Goal: Task Accomplishment & Management: Use online tool/utility

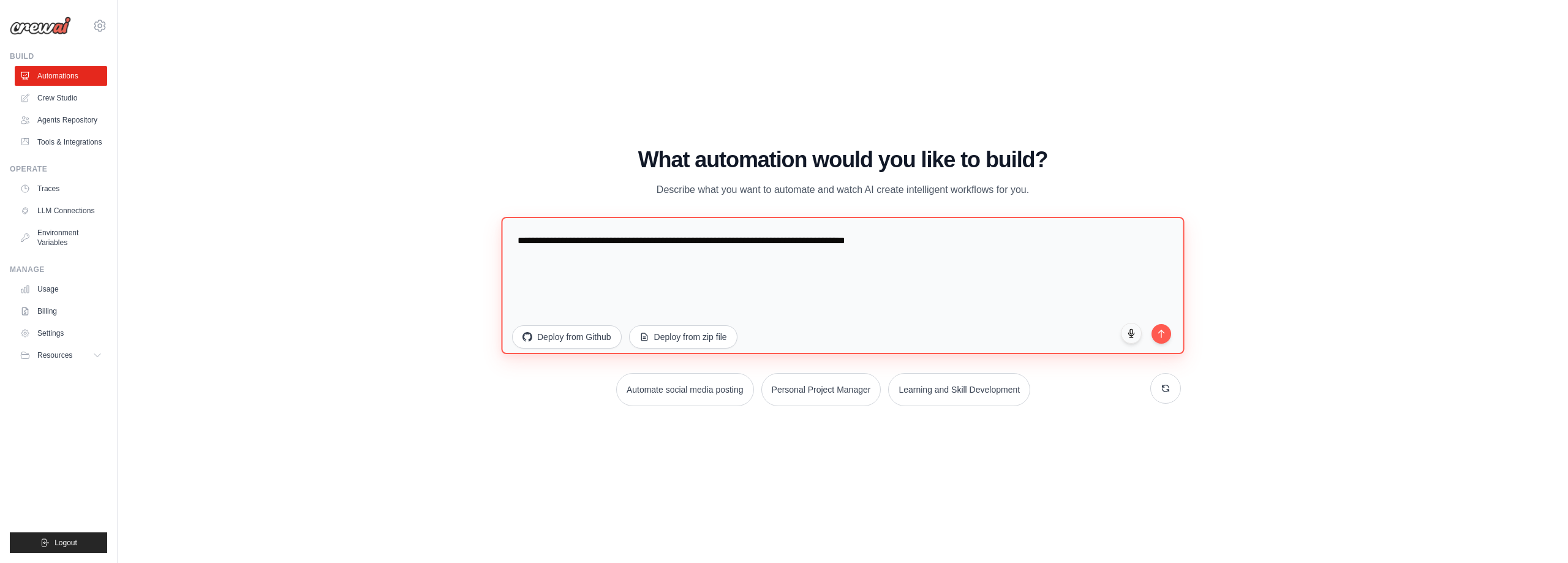
click at [960, 233] on textarea "**********" at bounding box center [843, 284] width 683 height 137
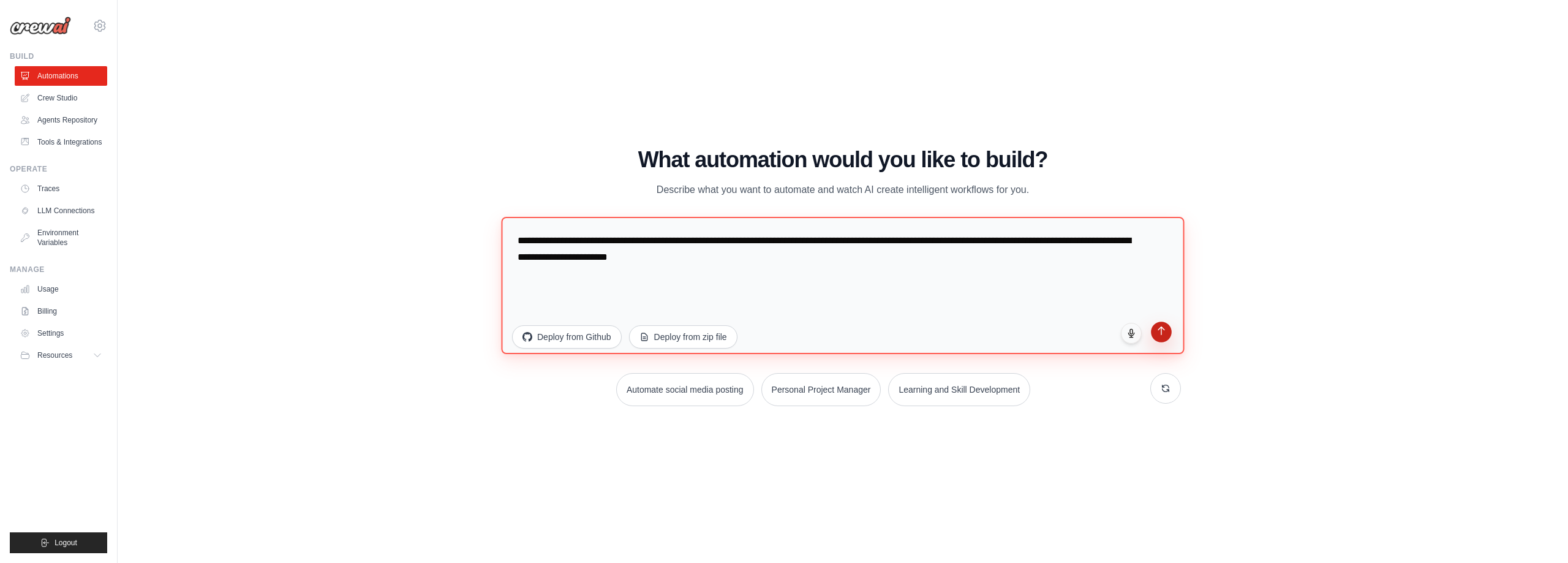
type textarea "**********"
click at [1167, 328] on button "submit" at bounding box center [1161, 332] width 21 height 21
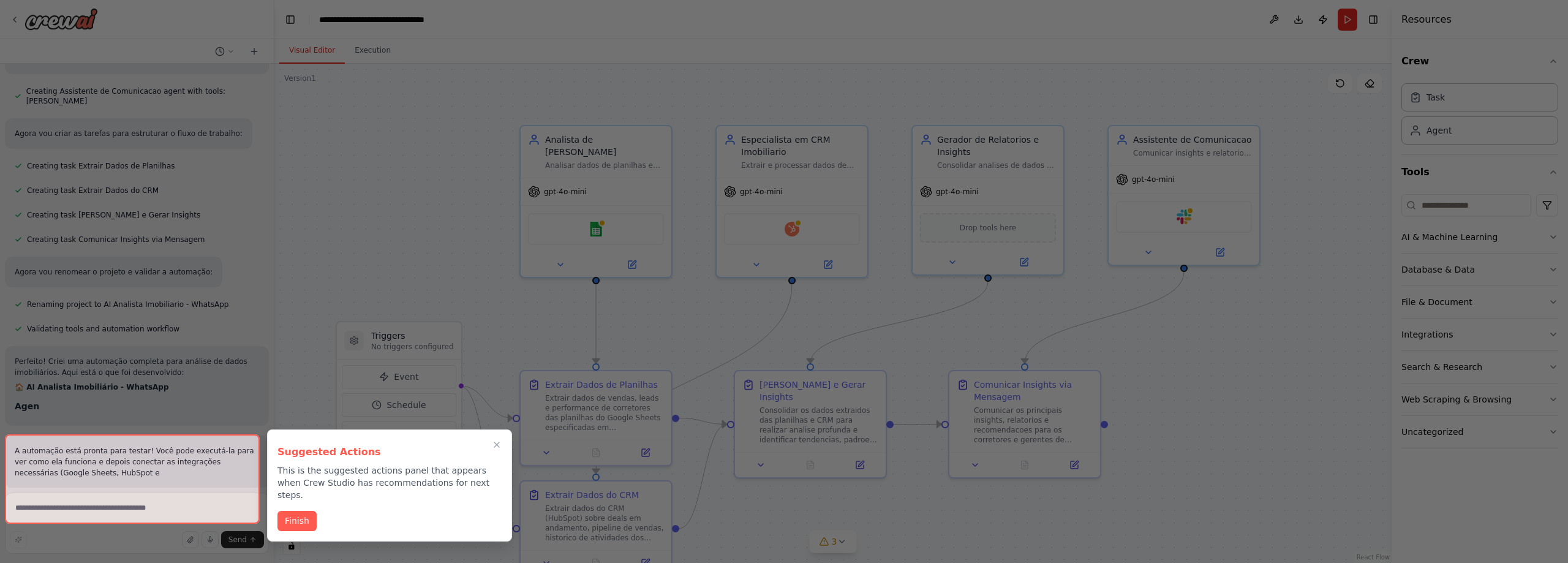
scroll to position [697, 0]
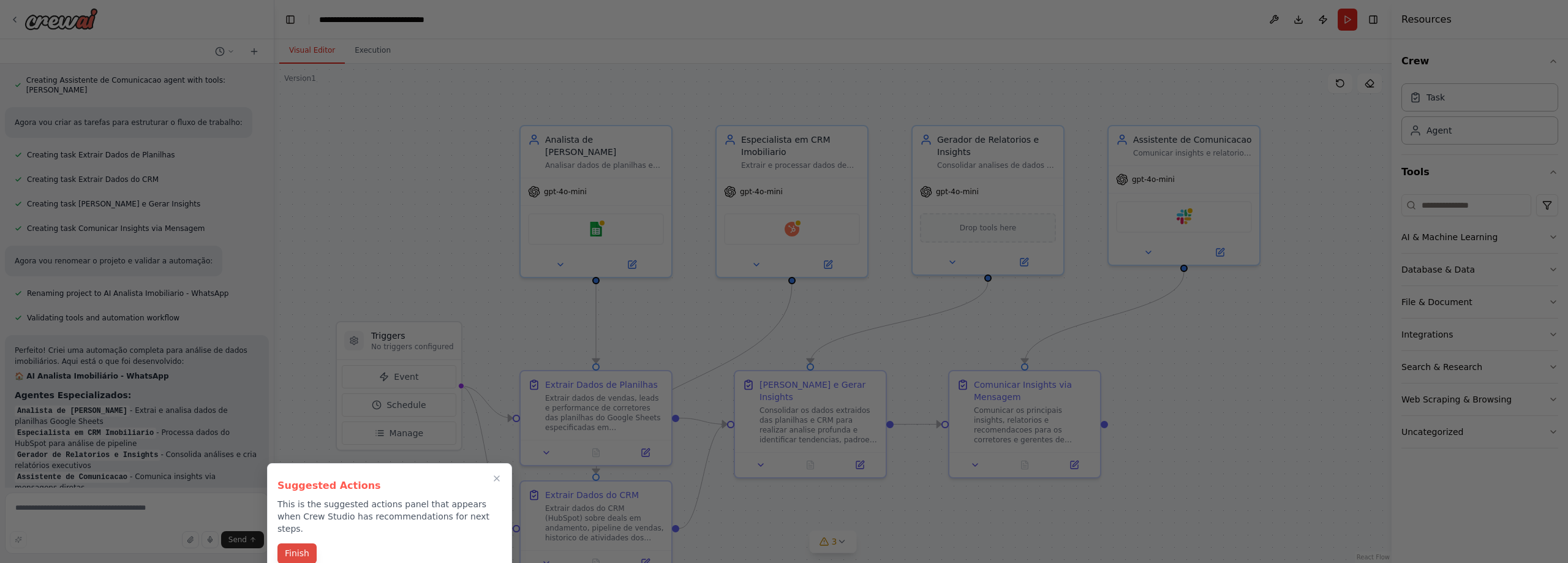
click at [302, 545] on button "Finish" at bounding box center [296, 553] width 39 height 20
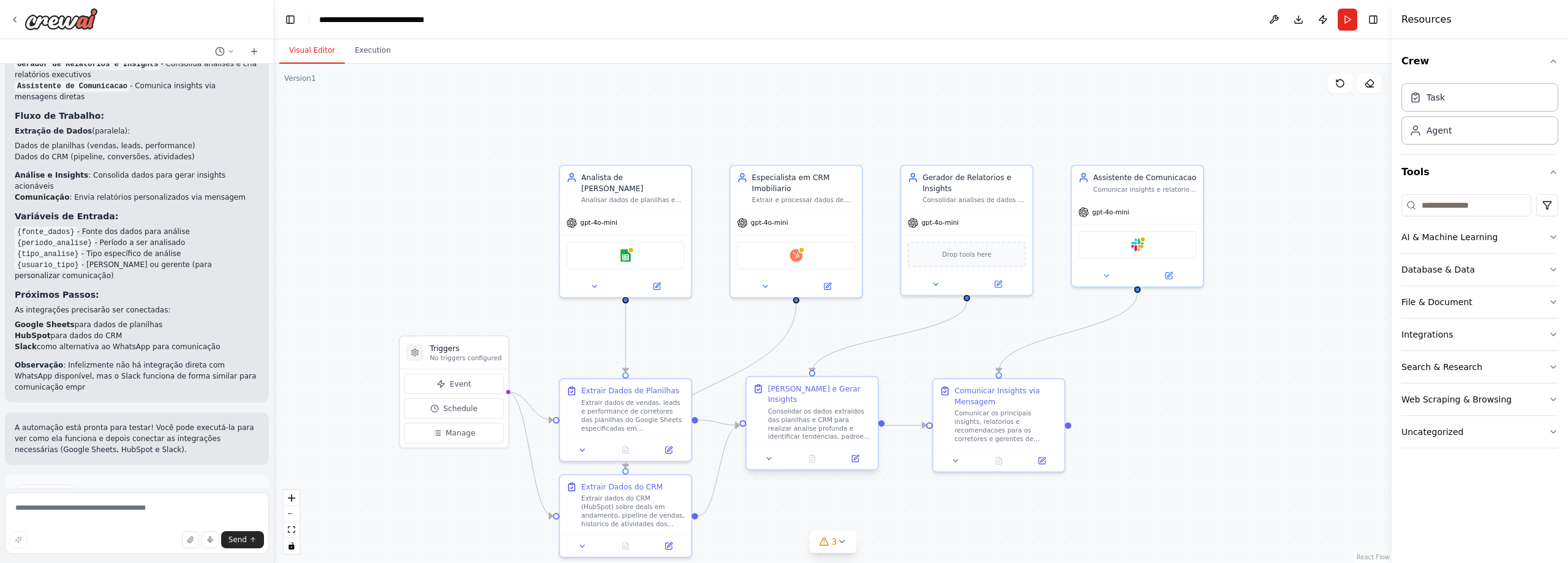
scroll to position [1099, 0]
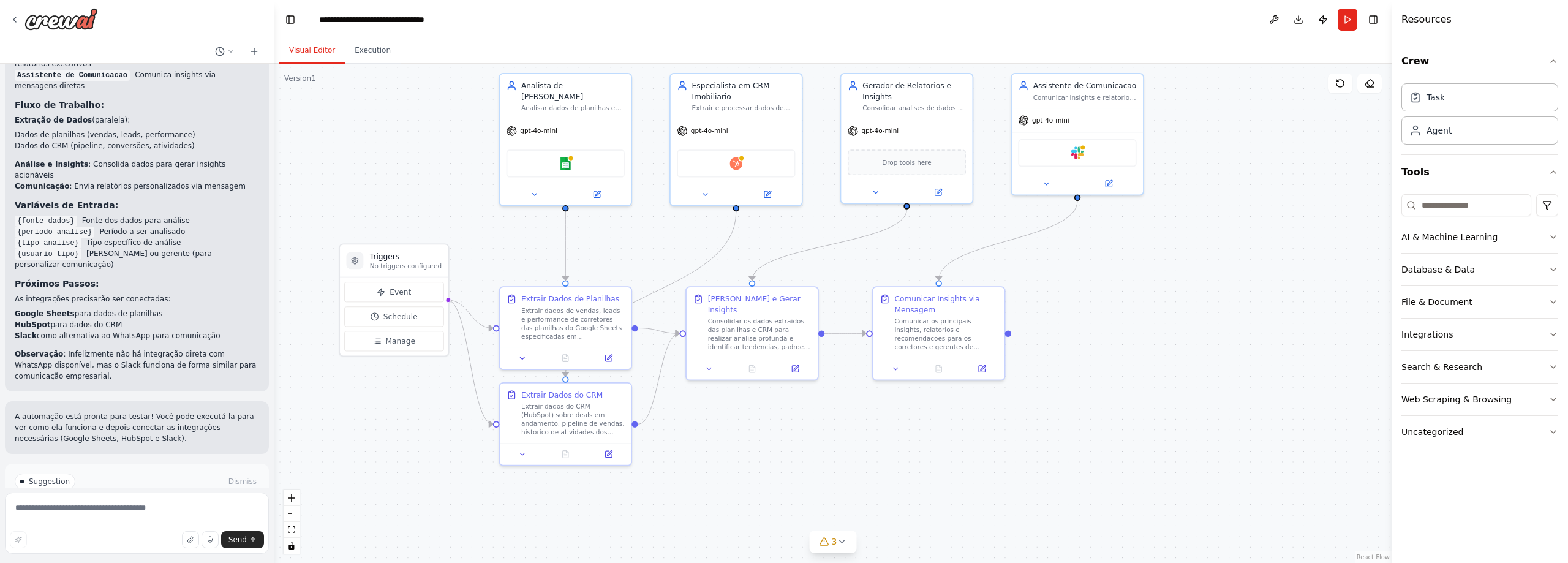
drag, startPoint x: 1183, startPoint y: 479, endPoint x: 1123, endPoint y: 387, distance: 109.8
click at [1123, 387] on div ".deletable-edge-delete-btn { width: 20px; height: 20px; border: 0px solid #ffff…" at bounding box center [832, 312] width 1117 height 499
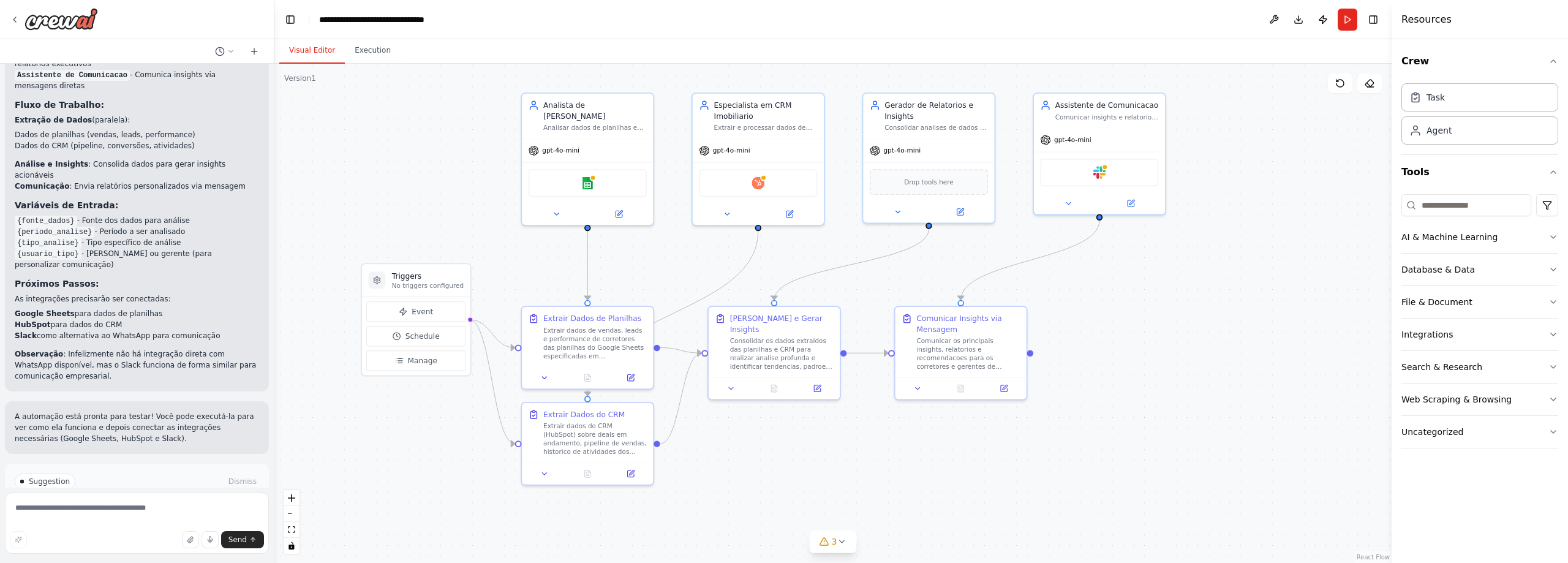
drag, startPoint x: 1098, startPoint y: 352, endPoint x: 1104, endPoint y: 357, distance: 7.8
click at [1104, 357] on div ".deletable-edge-delete-btn { width: 20px; height: 20px; border: 0px solid #ffff…" at bounding box center [832, 312] width 1117 height 499
click at [728, 217] on icon at bounding box center [731, 216] width 9 height 9
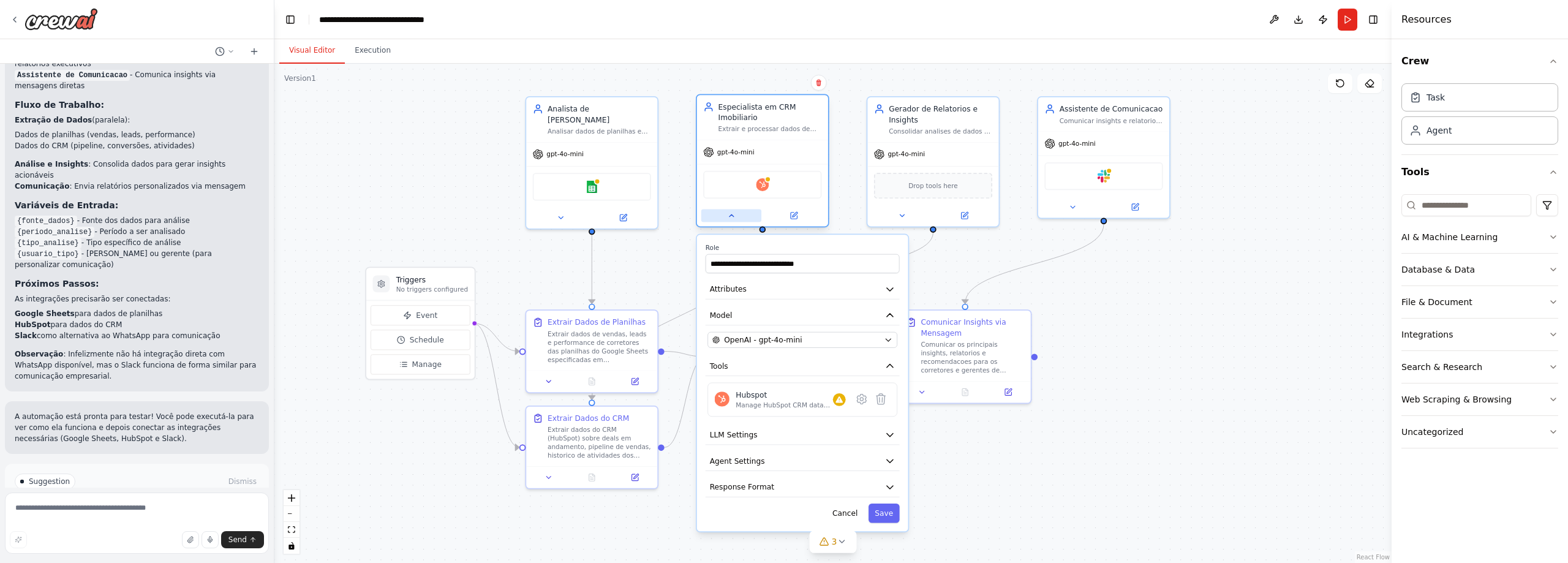
click at [729, 214] on icon at bounding box center [731, 216] width 9 height 9
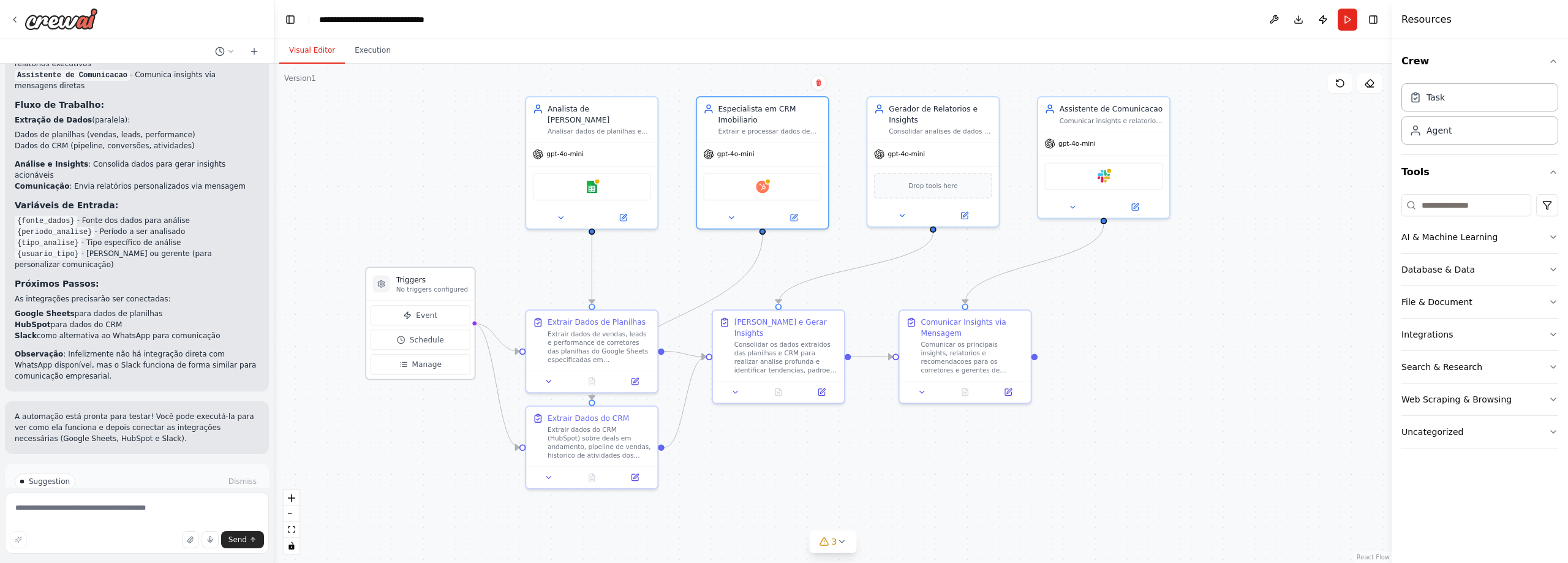
click at [433, 284] on p "No triggers configured" at bounding box center [432, 289] width 72 height 9
click at [409, 370] on button "Manage" at bounding box center [420, 363] width 100 height 20
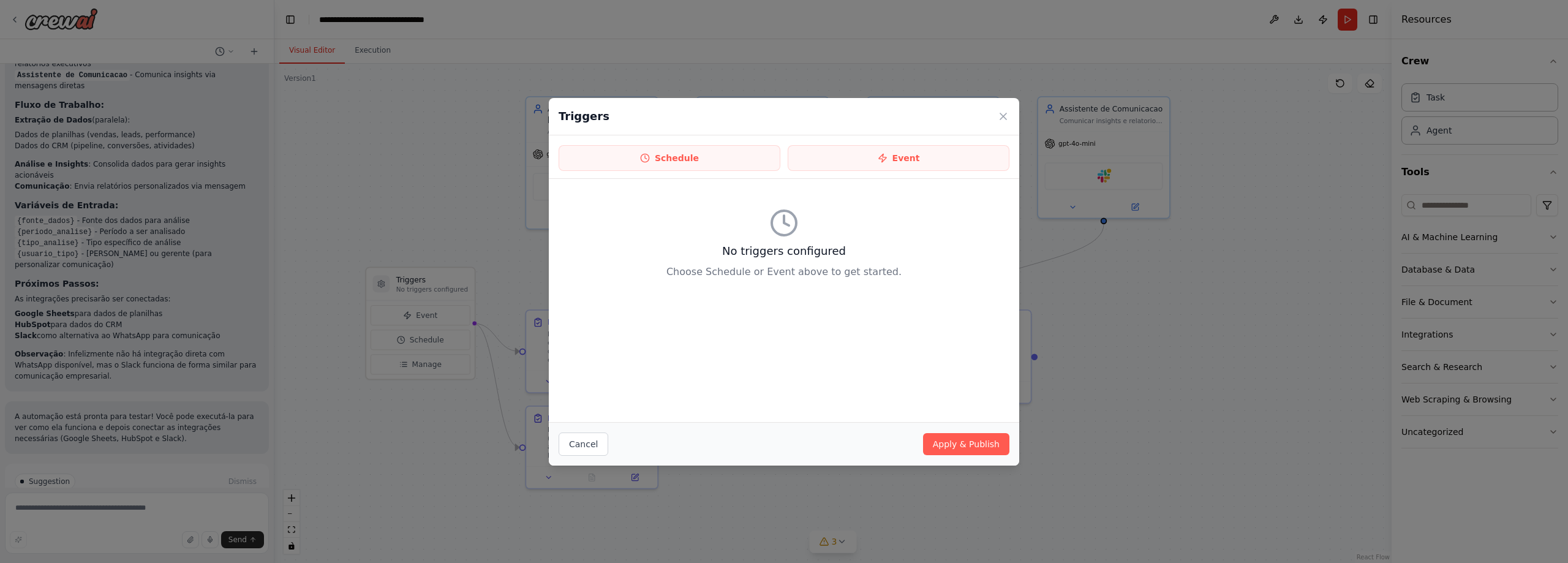
click at [1151, 465] on div "Triggers Schedule Event No triggers configured Choose Schedule or Event above t…" at bounding box center [784, 282] width 1568 height 563
drag, startPoint x: 568, startPoint y: 442, endPoint x: 487, endPoint y: 394, distance: 94.2
click at [570, 442] on button "Cancel" at bounding box center [583, 444] width 49 height 24
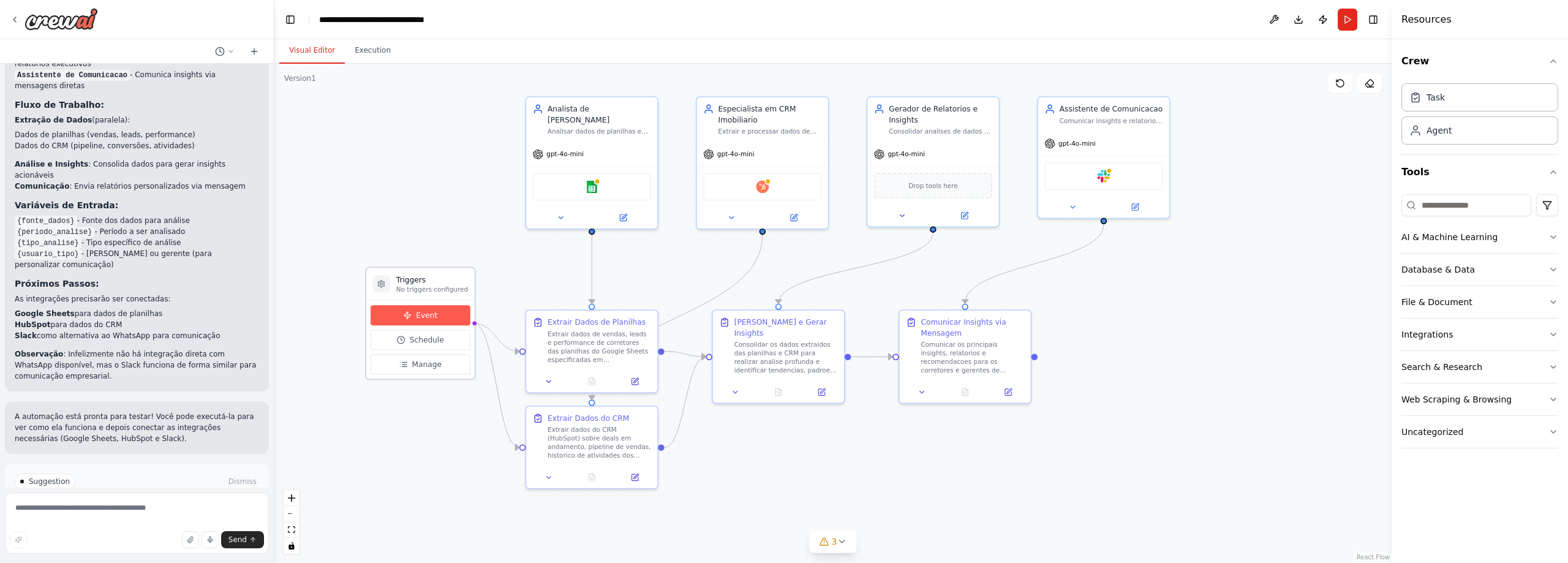
click at [430, 315] on span "Event" at bounding box center [426, 315] width 21 height 10
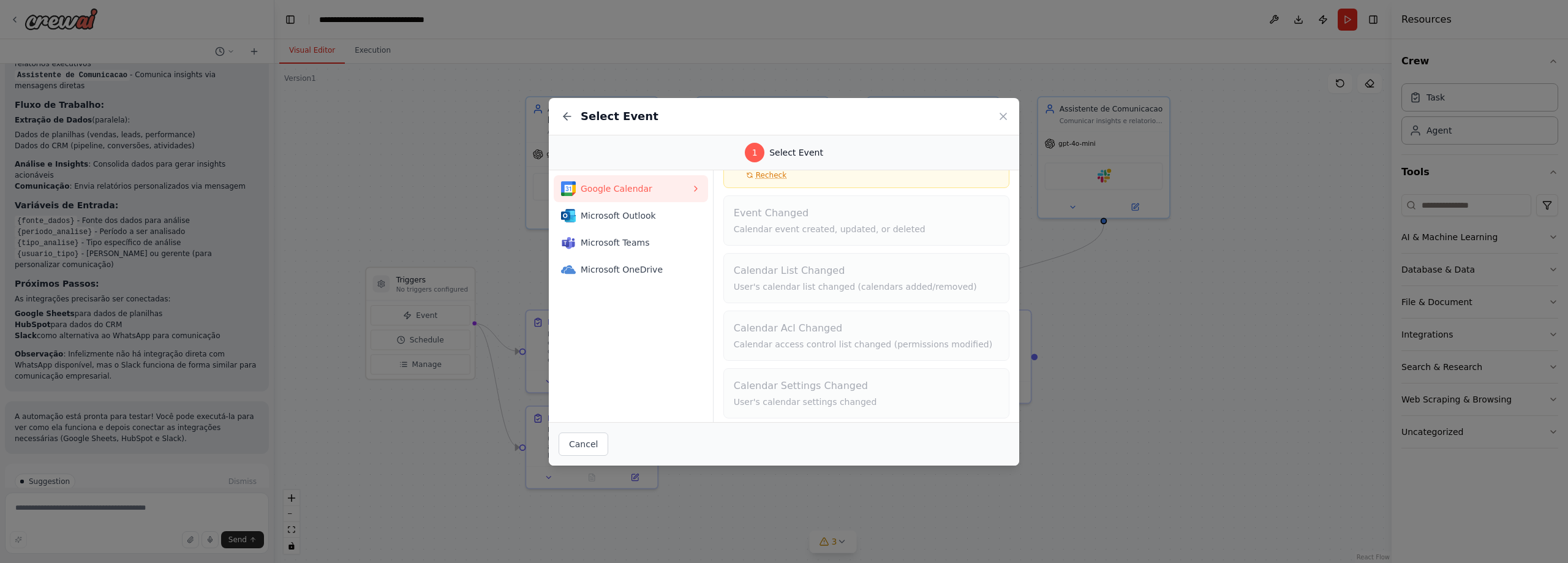
scroll to position [83, 0]
click at [1174, 419] on div "Select Event 1 Select Event Google Calendar Microsoft Outlook Microsoft Teams M…" at bounding box center [784, 282] width 1568 height 563
click at [1001, 124] on div "Select Event" at bounding box center [784, 116] width 470 height 38
click at [1002, 119] on icon at bounding box center [1003, 116] width 13 height 13
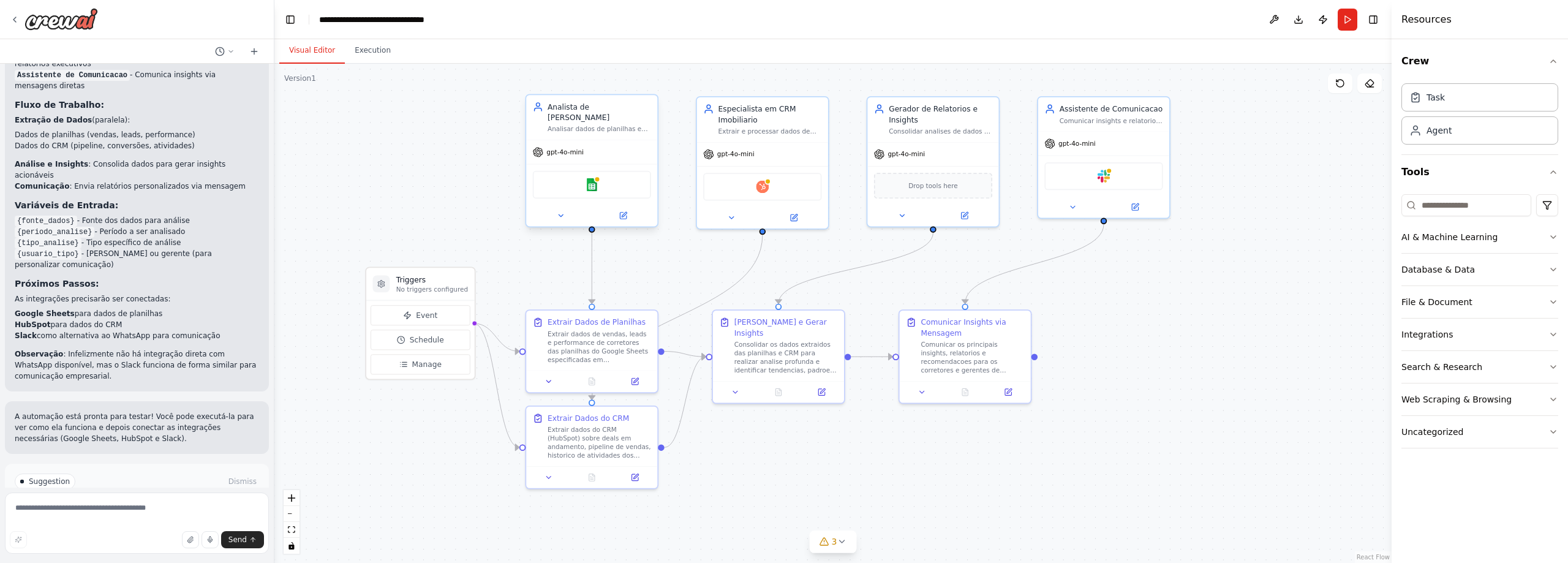
click at [607, 186] on div "Google sheets" at bounding box center [592, 184] width 118 height 27
click at [609, 178] on div "Google sheets" at bounding box center [592, 184] width 118 height 27
click at [558, 211] on icon at bounding box center [560, 216] width 9 height 9
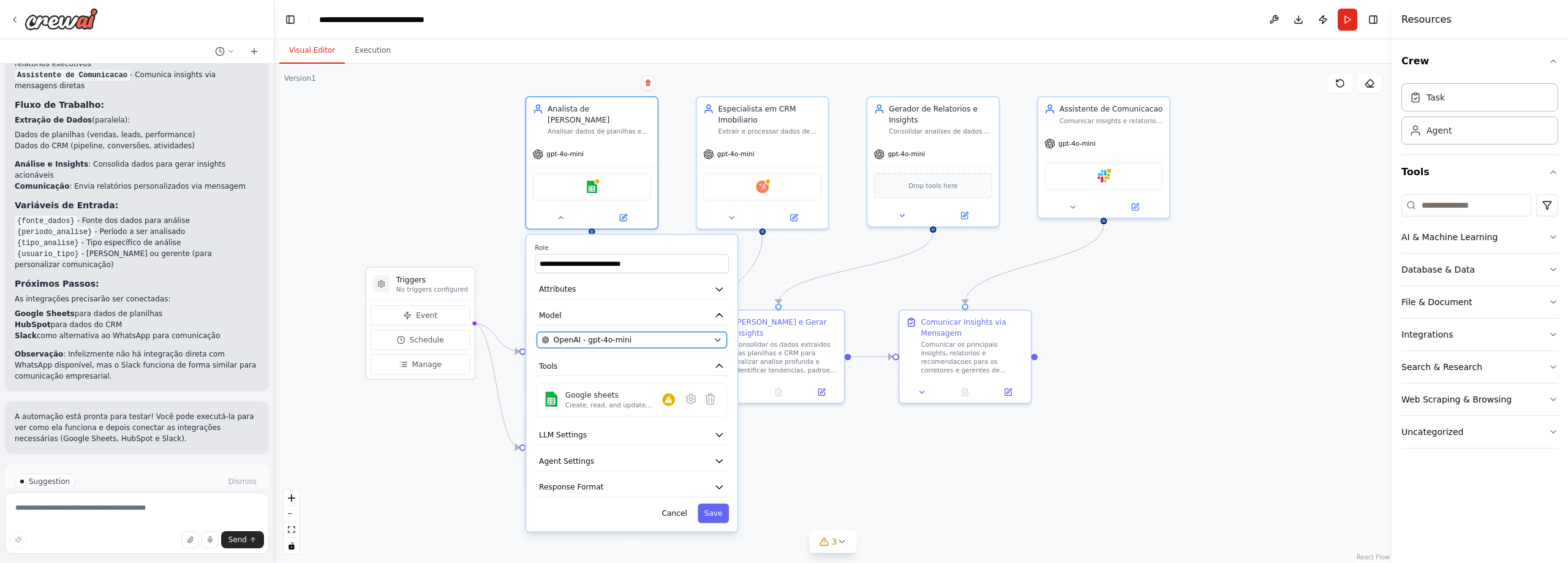
click at [614, 335] on span "OpenAI - gpt-4o-mini" at bounding box center [593, 340] width 78 height 10
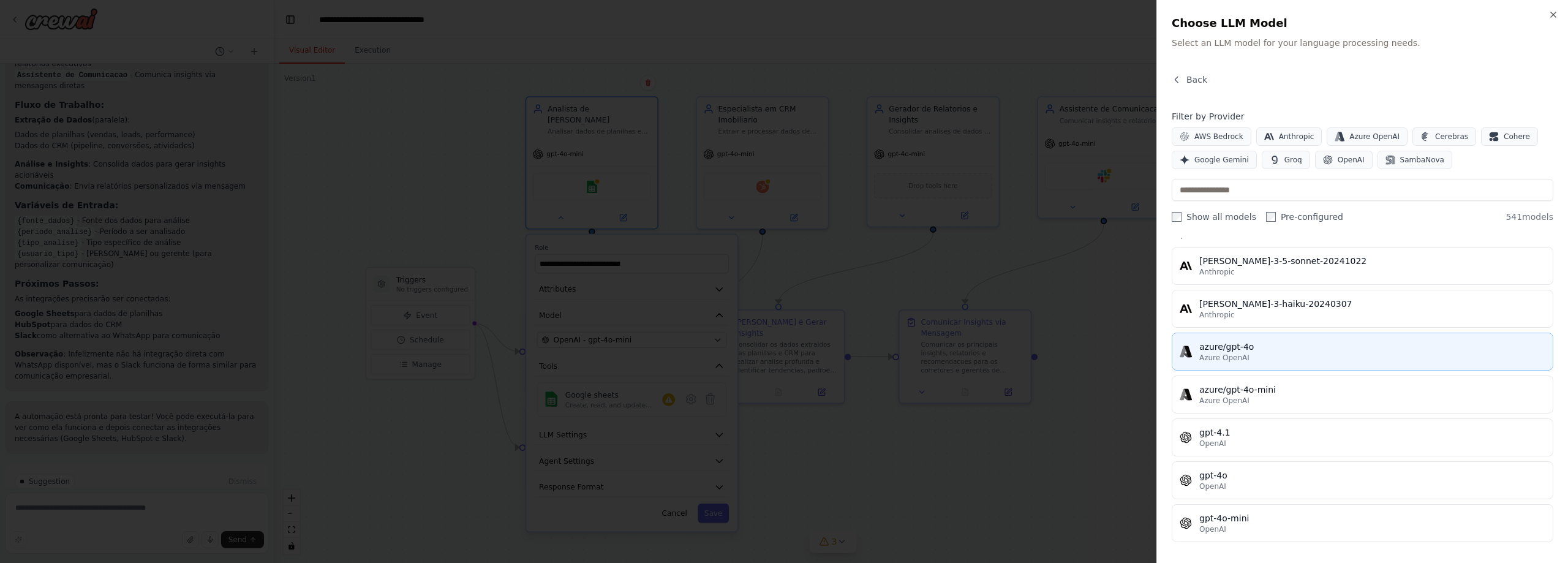
scroll to position [0, 0]
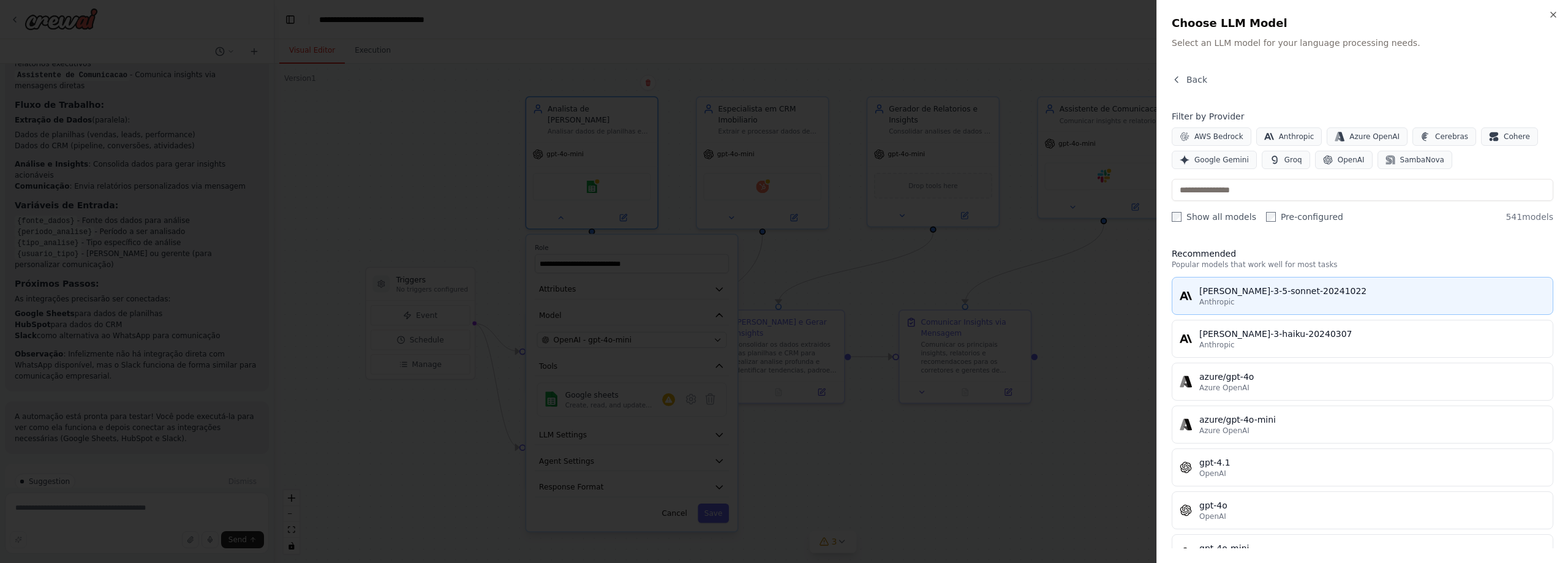
click at [1222, 302] on span "Anthropic" at bounding box center [1217, 301] width 35 height 10
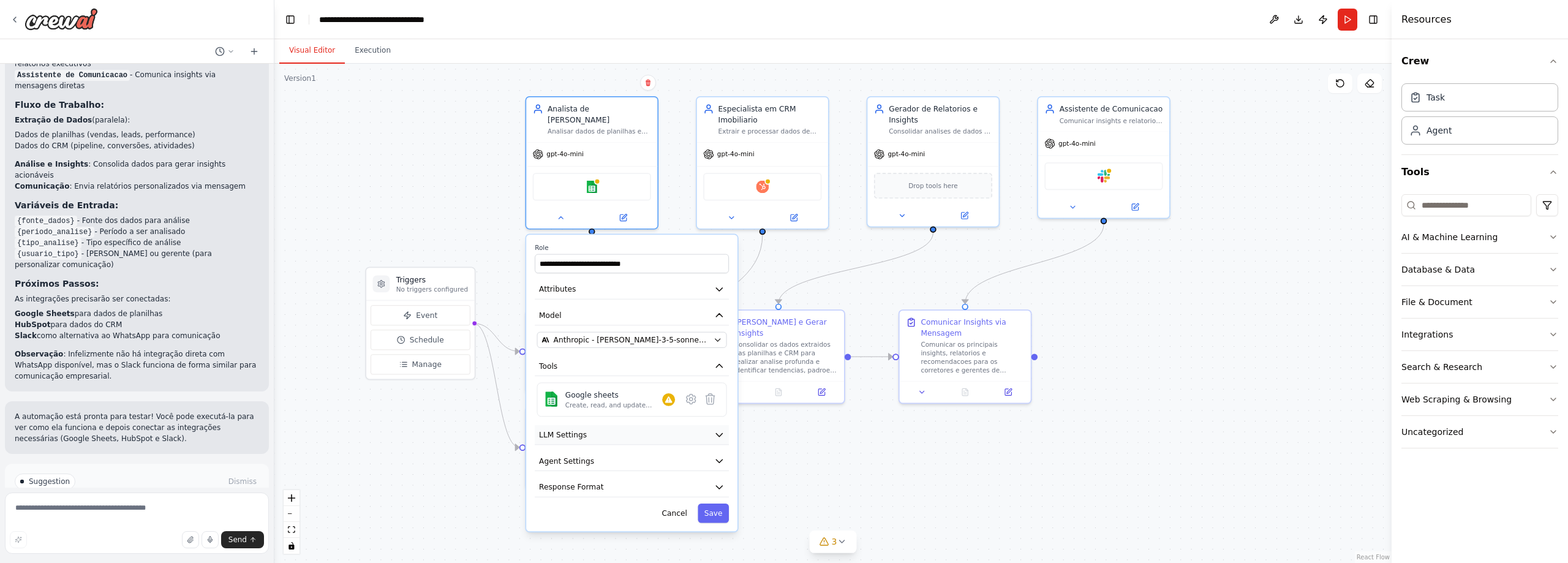
click at [697, 425] on button "LLM Settings" at bounding box center [631, 435] width 194 height 20
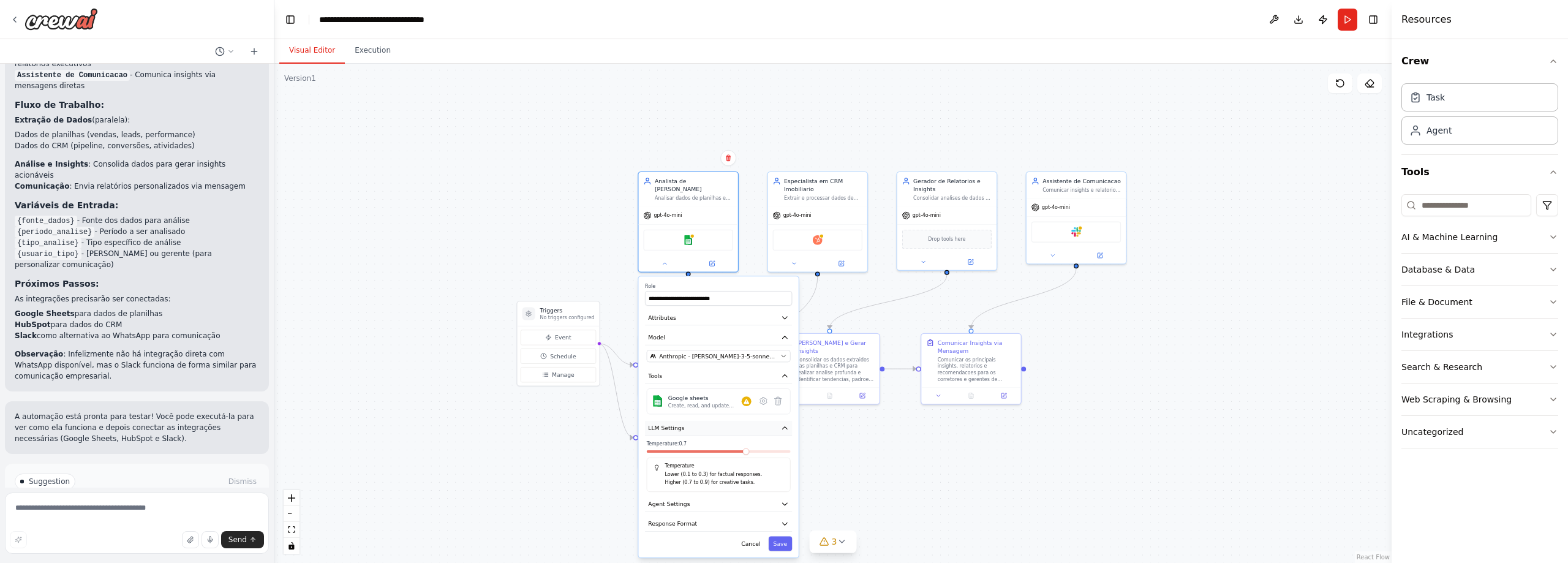
click at [787, 424] on icon "button" at bounding box center [784, 427] width 8 height 8
click at [759, 461] on button "Response Format" at bounding box center [718, 468] width 147 height 15
click at [770, 440] on button "Agent Settings" at bounding box center [718, 447] width 147 height 15
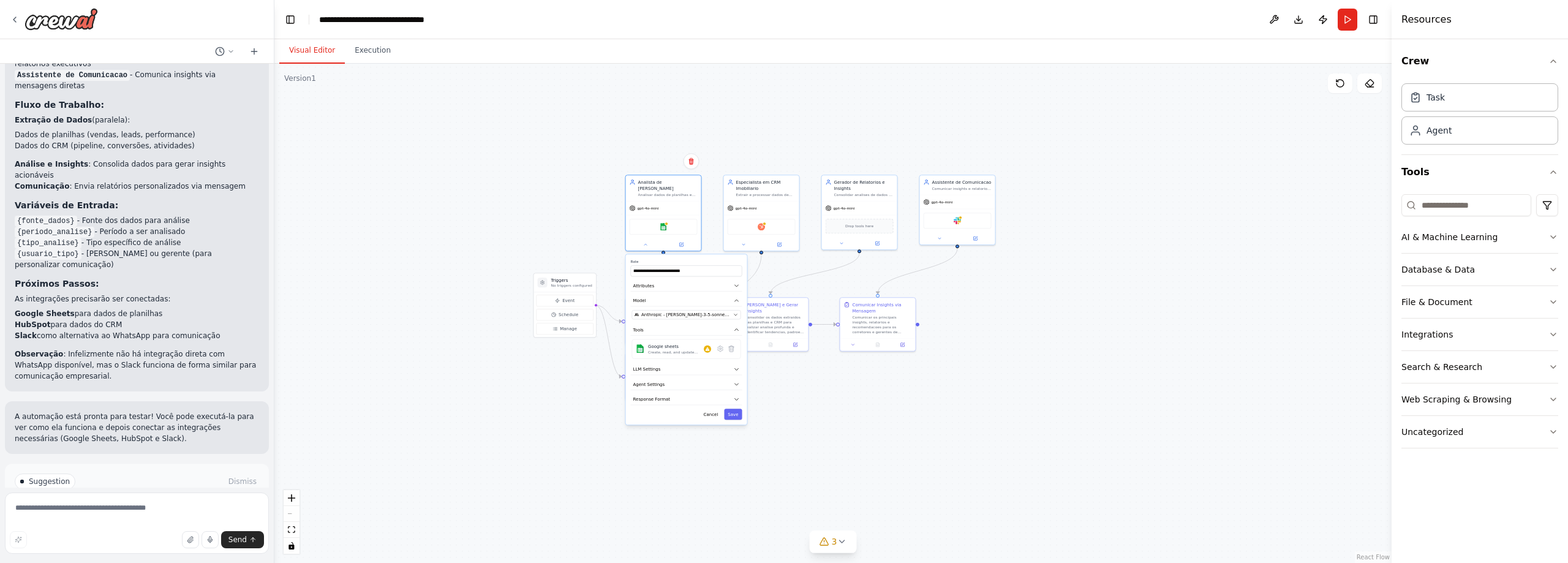
drag, startPoint x: 950, startPoint y: 413, endPoint x: 978, endPoint y: 385, distance: 39.6
click at [978, 385] on div ".deletable-edge-delete-btn { width: 20px; height: 20px; border: 0px solid #ffff…" at bounding box center [832, 312] width 1117 height 499
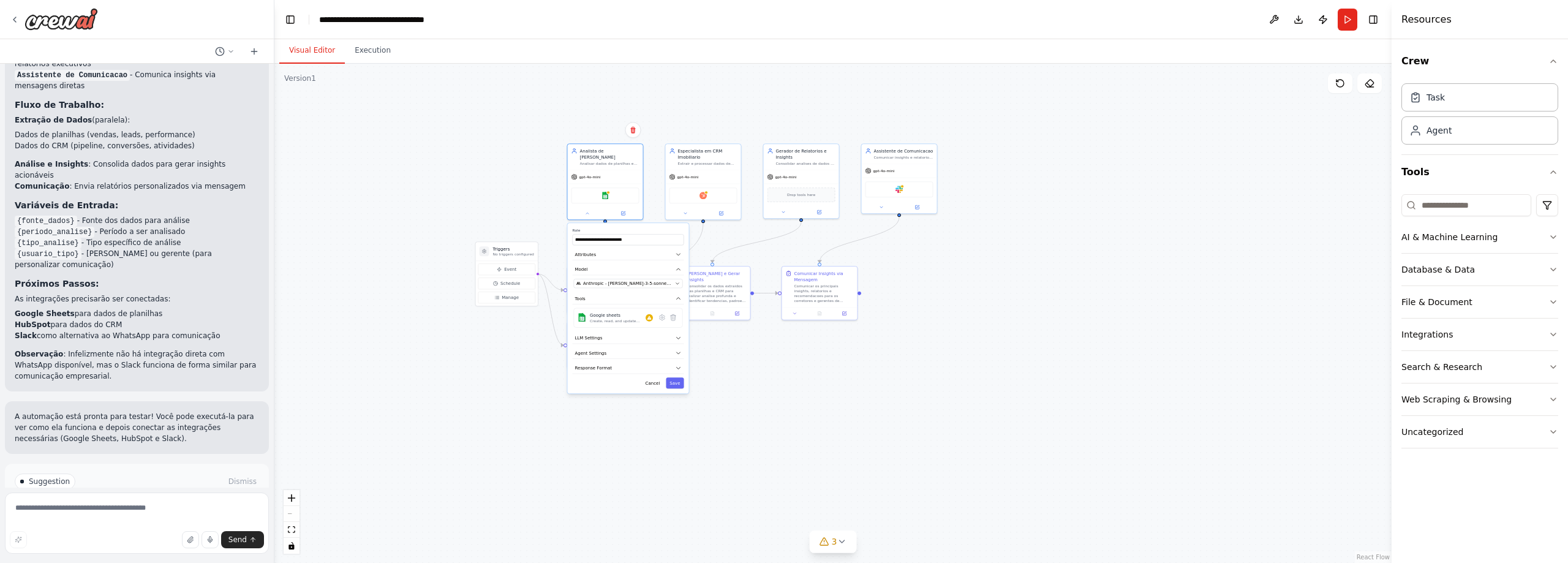
drag, startPoint x: 969, startPoint y: 385, endPoint x: 910, endPoint y: 354, distance: 66.6
click at [910, 354] on div ".deletable-edge-delete-btn { width: 20px; height: 20px; border: 0px solid #ffff…" at bounding box center [832, 312] width 1117 height 499
click at [857, 374] on div ".deletable-edge-delete-btn { width: 20px; height: 20px; border: 0px solid #ffff…" at bounding box center [832, 312] width 1117 height 499
click at [837, 379] on div ".deletable-edge-delete-btn { width: 20px; height: 20px; border: 0px solid #ffff…" at bounding box center [832, 312] width 1117 height 499
click at [125, 506] on textarea at bounding box center [137, 522] width 264 height 61
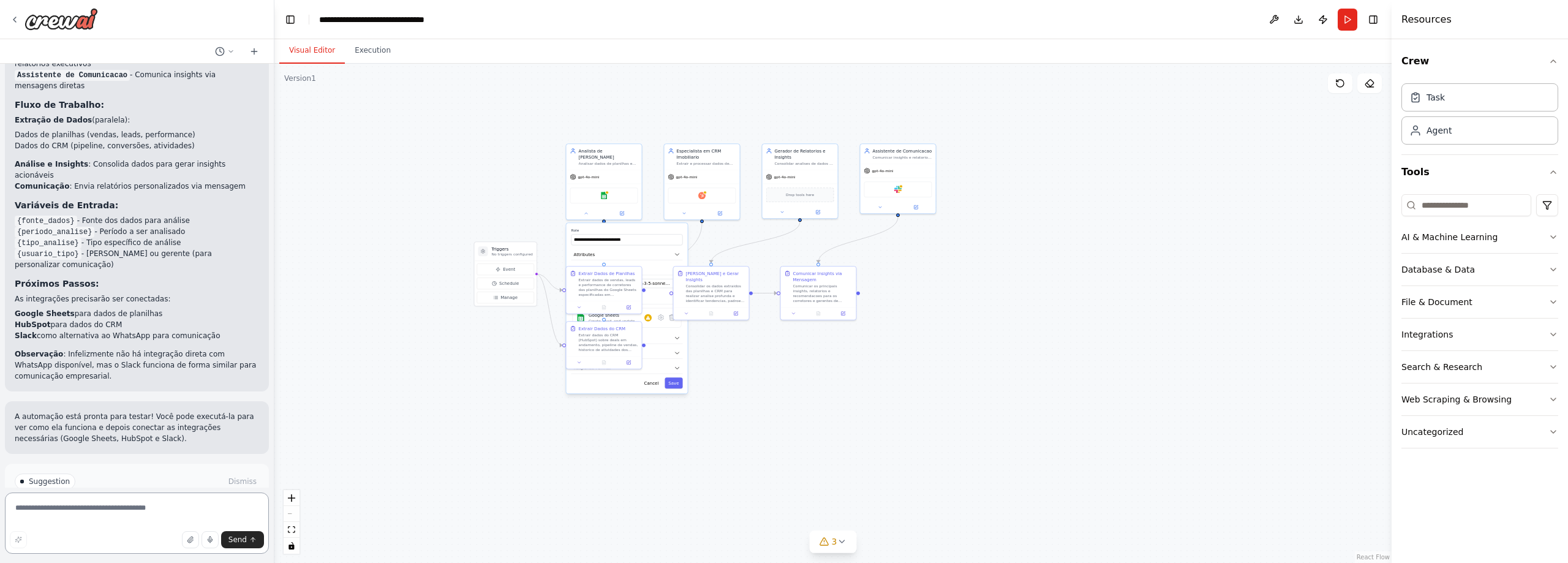
click at [114, 510] on textarea at bounding box center [137, 522] width 264 height 61
click at [169, 497] on p "I have some suggestions to help you move forward with your automation." at bounding box center [137, 506] width 245 height 20
click at [148, 528] on span "Run Automation" at bounding box center [142, 533] width 60 height 10
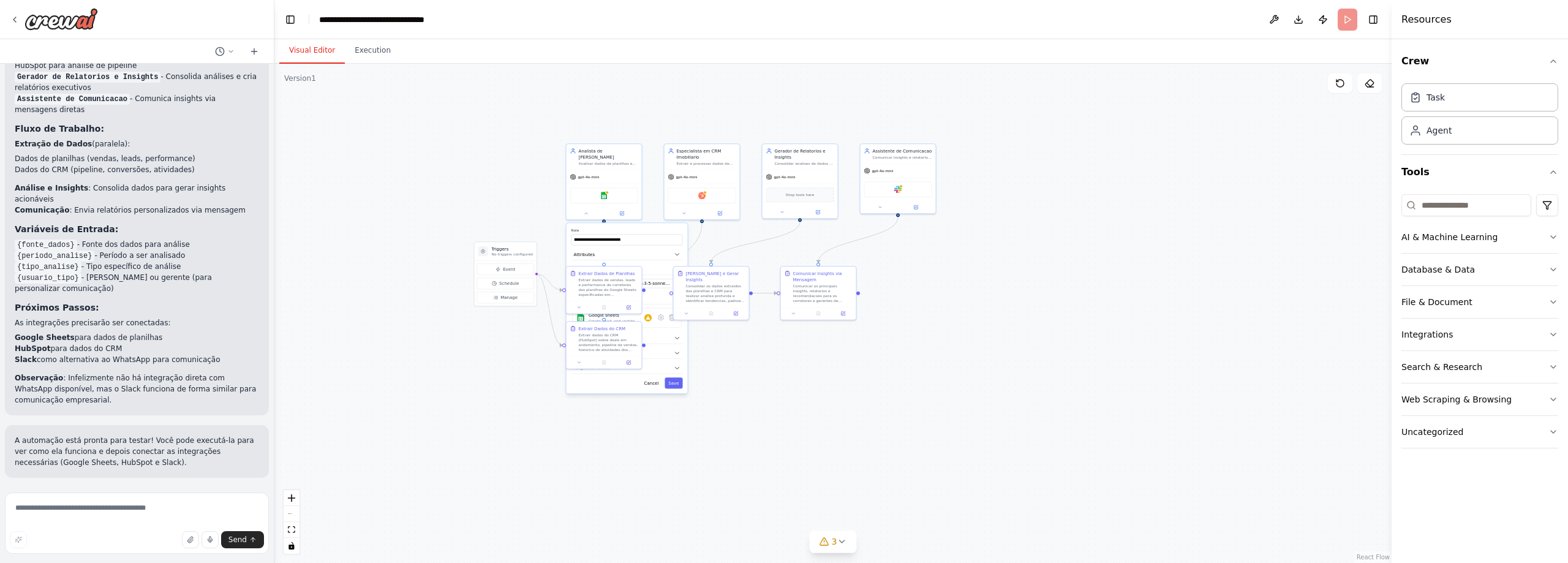
scroll to position [1000, 0]
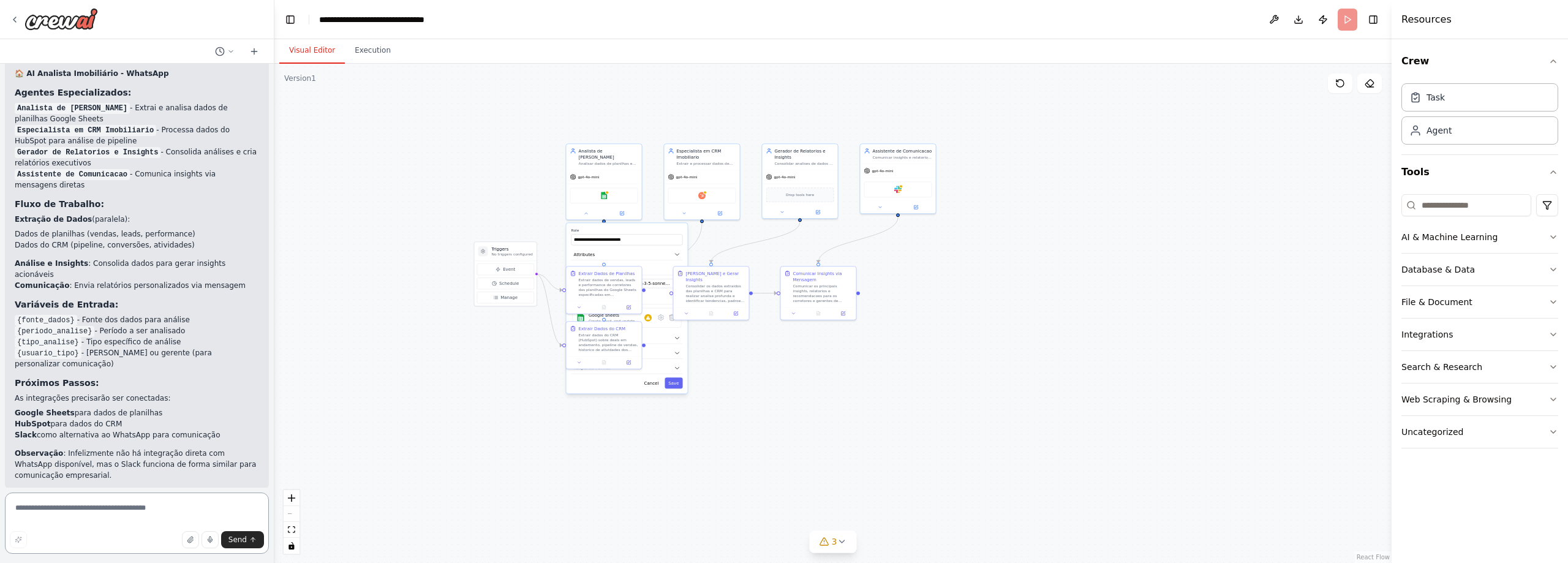
click at [139, 508] on textarea at bounding box center [137, 522] width 264 height 61
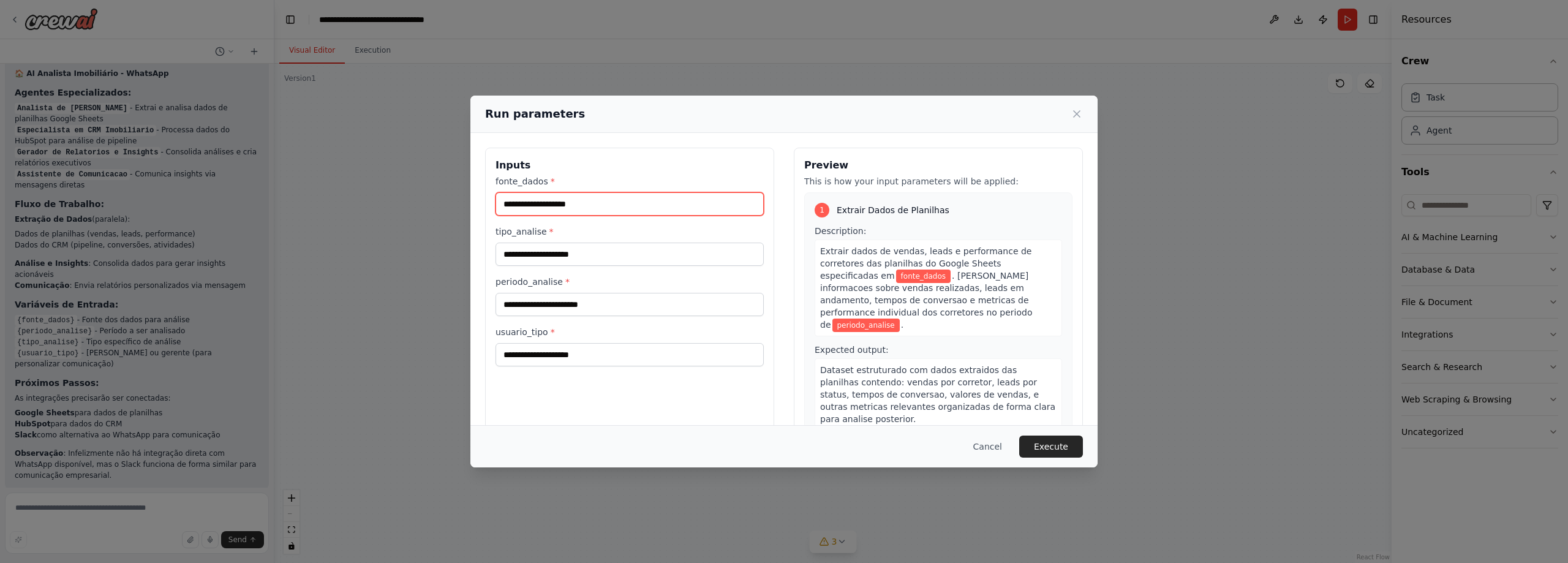
click at [638, 209] on input "fonte_dados *" at bounding box center [630, 204] width 268 height 24
click at [997, 451] on button "Cancel" at bounding box center [988, 447] width 49 height 22
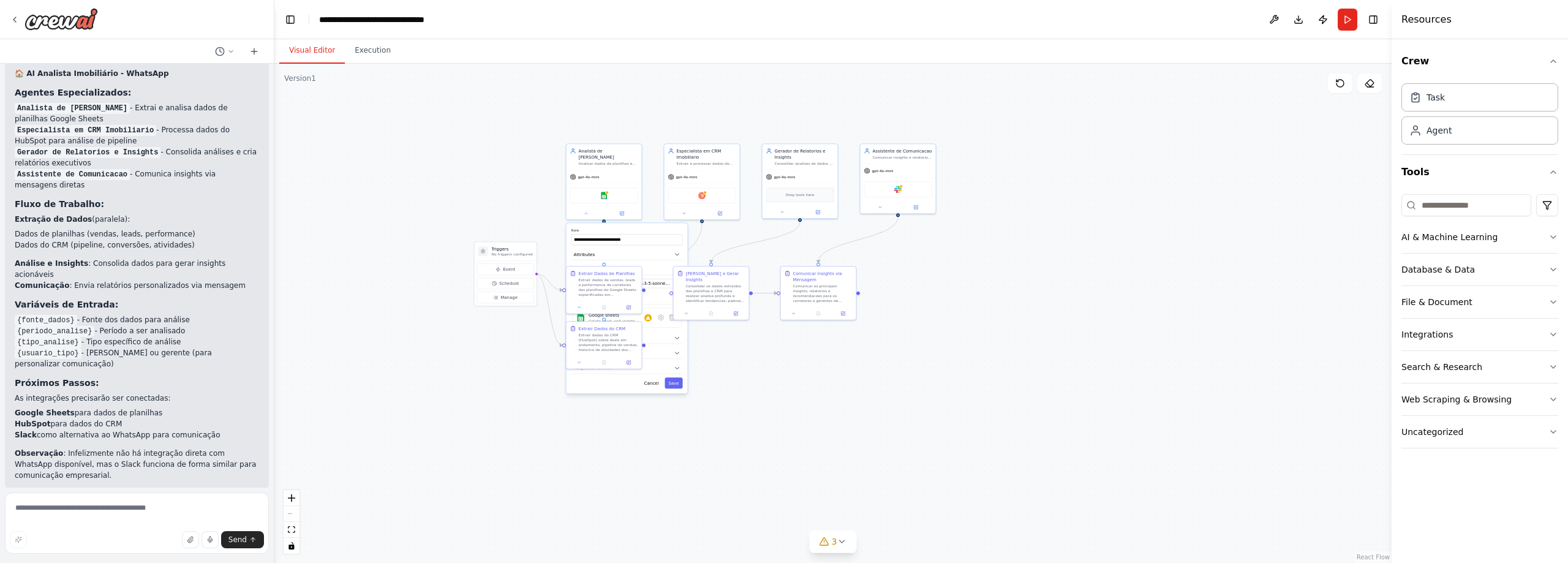
click at [516, 388] on div ".deletable-edge-delete-btn { width: 20px; height: 20px; border: 0px solid #ffff…" at bounding box center [832, 312] width 1117 height 499
drag, startPoint x: 518, startPoint y: 378, endPoint x: 532, endPoint y: 343, distance: 37.7
click at [532, 343] on div ".deletable-edge-delete-btn { width: 20px; height: 20px; border: 0px solid #ffff…" at bounding box center [832, 312] width 1117 height 499
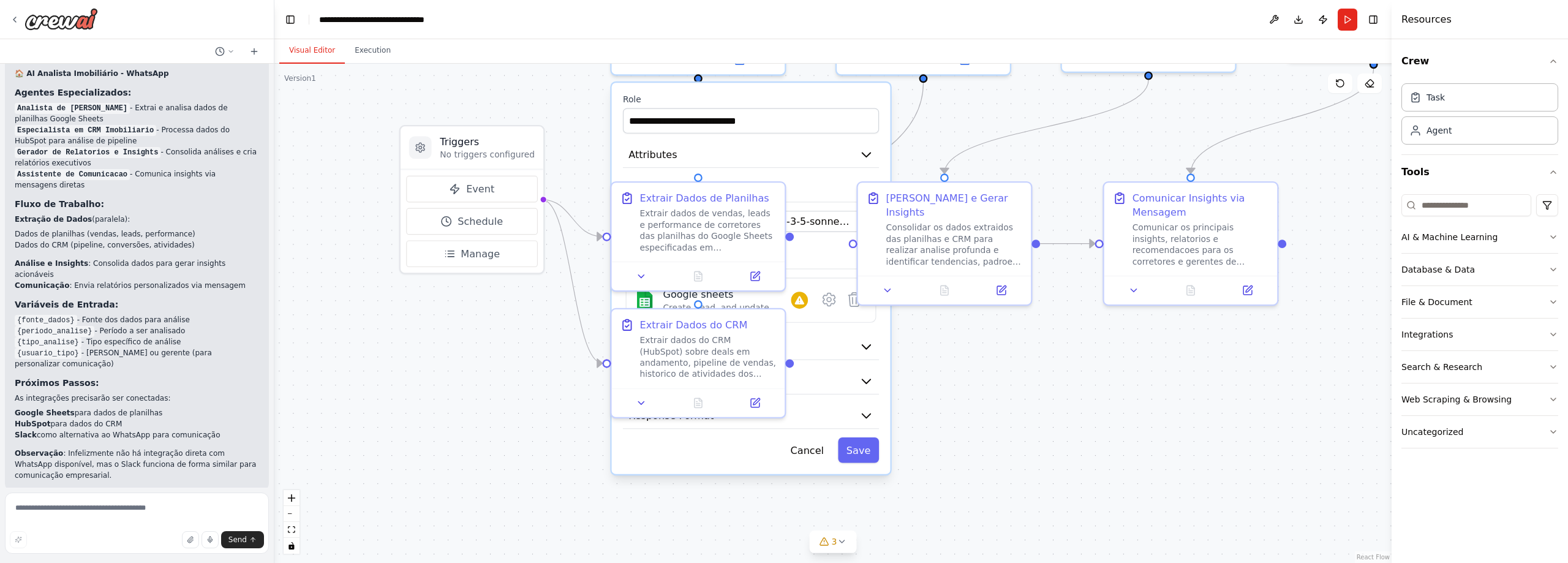
drag, startPoint x: 576, startPoint y: 303, endPoint x: 534, endPoint y: 349, distance: 62.3
click at [534, 349] on div ".deletable-edge-delete-btn { width: 20px; height: 20px; border: 0px solid #ffff…" at bounding box center [832, 312] width 1117 height 499
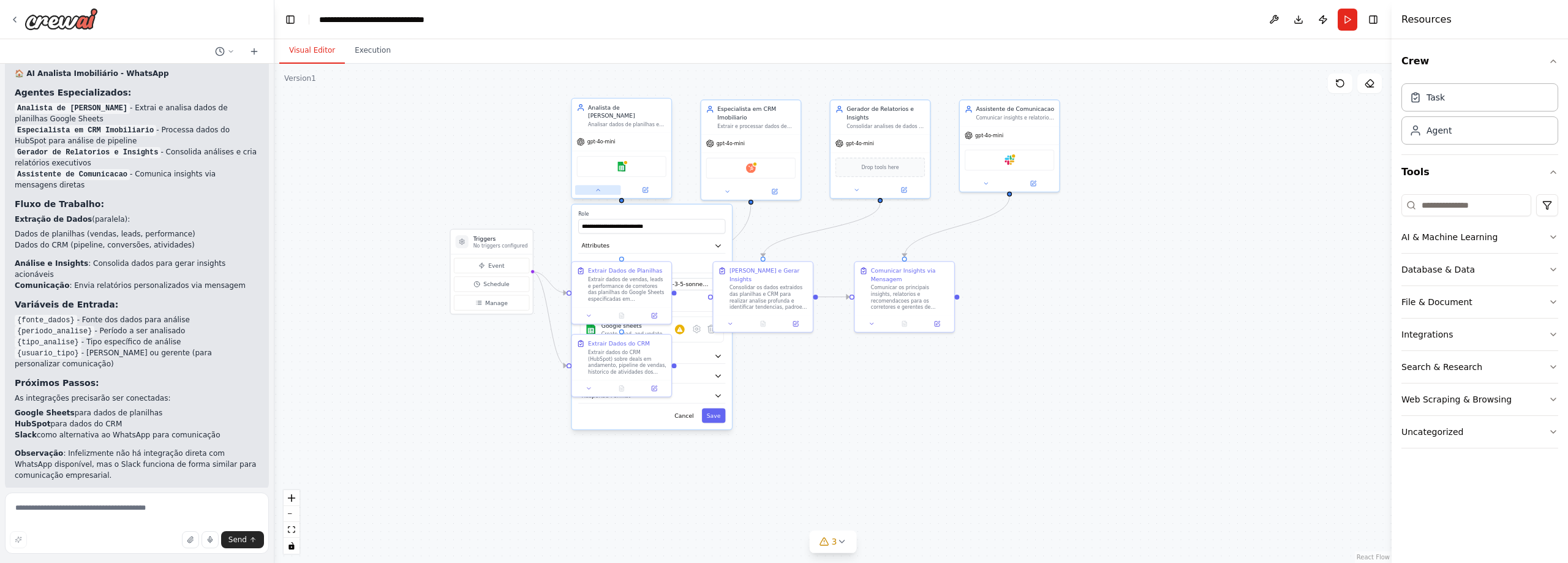
click at [600, 186] on icon at bounding box center [598, 189] width 7 height 7
click at [673, 281] on button "OpenAI - gpt-4o-mini" at bounding box center [652, 284] width 144 height 13
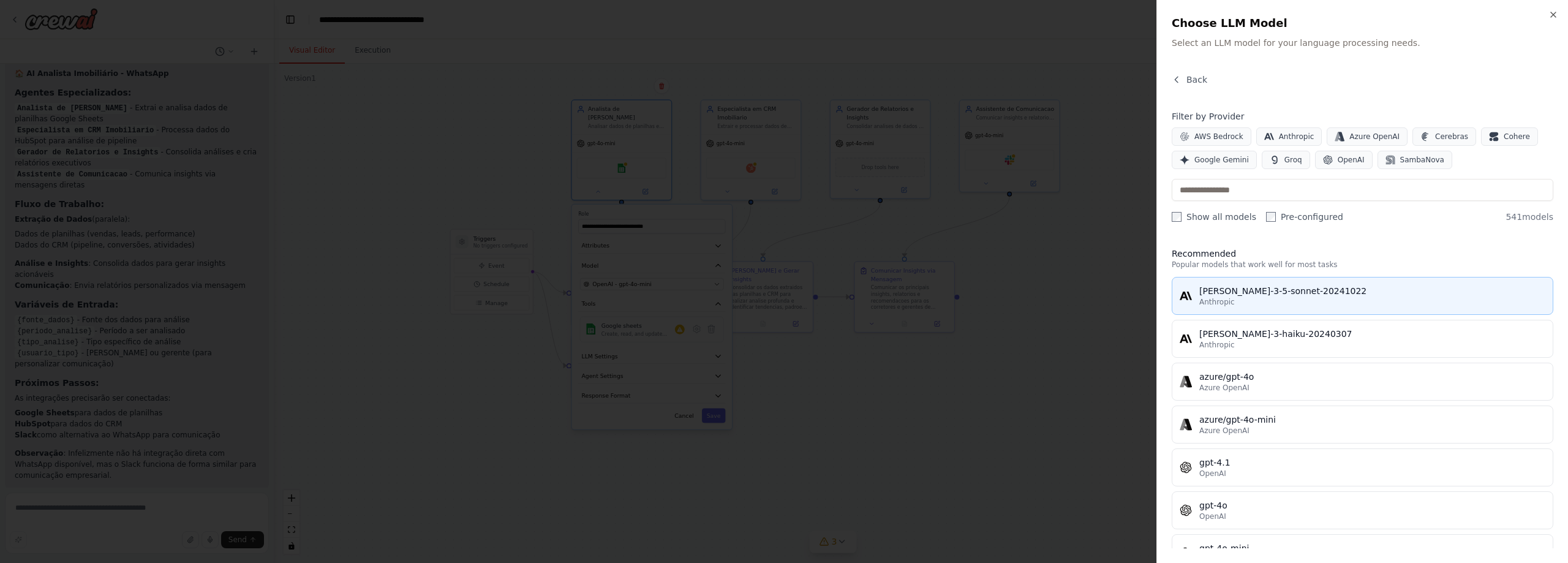
click at [1267, 295] on div "claude-3-5-sonnet-20241022" at bounding box center [1372, 290] width 346 height 13
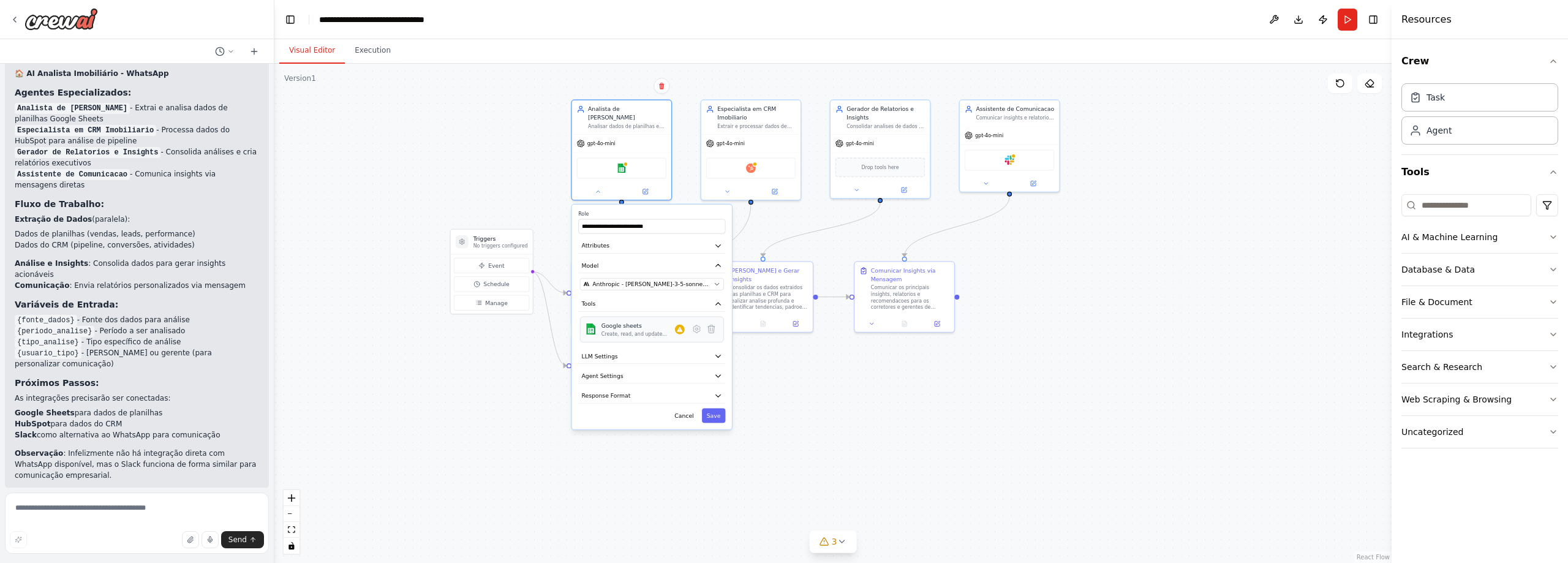
click at [643, 331] on div "Create, read, and update Google Sheets spreadsheets and manage worksheet data." at bounding box center [638, 334] width 74 height 7
click at [664, 325] on div "Warnings: • Google sheets integration is not connected. Please connect before u…" at bounding box center [620, 329] width 103 height 35
click at [577, 327] on div "Warnings: • Google sheets integration is not connected. Please connect before u…" at bounding box center [620, 329] width 103 height 35
click at [592, 321] on div "Warnings: • Google sheets integration is not connected. Please connect before u…" at bounding box center [620, 329] width 103 height 35
drag, startPoint x: 592, startPoint y: 321, endPoint x: 647, endPoint y: 324, distance: 55.1
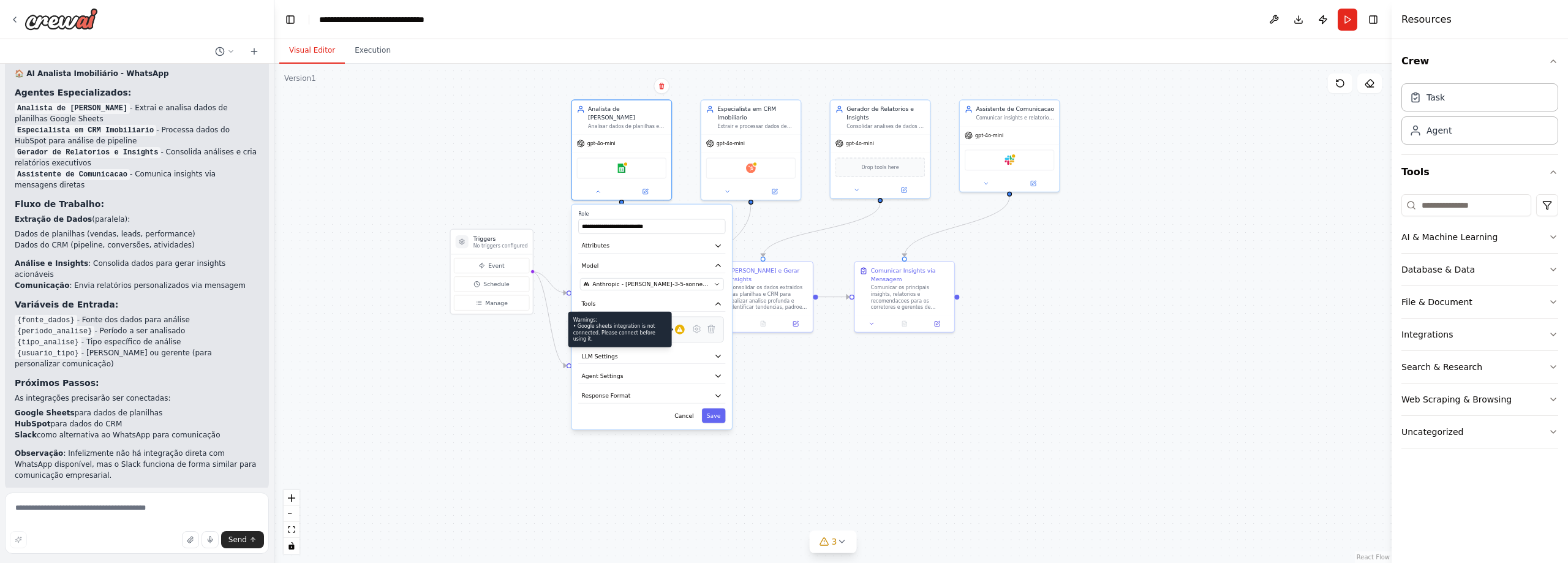
click at [592, 320] on div "Warnings: • Google sheets integration is not connected. Please connect before u…" at bounding box center [620, 329] width 103 height 35
click at [694, 326] on button at bounding box center [697, 329] width 15 height 15
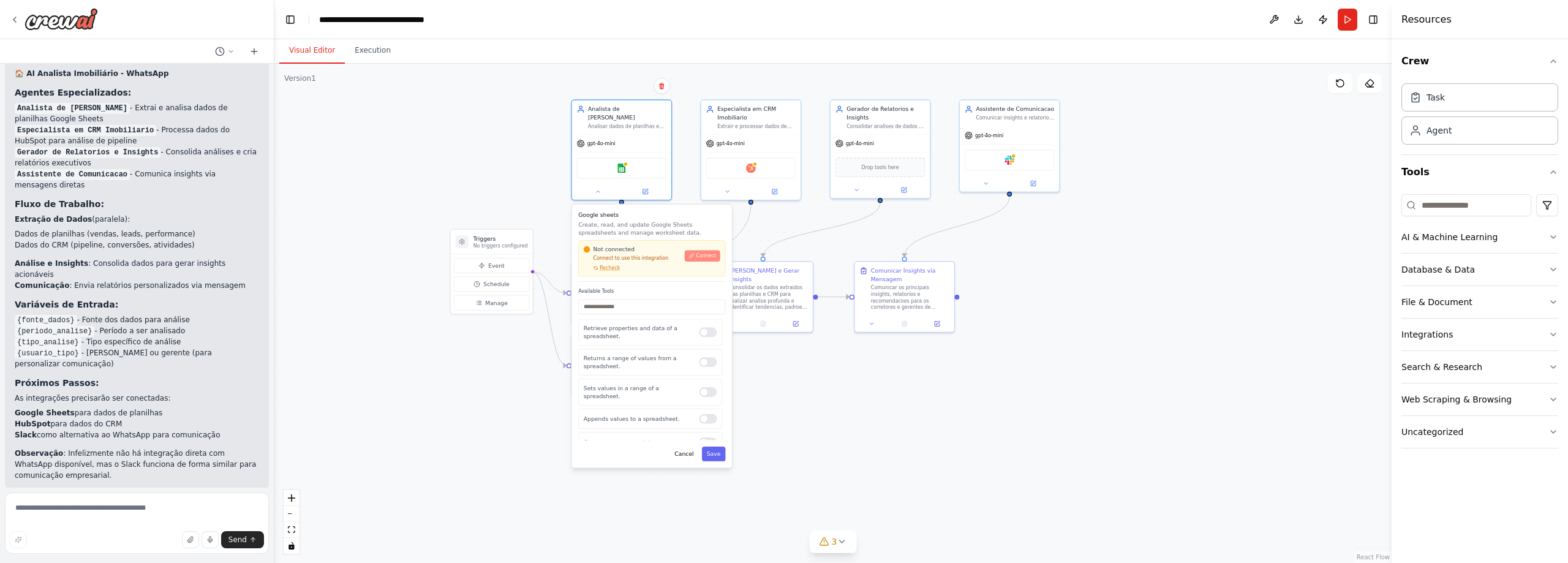
click at [697, 250] on button "Connect" at bounding box center [703, 255] width 35 height 11
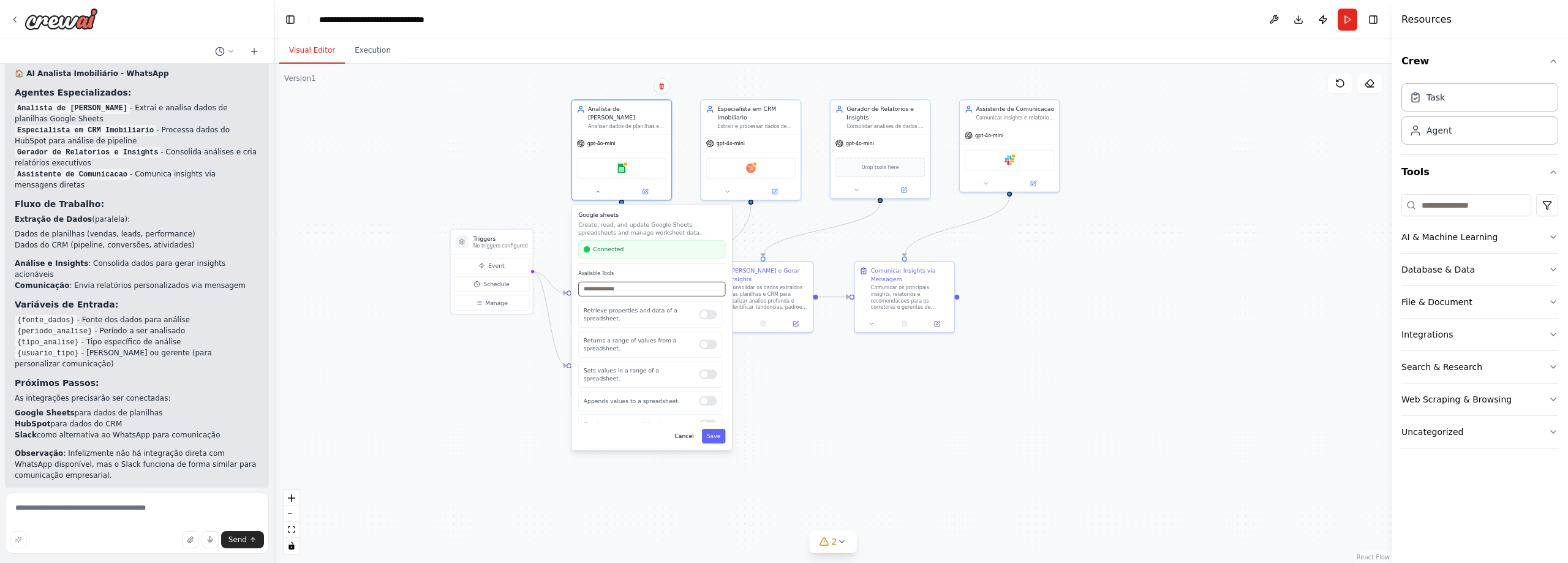
click at [633, 284] on input "text" at bounding box center [651, 289] width 147 height 15
click at [704, 310] on div at bounding box center [708, 314] width 18 height 10
click at [649, 284] on input "text" at bounding box center [651, 289] width 147 height 15
click at [659, 270] on label "Available Tools" at bounding box center [651, 273] width 147 height 7
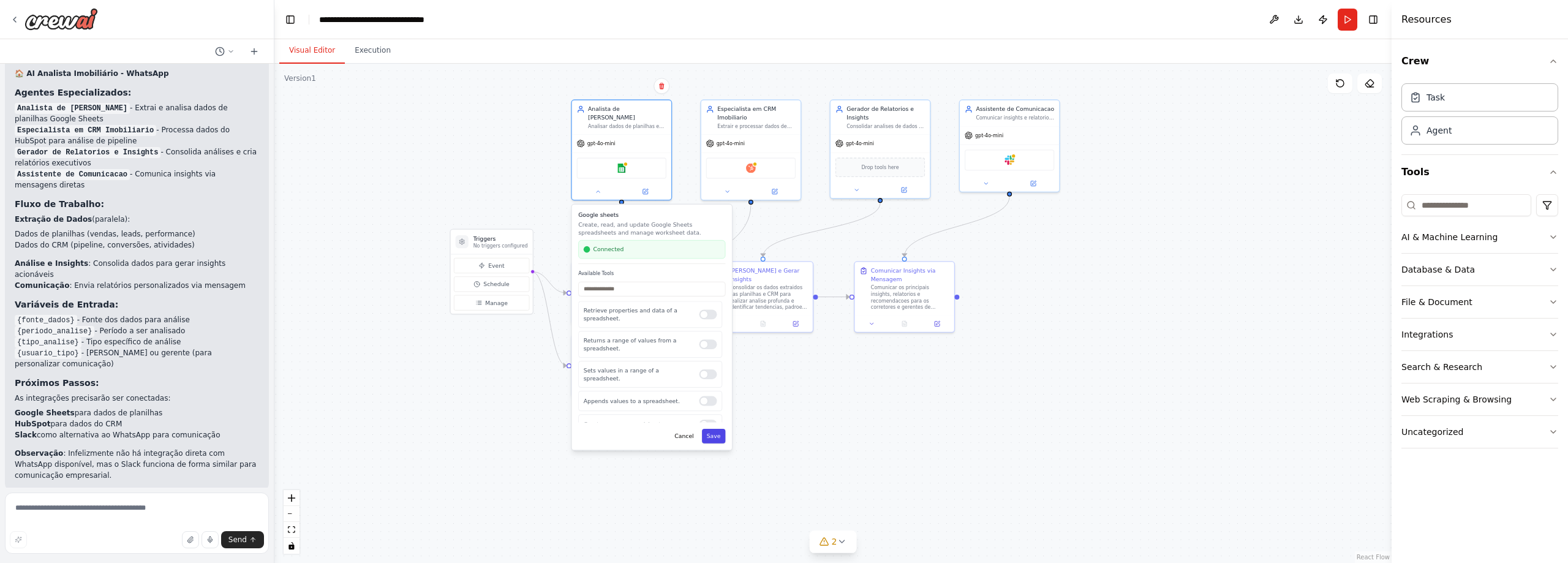
click at [722, 430] on button "Save" at bounding box center [714, 436] width 24 height 15
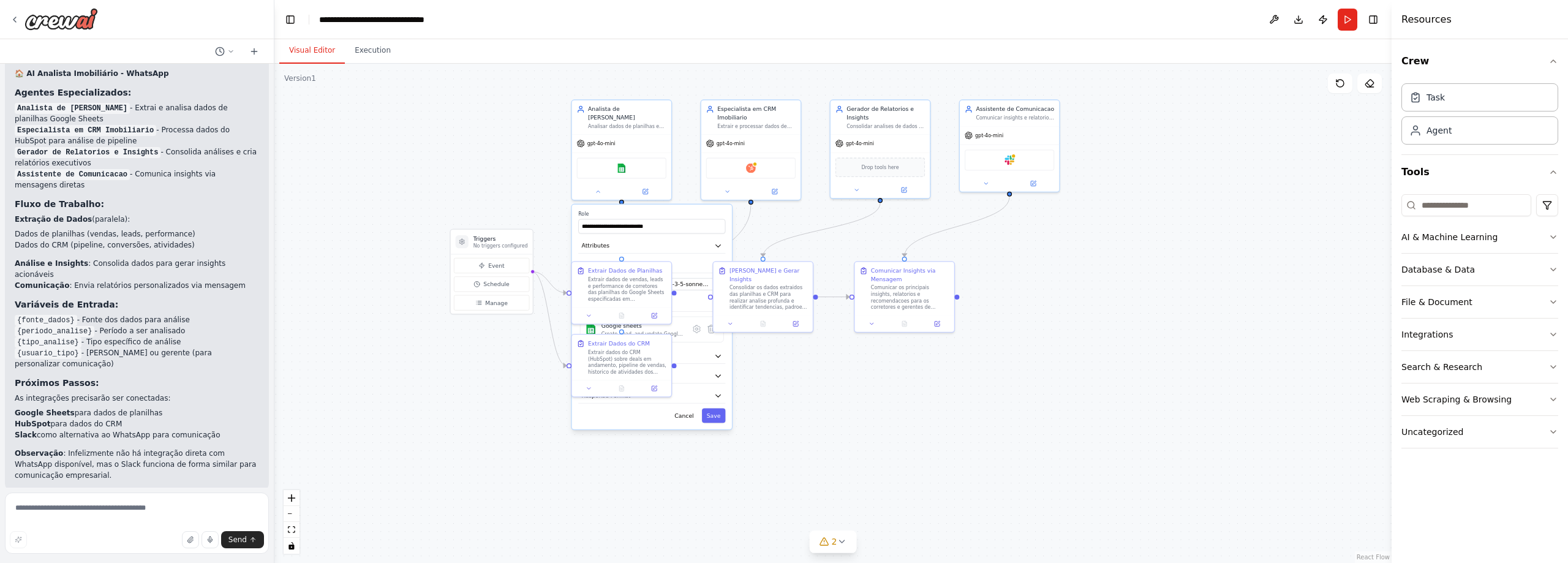
drag, startPoint x: 683, startPoint y: 204, endPoint x: 665, endPoint y: 204, distance: 18.0
click at [682, 211] on label "Role" at bounding box center [651, 214] width 147 height 7
click at [628, 331] on div "Create, read, and update Google Sheets spreadsheets and manage worksheet data." at bounding box center [643, 334] width 83 height 7
click at [692, 324] on icon at bounding box center [697, 329] width 10 height 10
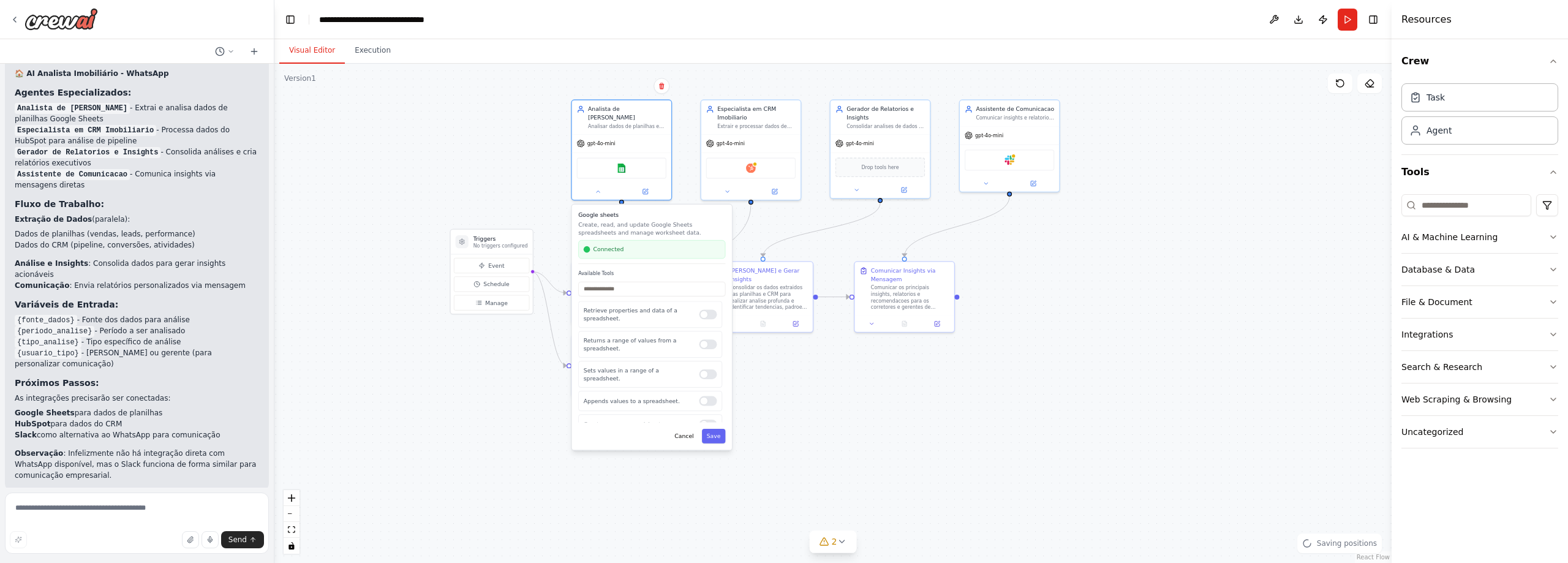
drag, startPoint x: 635, startPoint y: 235, endPoint x: 623, endPoint y: 268, distance: 35.1
click at [635, 240] on div "Connected" at bounding box center [651, 249] width 147 height 18
click at [616, 287] on input "text" at bounding box center [651, 289] width 147 height 15
type input "*"
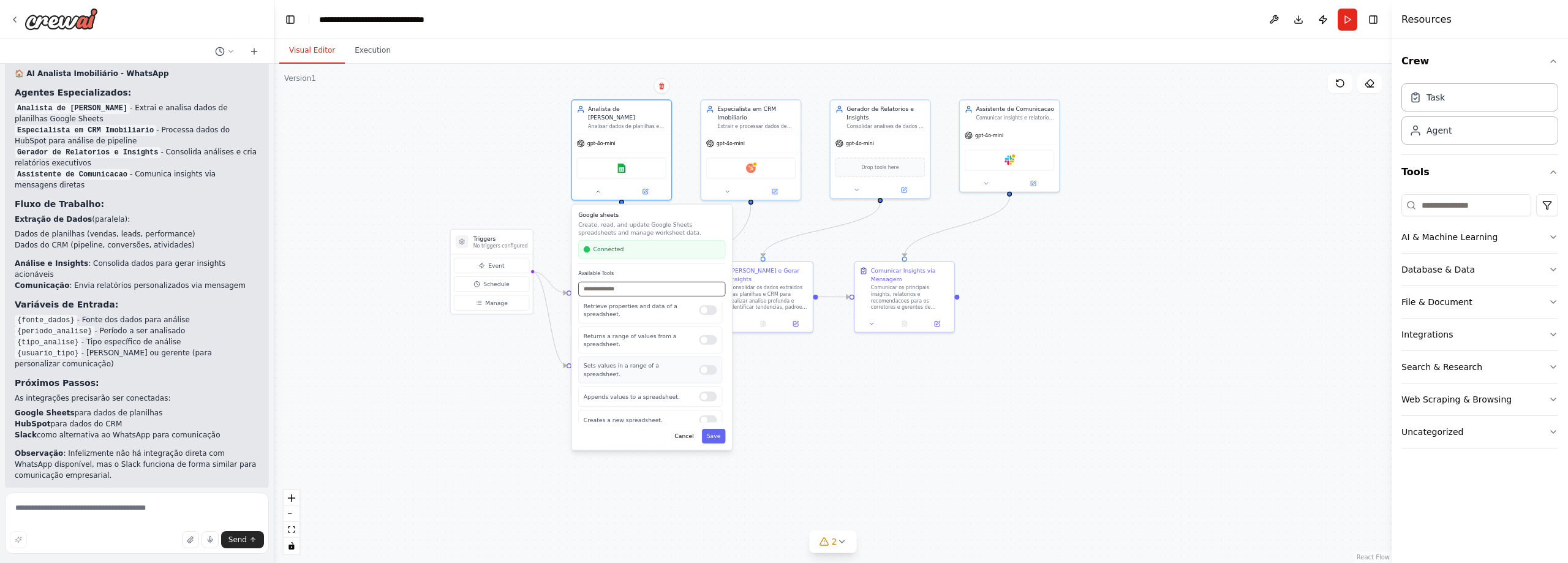
scroll to position [9, 0]
click at [710, 430] on button "Save" at bounding box center [714, 436] width 24 height 15
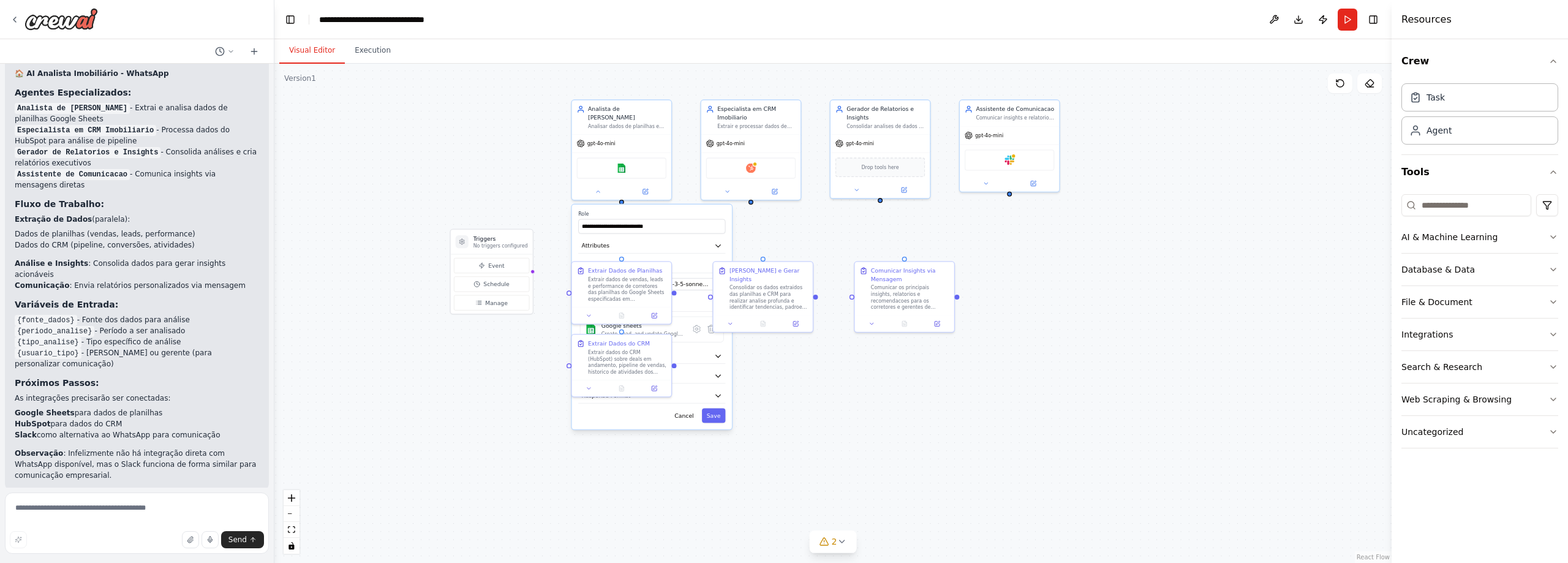
click at [691, 211] on label "Role" at bounding box center [651, 214] width 147 height 7
click at [689, 349] on button "LLM Settings" at bounding box center [651, 356] width 147 height 15
click at [682, 370] on button "Agent Settings" at bounding box center [651, 376] width 147 height 15
click at [682, 369] on button "Agent Settings" at bounding box center [651, 376] width 147 height 15
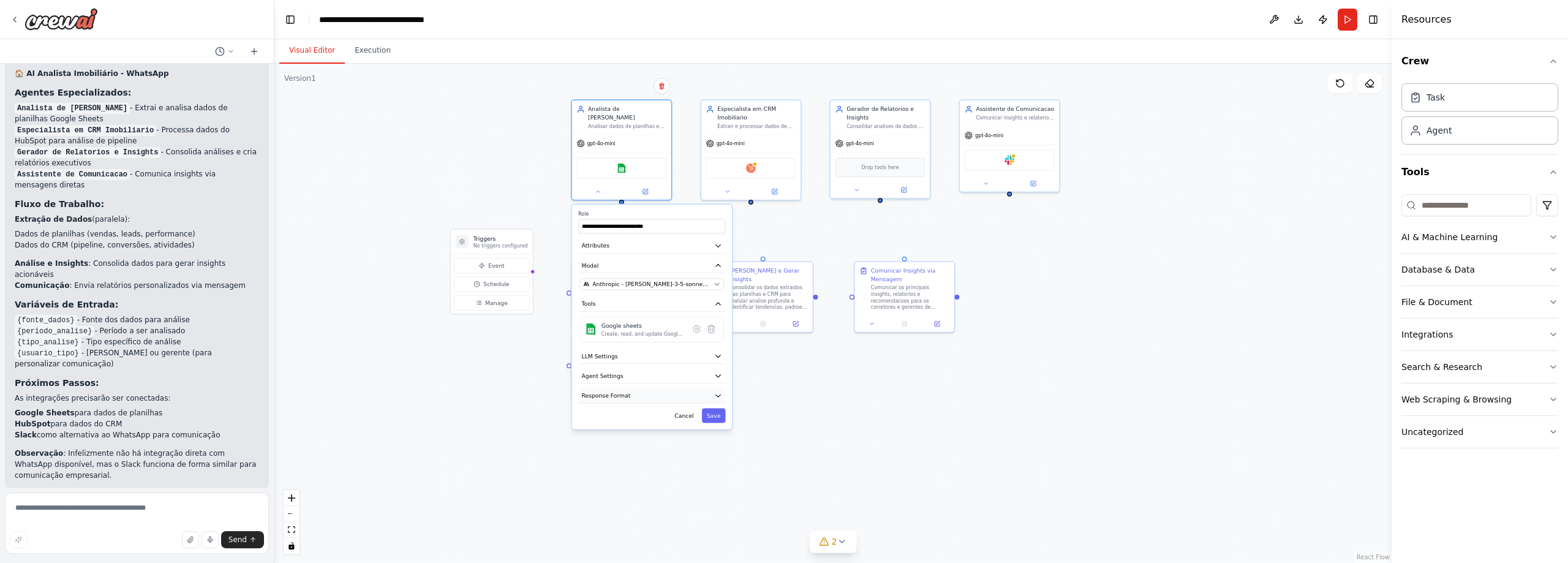
click at [661, 388] on button "Response Format" at bounding box center [651, 396] width 147 height 15
click at [610, 331] on div "Create, read, and update Google Sheets spreadsheets and manage worksheet data." at bounding box center [643, 334] width 83 height 7
click at [700, 325] on icon at bounding box center [697, 329] width 7 height 7
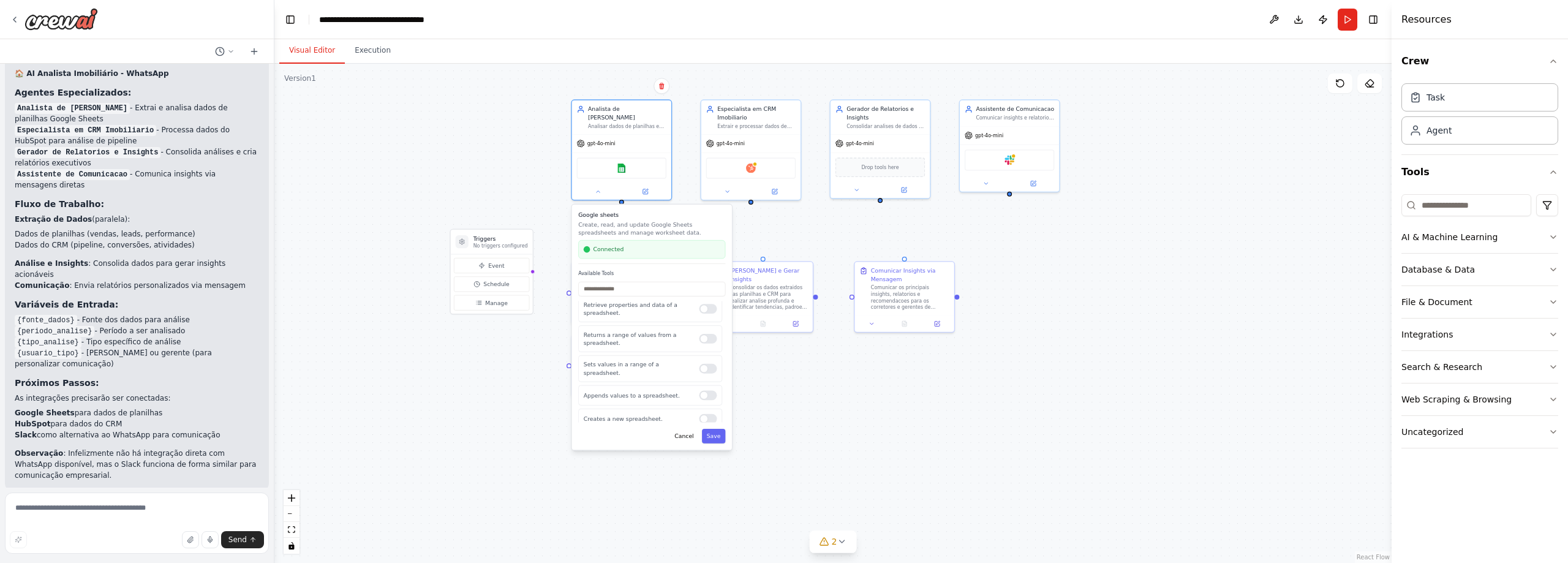
click at [748, 220] on div "**********" at bounding box center [832, 312] width 1117 height 499
click at [794, 232] on div "**********" at bounding box center [832, 312] width 1117 height 499
click at [1170, 285] on div "**********" at bounding box center [832, 312] width 1117 height 499
click at [996, 396] on div "**********" at bounding box center [832, 312] width 1117 height 499
click at [675, 82] on div "**********" at bounding box center [832, 312] width 1117 height 499
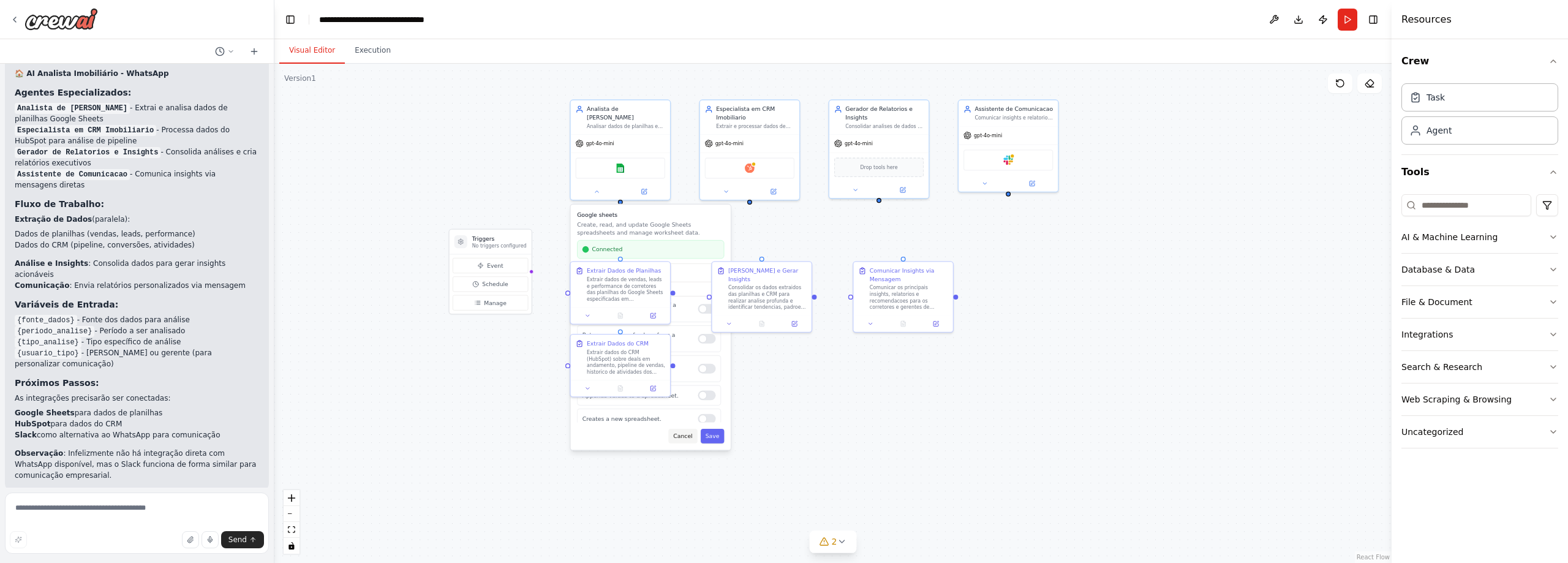
click at [690, 429] on button "Cancel" at bounding box center [682, 436] width 29 height 15
click at [603, 185] on button at bounding box center [597, 189] width 46 height 10
click at [650, 185] on button at bounding box center [644, 189] width 46 height 10
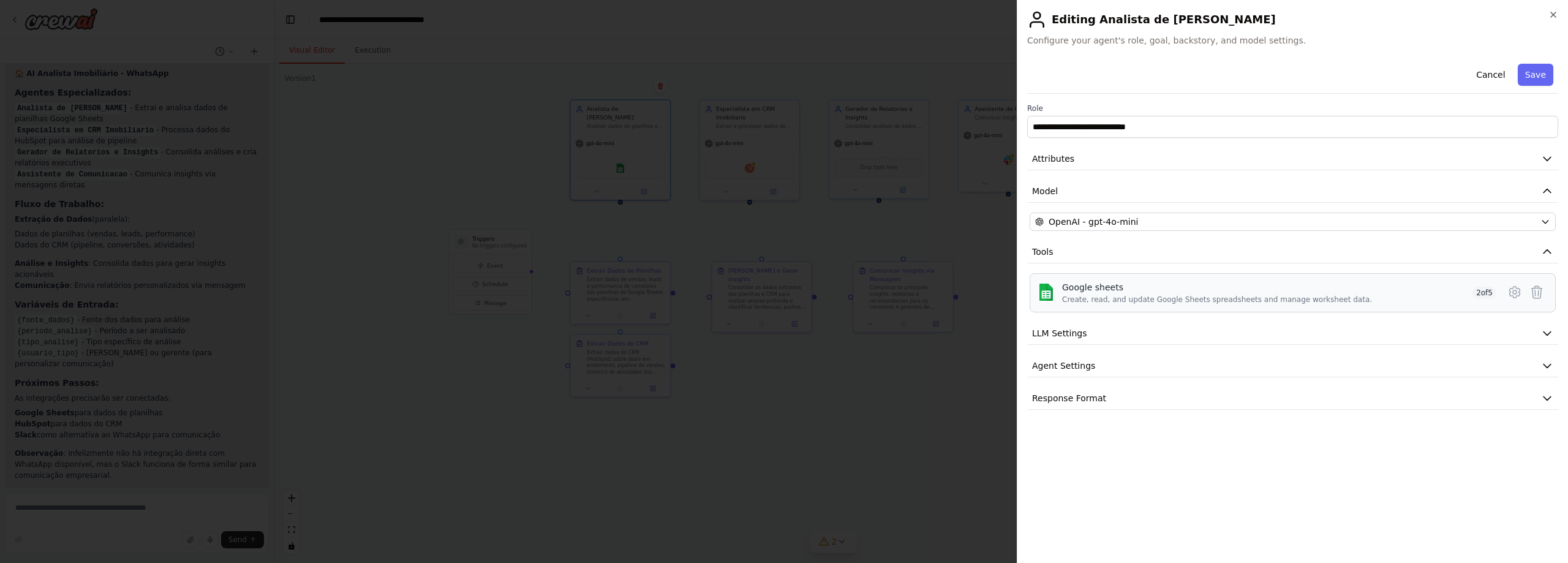
click at [1419, 288] on div "Google sheets Create, read, and update Google Sheets spreadsheets and manage wo…" at bounding box center [1279, 293] width 434 height 24
click at [1075, 335] on span "LLM Settings" at bounding box center [1059, 333] width 55 height 13
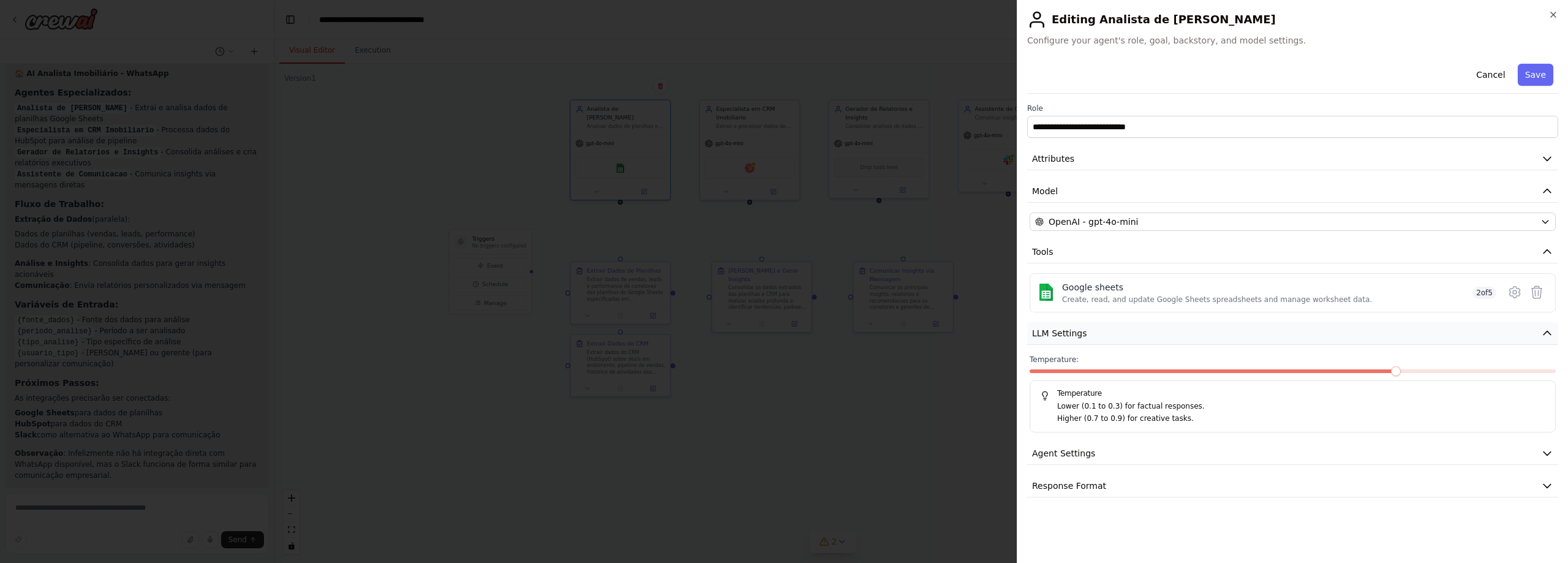
click at [1075, 335] on span "LLM Settings" at bounding box center [1059, 333] width 55 height 13
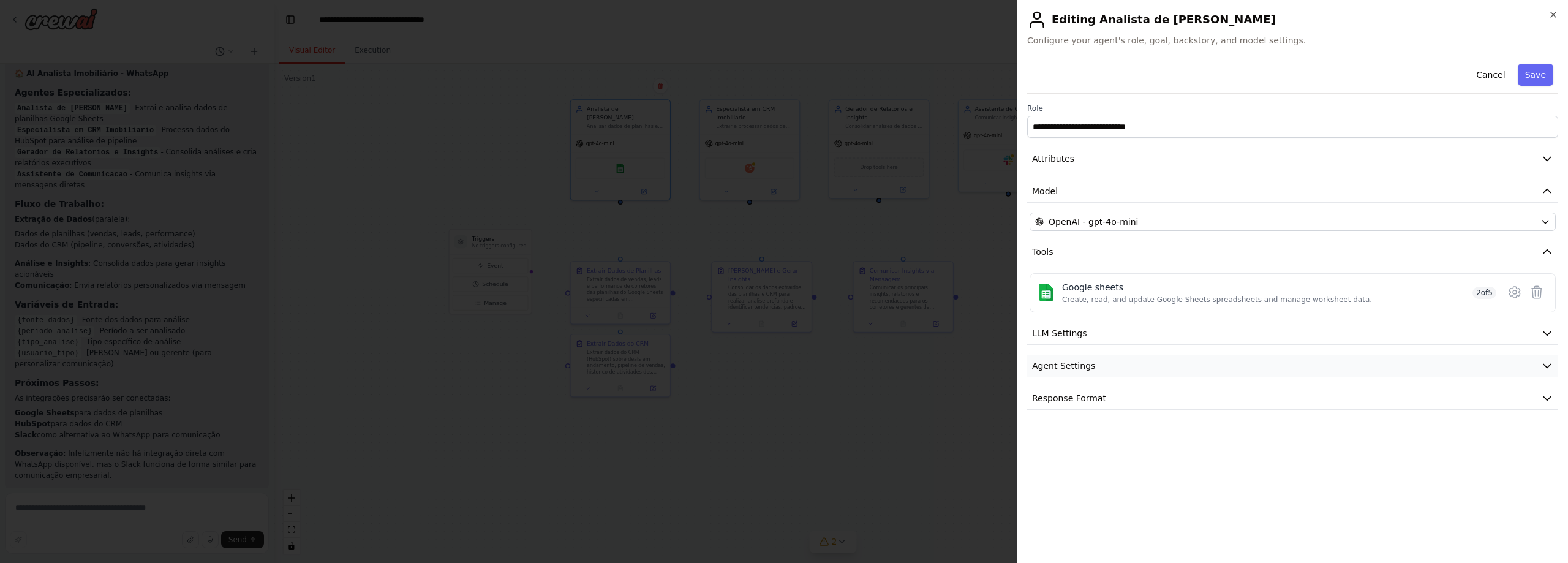
click at [1068, 357] on button "Agent Settings" at bounding box center [1292, 366] width 531 height 23
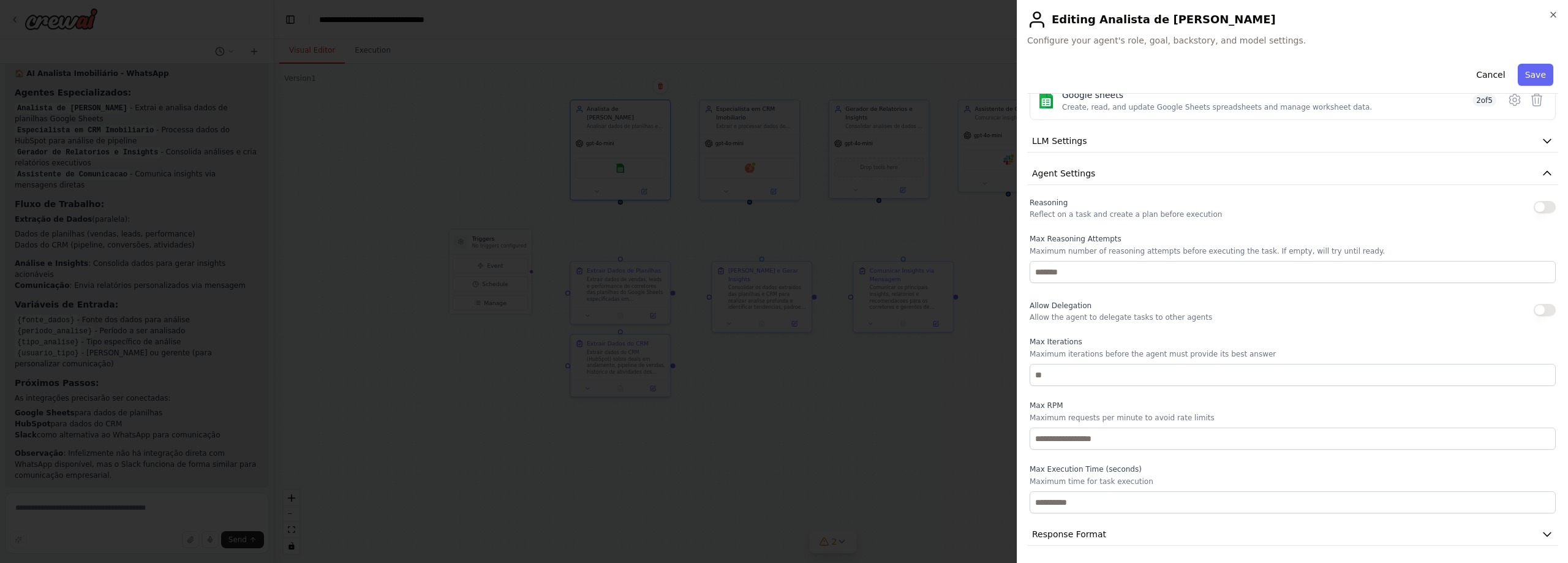
scroll to position [195, 0]
click at [1111, 173] on button "Agent Settings" at bounding box center [1292, 171] width 531 height 23
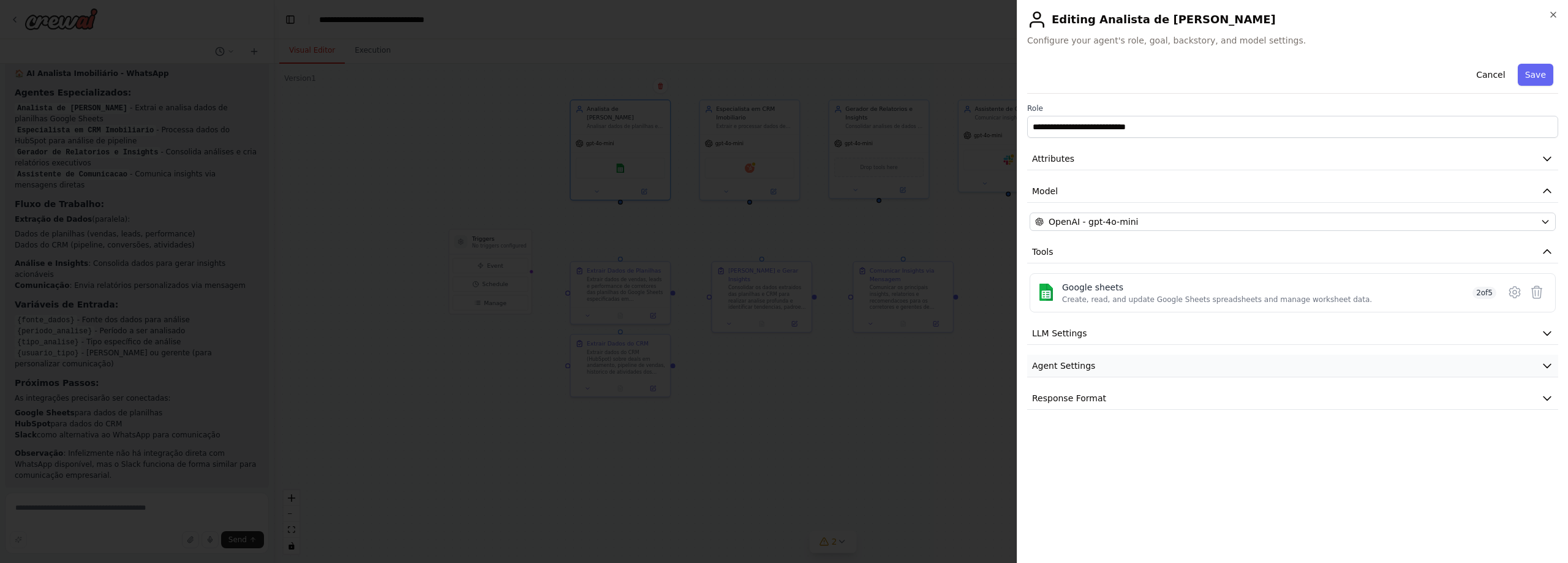
scroll to position [0, 0]
click at [1118, 394] on button "Response Format" at bounding box center [1292, 398] width 531 height 23
click at [1122, 296] on div "Create, read, and update Google Sheets spreadsheets and manage worksheet data." at bounding box center [1217, 299] width 310 height 10
click at [1516, 290] on icon at bounding box center [1515, 292] width 15 height 15
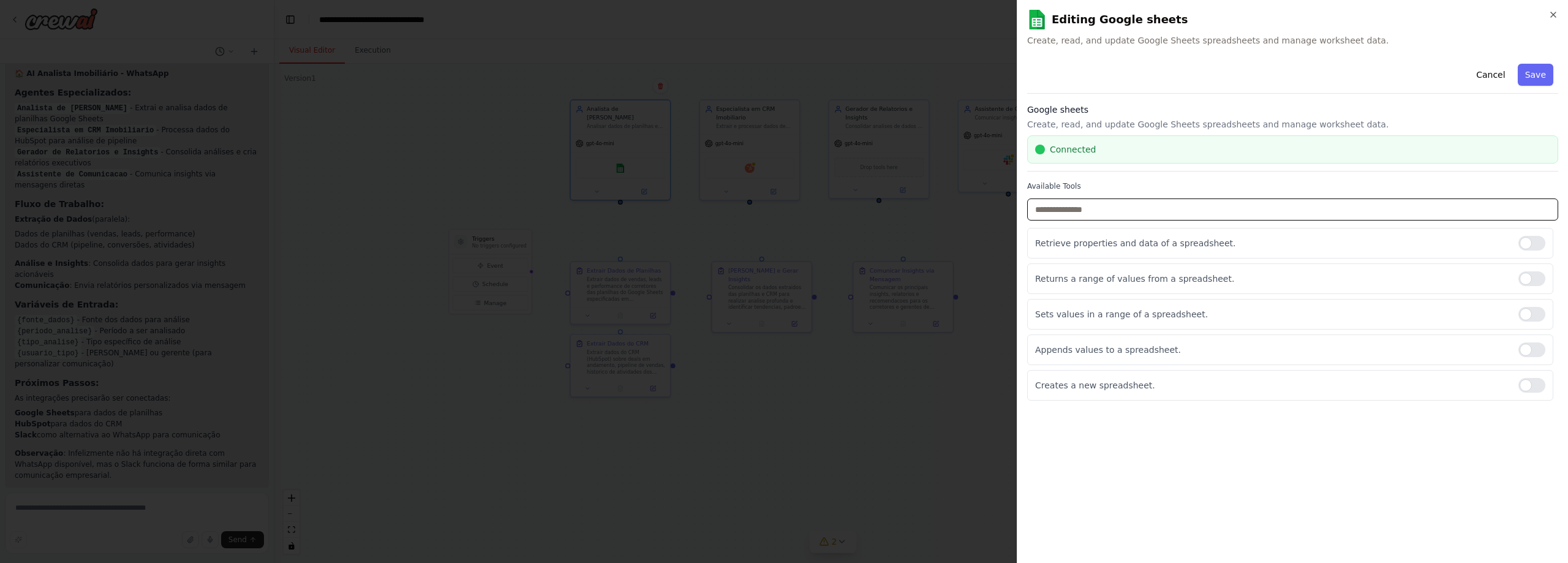
click at [1160, 203] on input "text" at bounding box center [1292, 209] width 531 height 22
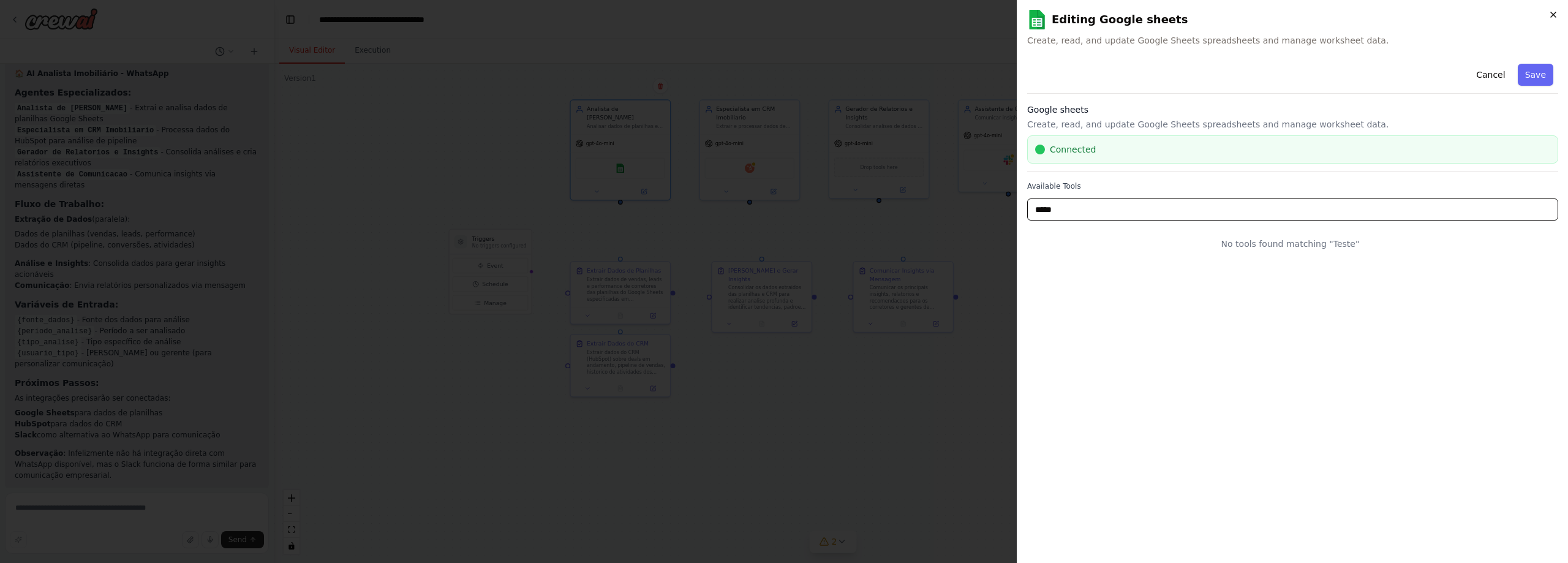
type input "*****"
click at [1556, 13] on icon "button" at bounding box center [1553, 14] width 10 height 10
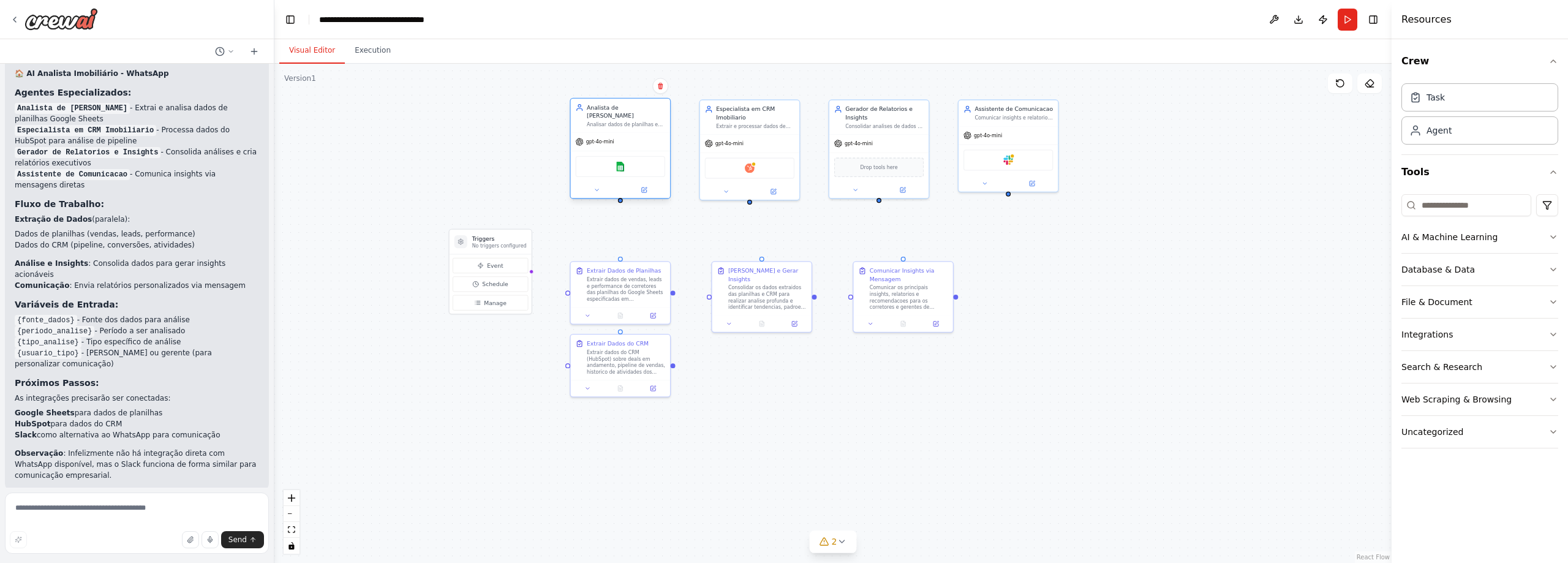
click at [621, 197] on div at bounding box center [620, 200] width 5 height 5
drag, startPoint x: 621, startPoint y: 194, endPoint x: 621, endPoint y: 267, distance: 73.0
click at [621, 267] on div "Triggers No triggers configured Event Schedule Manage Analista de Dados Imobili…" at bounding box center [776, 223] width 737 height 329
drag, startPoint x: 621, startPoint y: 193, endPoint x: 622, endPoint y: 251, distance: 58.0
click at [621, 251] on div "Triggers No triggers configured Event Schedule Manage Analista de Dados Imobili…" at bounding box center [832, 312] width 1117 height 499
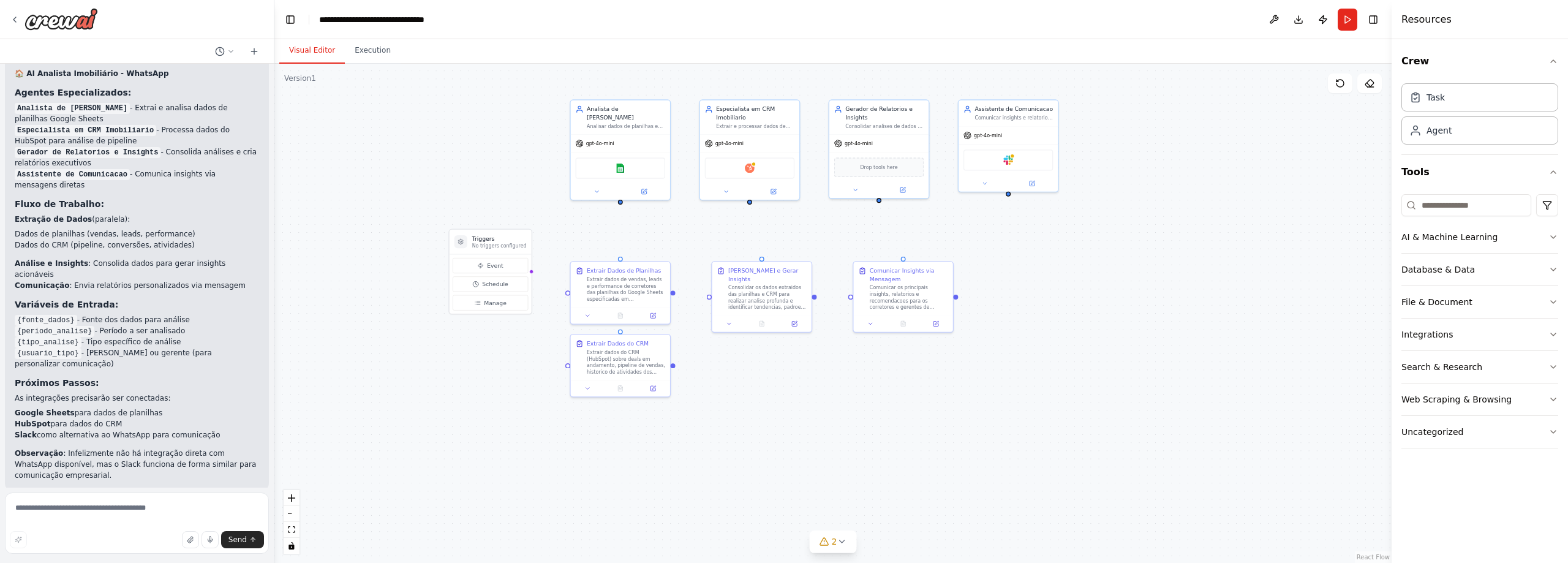
click at [623, 256] on div "Triggers No triggers configured Event Schedule Manage Analista de Dados Imobili…" at bounding box center [832, 312] width 1117 height 499
click at [902, 451] on div "Triggers No triggers configured Event Schedule Manage Analista de Dados Imobili…" at bounding box center [832, 312] width 1117 height 499
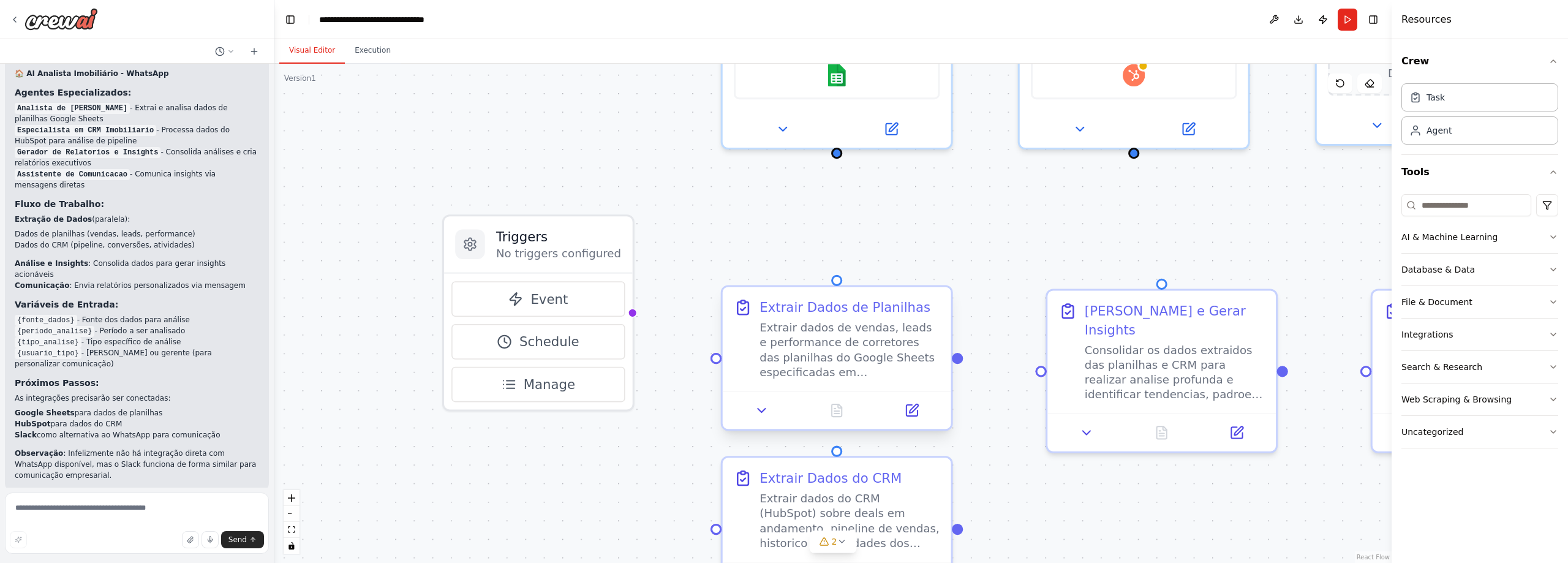
drag, startPoint x: 627, startPoint y: 313, endPoint x: 715, endPoint y: 364, distance: 101.7
click at [715, 364] on div "Triggers No triggers configured Event Schedule Manage Analista de Dados Imobili…" at bounding box center [1196, 203] width 1693 height 756
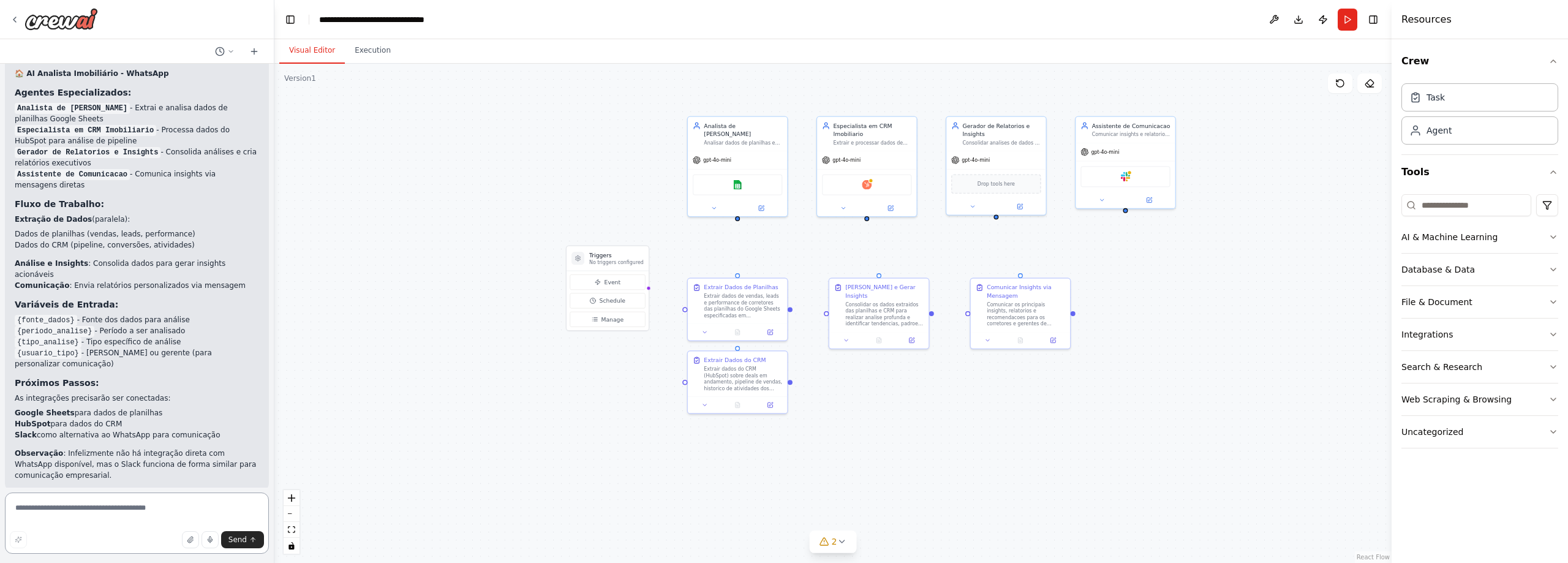
click at [177, 495] on textarea at bounding box center [137, 522] width 264 height 61
click at [618, 391] on div "Triggers No triggers configured Event Schedule Manage Analista de Dados Imobili…" at bounding box center [832, 312] width 1117 height 499
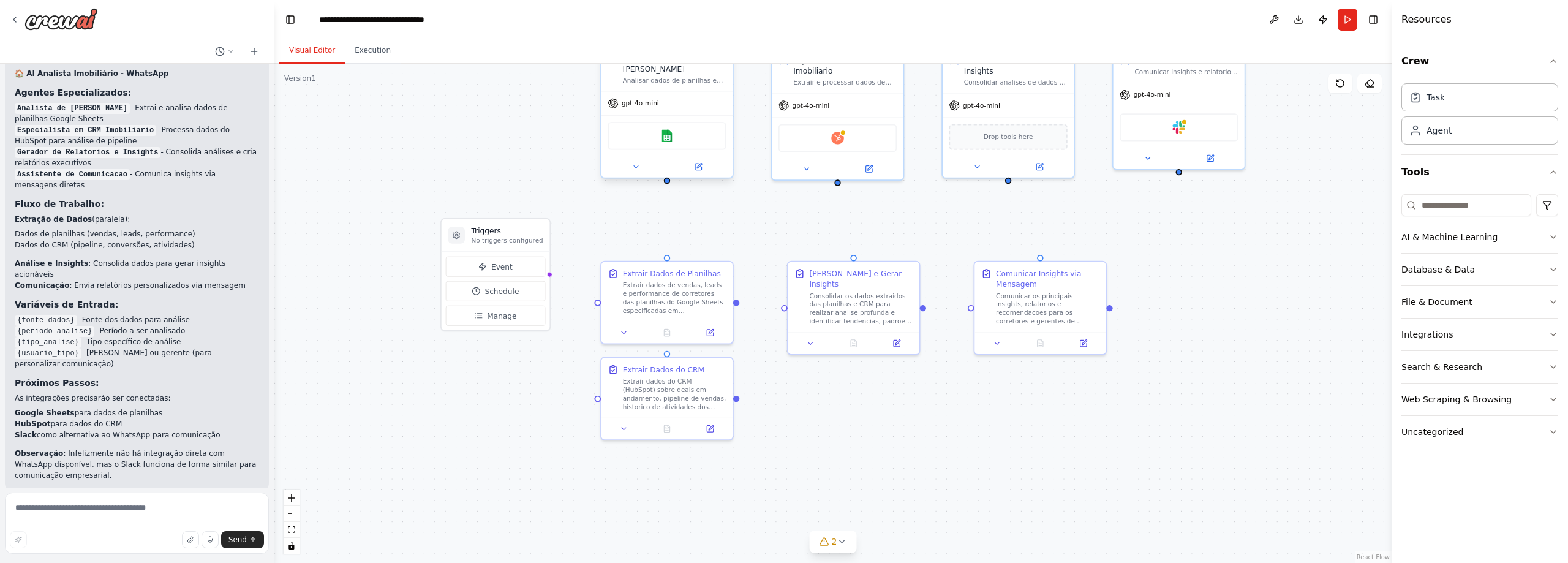
click at [665, 178] on div at bounding box center [667, 181] width 6 height 6
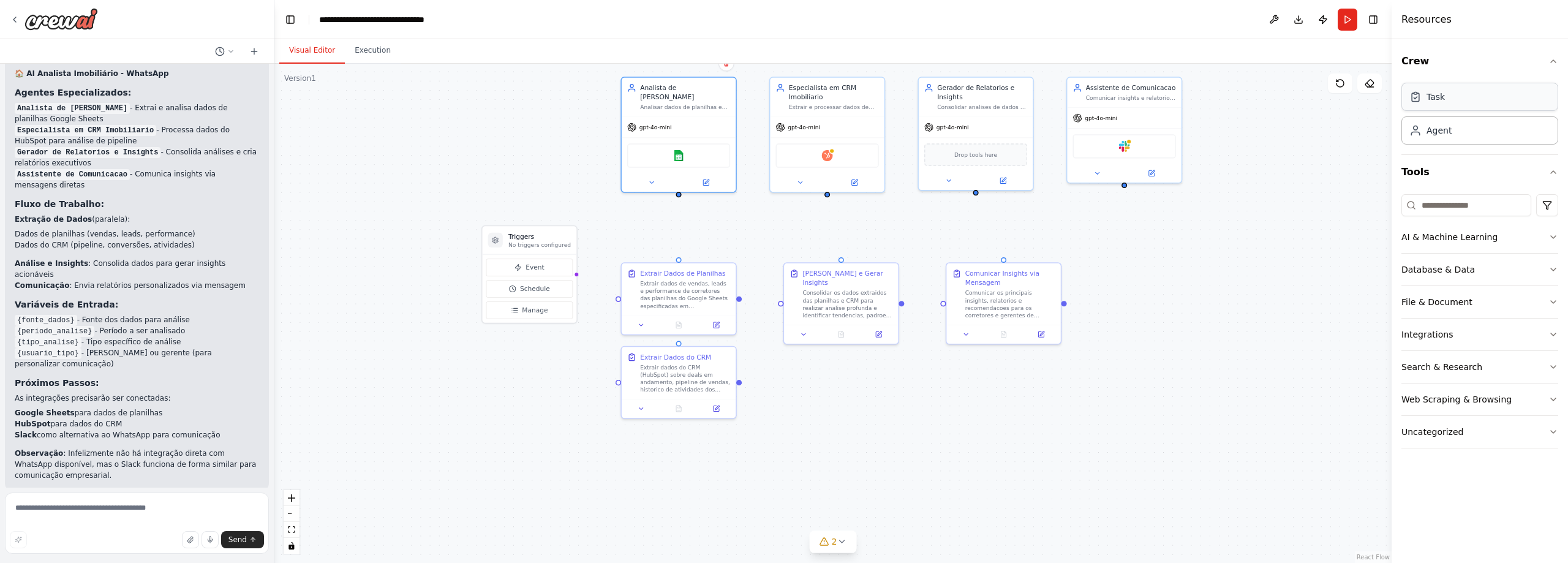
click at [1516, 97] on div "Task" at bounding box center [1480, 97] width 157 height 28
click at [1517, 95] on div "Task" at bounding box center [1480, 97] width 157 height 28
click at [1553, 56] on icon "button" at bounding box center [1553, 60] width 10 height 10
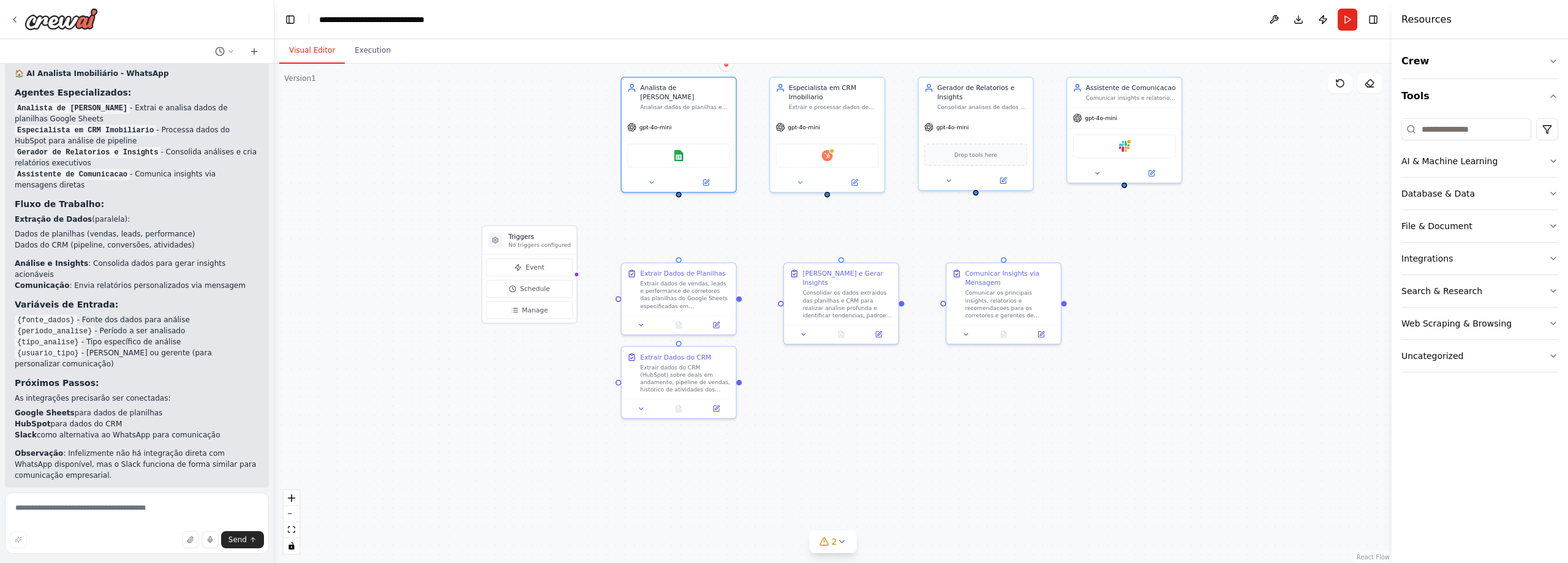
click at [1295, 294] on div "Triggers No triggers configured Event Schedule Manage Analista de Dados Imobili…" at bounding box center [832, 312] width 1117 height 499
click at [833, 544] on span "2" at bounding box center [834, 541] width 5 height 13
click at [958, 466] on icon at bounding box center [962, 469] width 10 height 10
click at [950, 427] on div "Triggers No triggers configured Event Schedule Manage Analista de Dados Imobili…" at bounding box center [832, 312] width 1117 height 499
click at [836, 138] on div "Hubspot" at bounding box center [826, 153] width 114 height 35
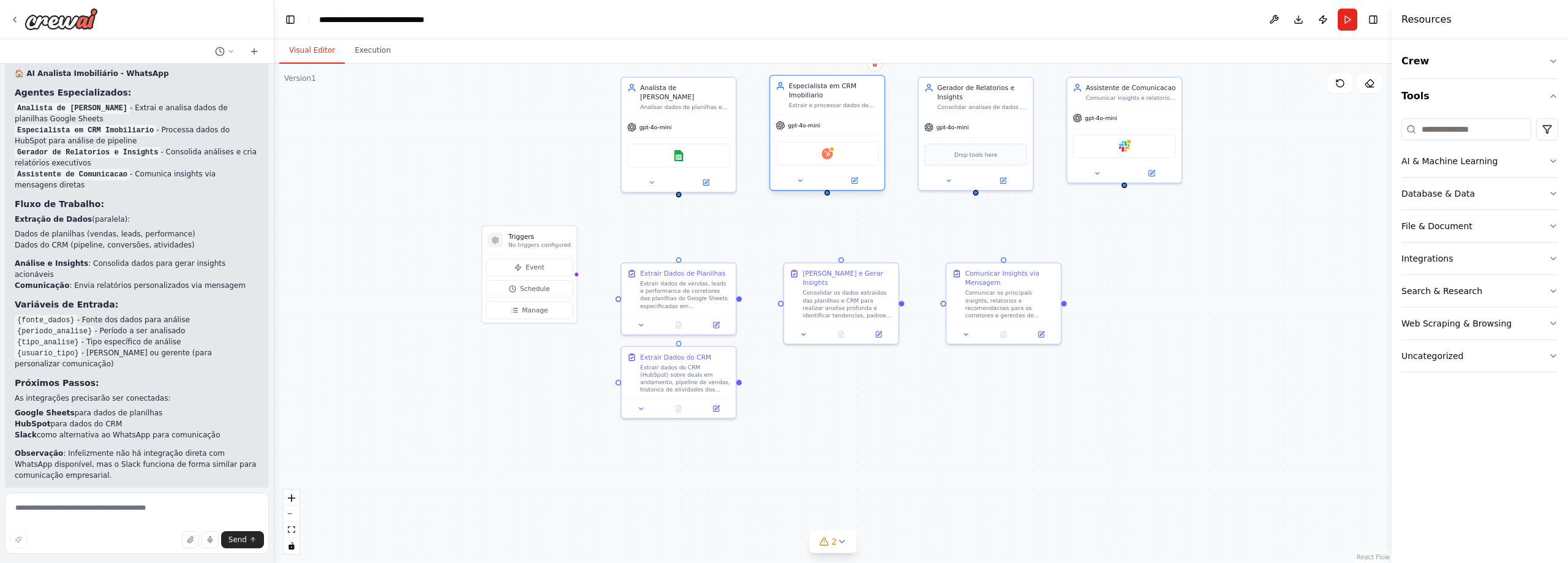
click at [839, 158] on div "Hubspot" at bounding box center [827, 153] width 103 height 24
click at [838, 184] on button at bounding box center [854, 181] width 52 height 11
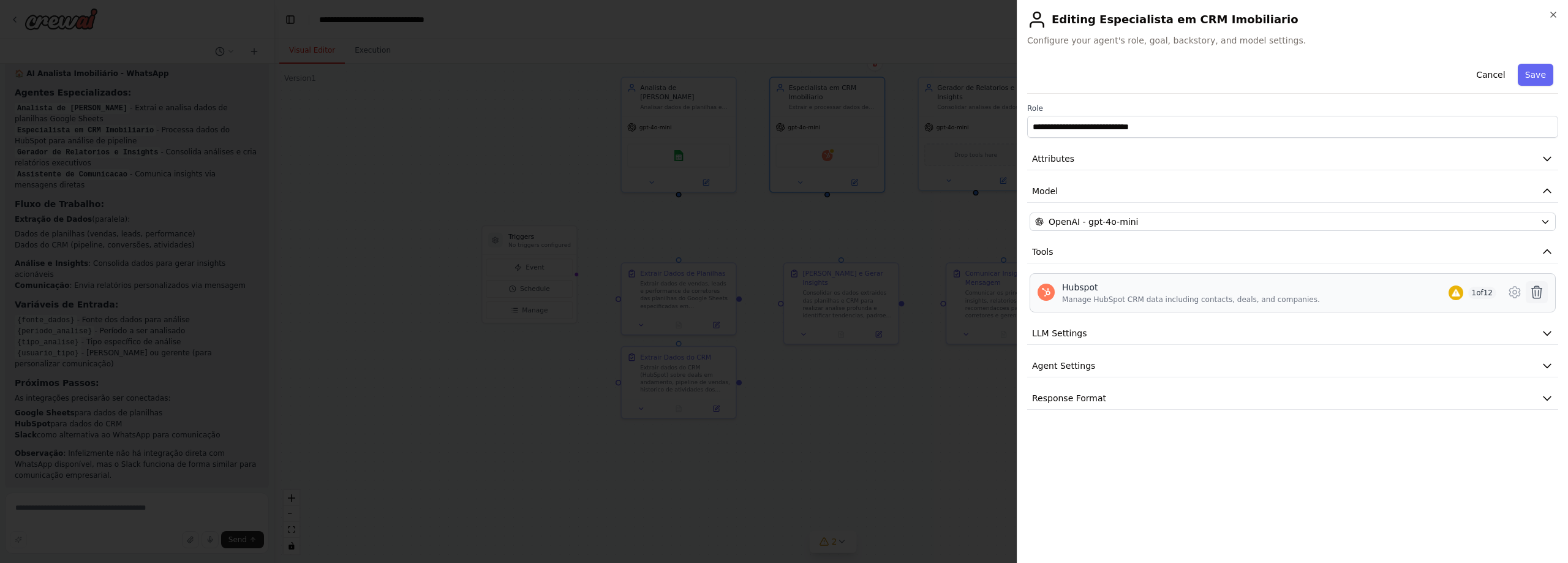
click at [1544, 287] on button at bounding box center [1537, 292] width 22 height 22
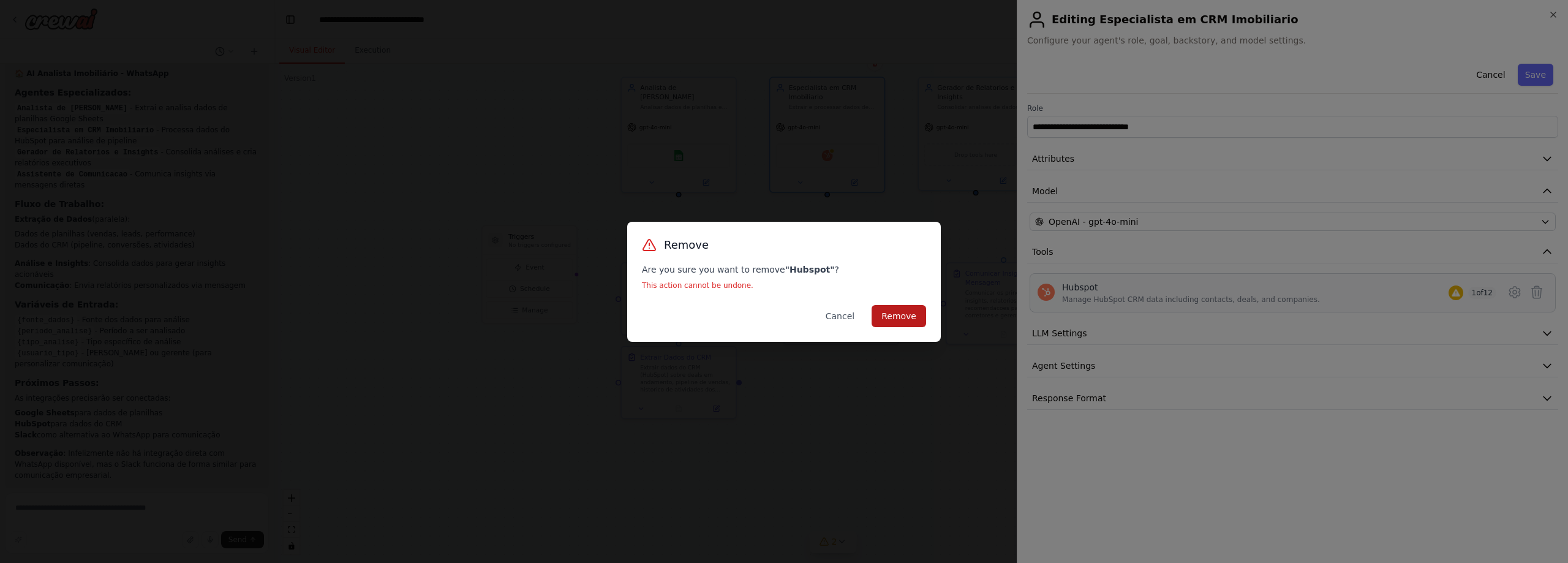
click at [904, 321] on button "Remove" at bounding box center [899, 316] width 55 height 22
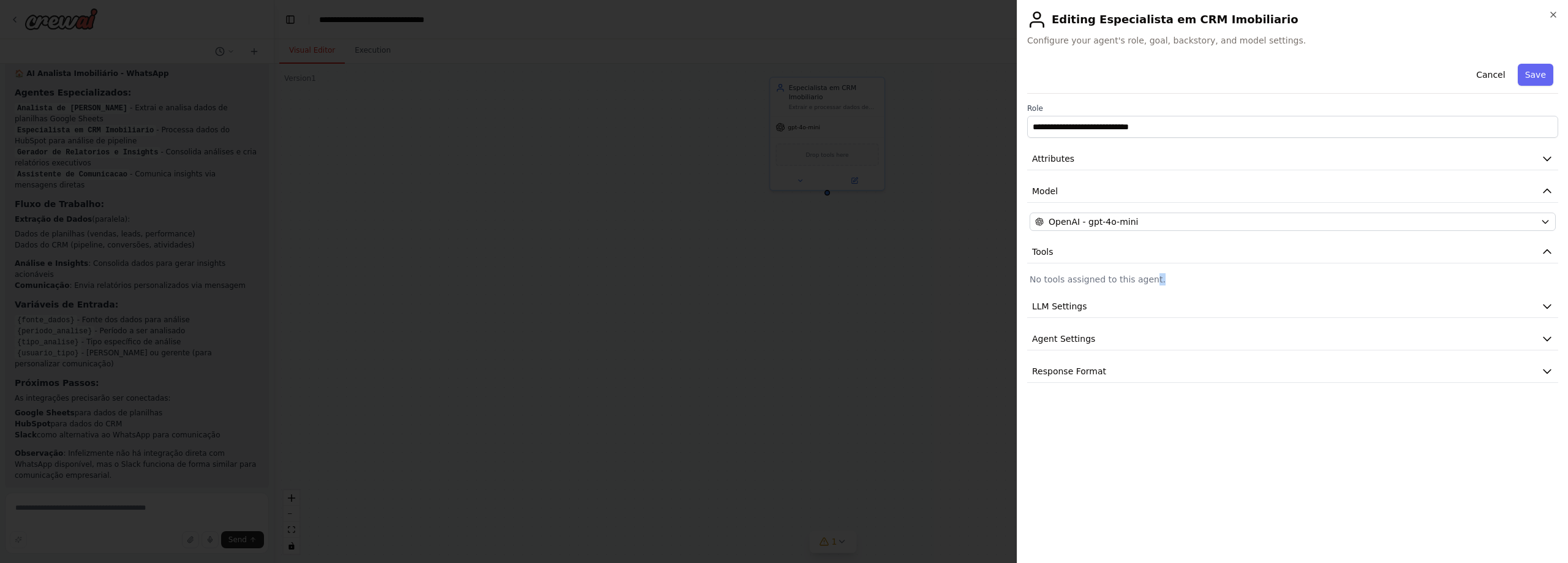
click at [1143, 277] on p "No tools assigned to this agent." at bounding box center [1293, 279] width 526 height 13
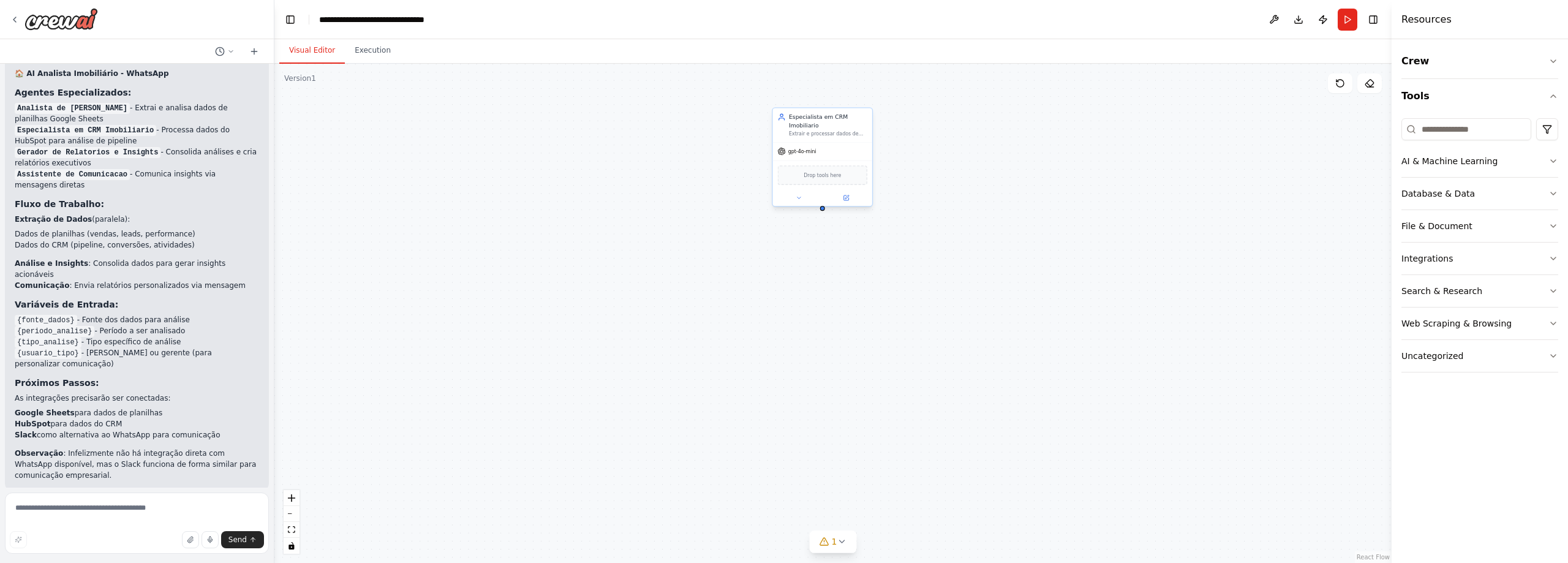
click at [815, 175] on span "Drop tools here" at bounding box center [822, 175] width 38 height 8
click at [1486, 128] on input at bounding box center [1466, 129] width 130 height 22
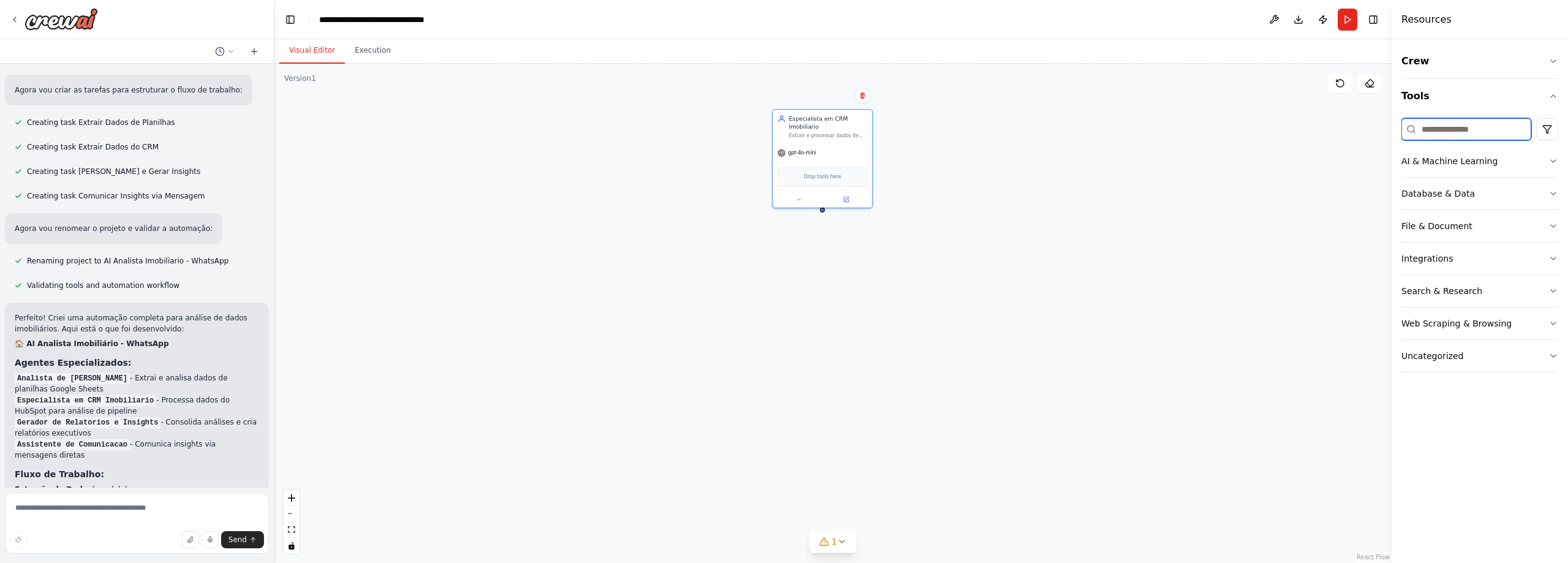
scroll to position [1000, 0]
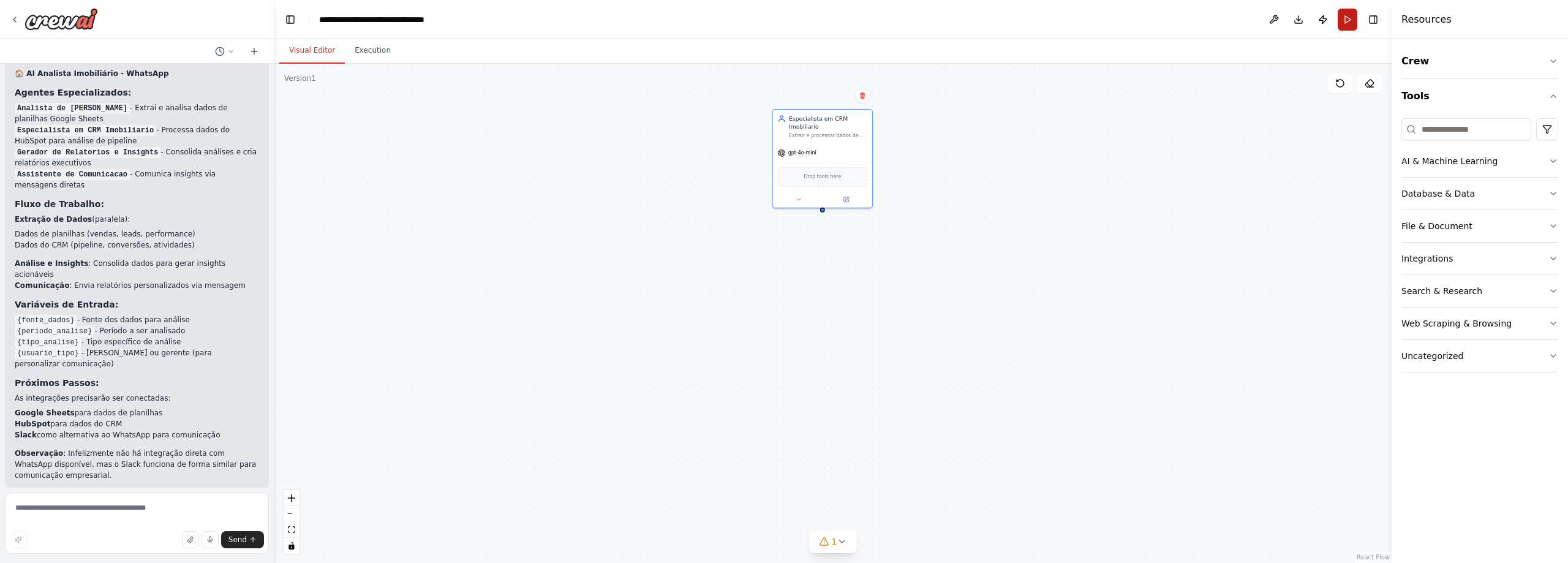
click at [1343, 14] on button "Run" at bounding box center [1348, 20] width 20 height 22
click at [1348, 26] on header "**********" at bounding box center [832, 19] width 1117 height 39
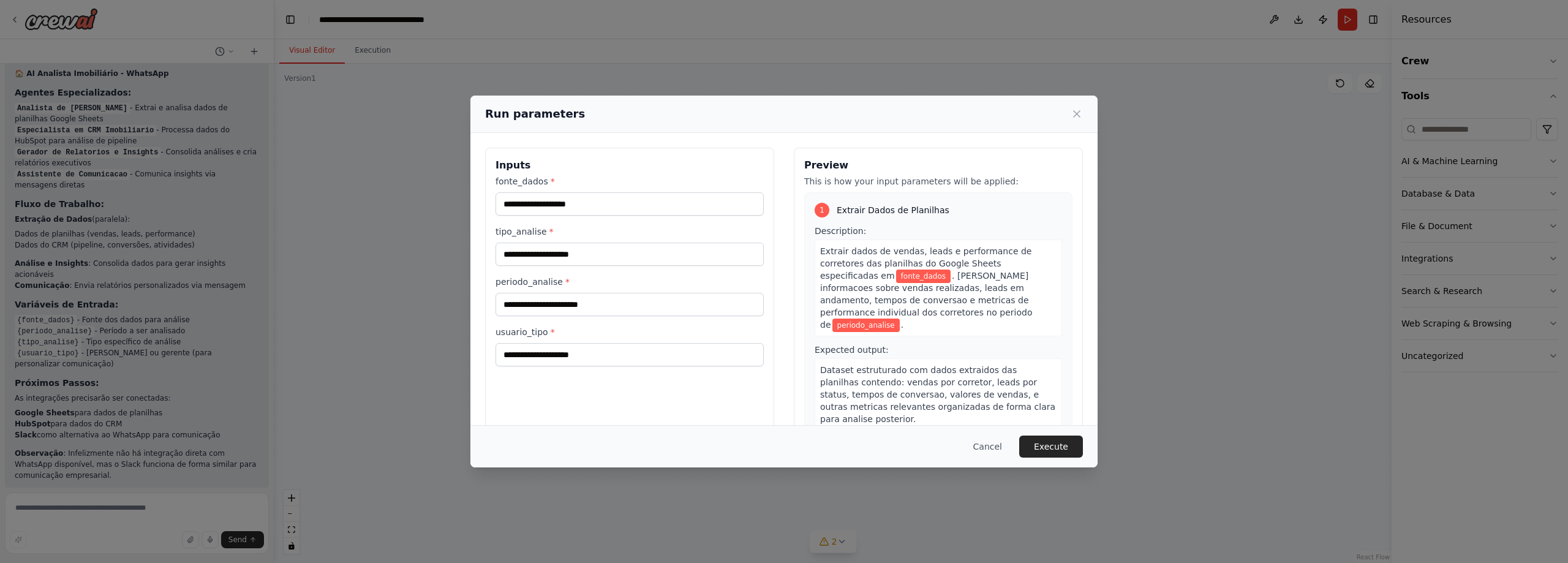
drag, startPoint x: 1008, startPoint y: 452, endPoint x: 1001, endPoint y: 452, distance: 7.0
click at [1008, 452] on button "Cancel" at bounding box center [988, 447] width 49 height 22
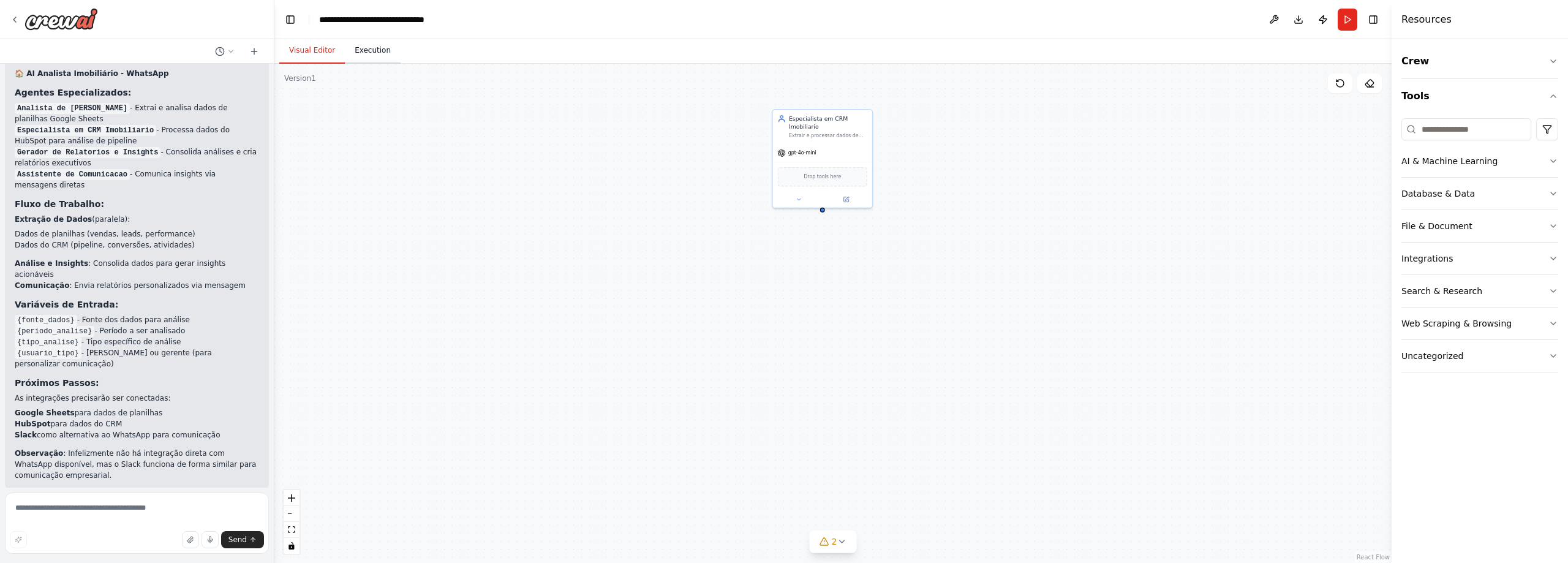
click at [358, 56] on button "Execution" at bounding box center [373, 51] width 56 height 26
click at [312, 54] on button "Visual Editor" at bounding box center [312, 51] width 66 height 26
click at [823, 175] on span "Drop tools here" at bounding box center [822, 175] width 38 height 8
click at [835, 176] on span "Drop tools here" at bounding box center [822, 175] width 38 height 8
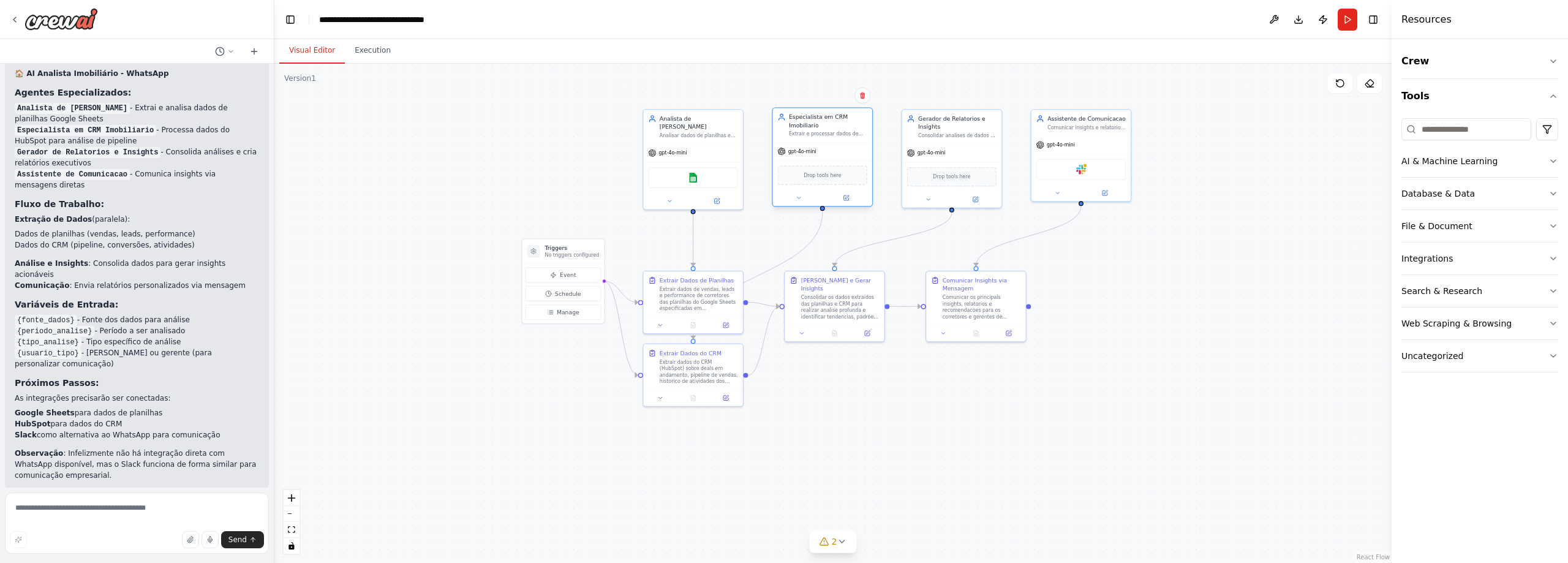
click at [835, 176] on span "Drop tools here" at bounding box center [822, 175] width 38 height 8
click at [820, 175] on span "Drop tools here" at bounding box center [822, 175] width 38 height 8
click at [849, 204] on div at bounding box center [823, 198] width 100 height 16
click at [851, 192] on div at bounding box center [823, 198] width 100 height 16
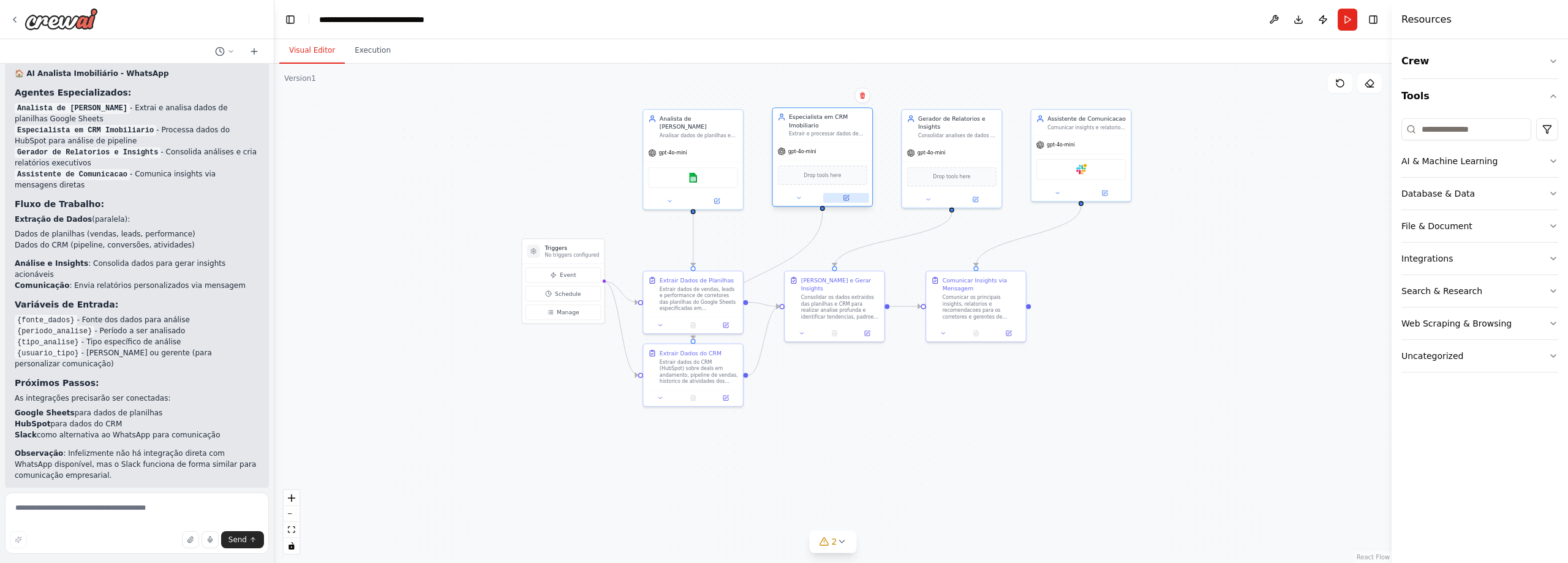
click at [848, 197] on icon at bounding box center [847, 197] width 4 height 4
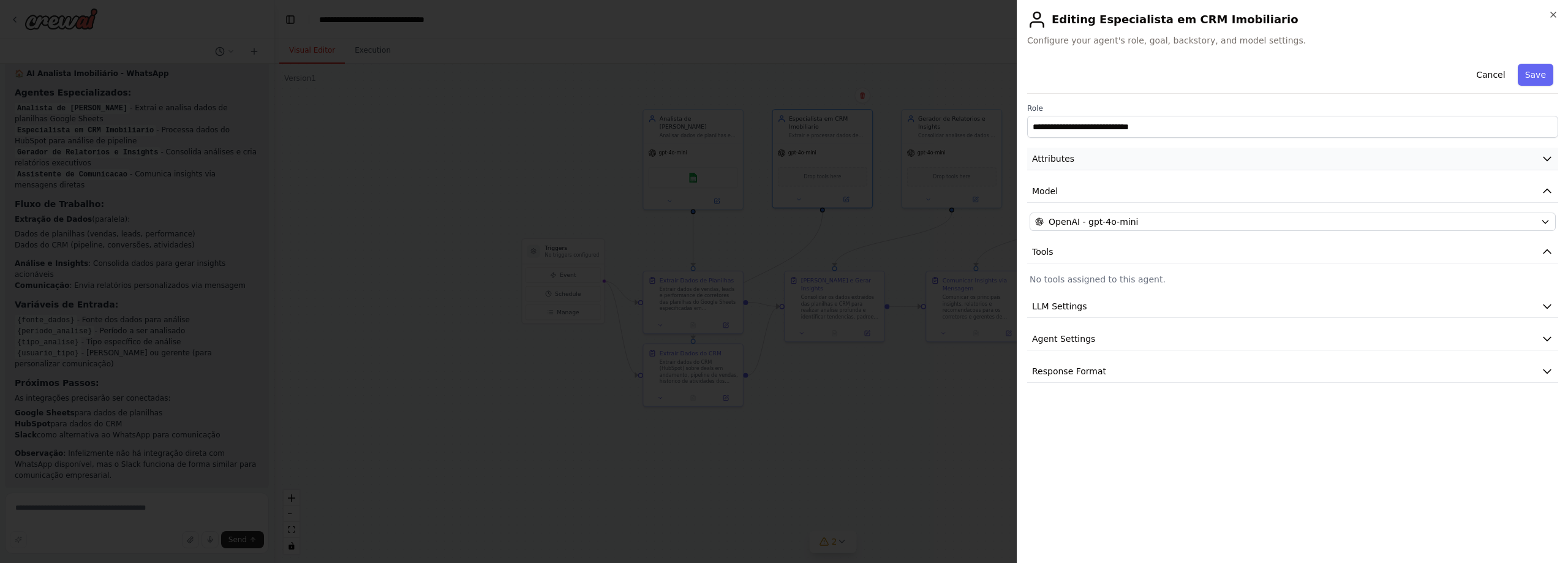
click at [1137, 162] on button "Attributes" at bounding box center [1292, 158] width 531 height 23
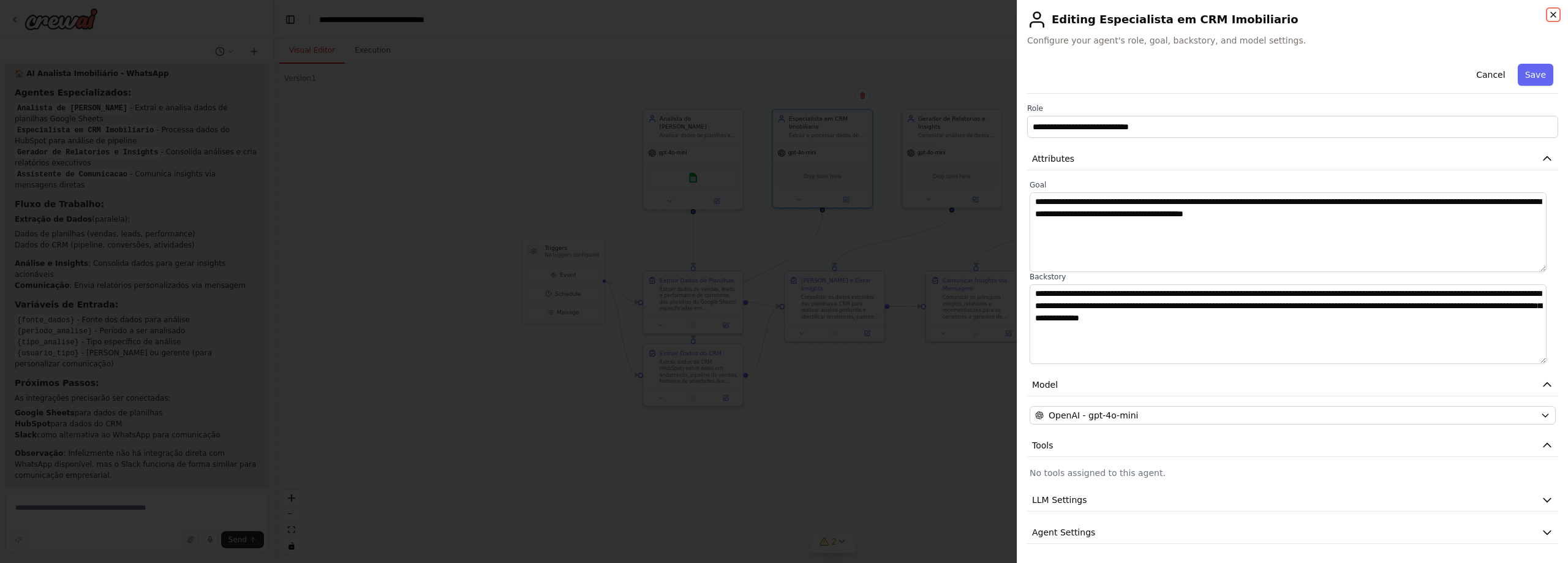
click at [1552, 16] on icon "button" at bounding box center [1553, 14] width 10 height 10
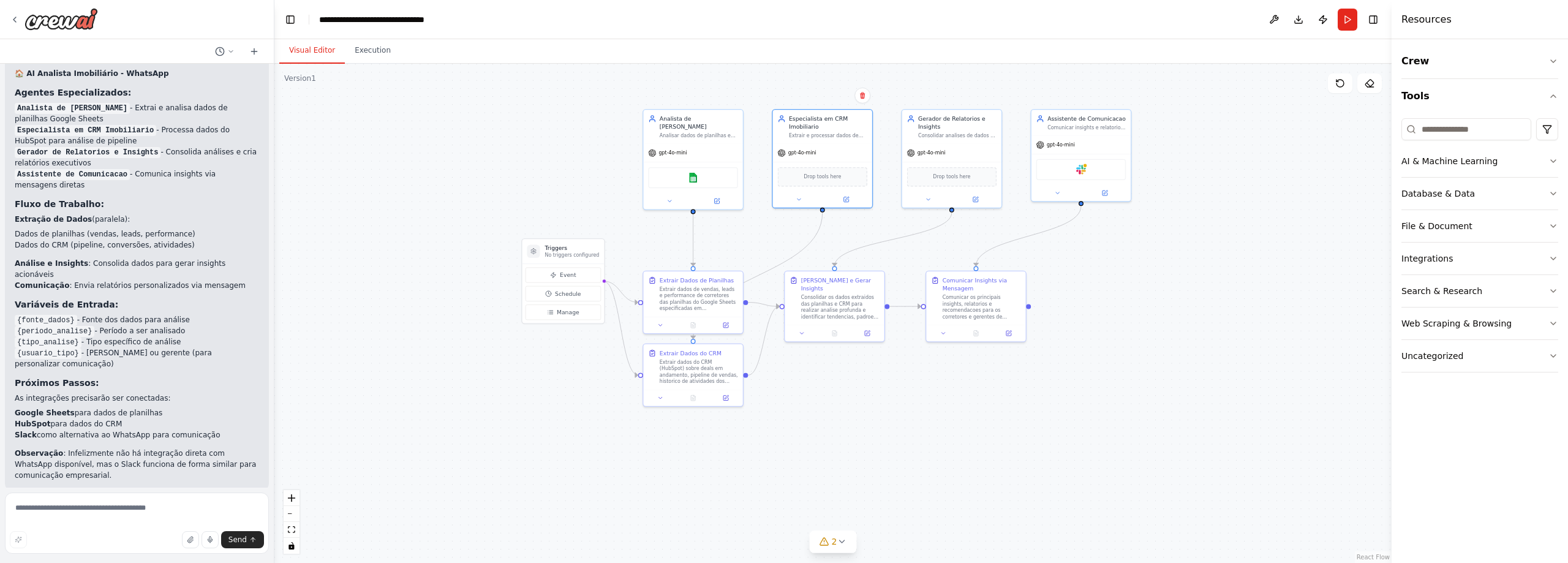
click at [83, 489] on form "Send" at bounding box center [136, 525] width 273 height 75
click at [80, 500] on textarea at bounding box center [137, 522] width 264 height 61
click at [105, 508] on textarea at bounding box center [137, 522] width 264 height 61
click at [866, 94] on icon at bounding box center [863, 96] width 7 height 7
click at [839, 91] on button "Confirm" at bounding box center [827, 96] width 43 height 15
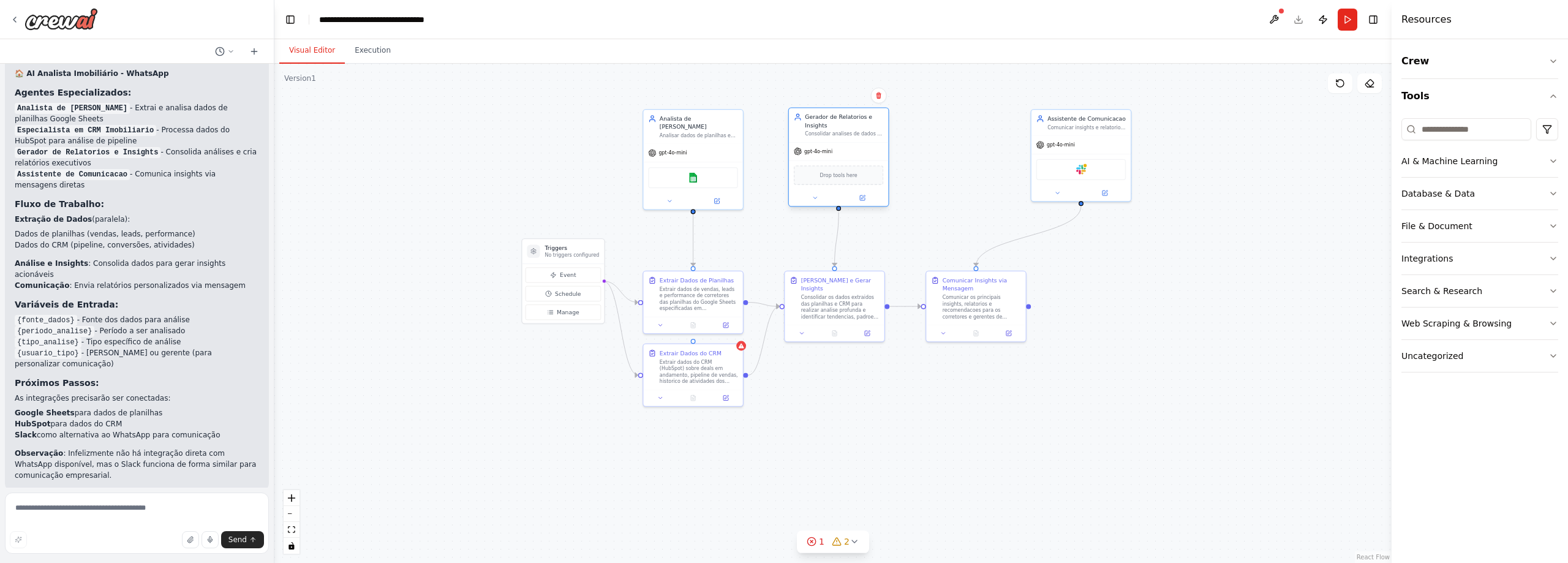
drag, startPoint x: 955, startPoint y: 136, endPoint x: 843, endPoint y: 139, distance: 112.0
click at [843, 139] on div "Gerador de Relatorios e Insights Consolidar analises de dados e gerar relatorio…" at bounding box center [838, 125] width 100 height 34
click at [943, 172] on div ".deletable-edge-delete-btn { width: 20px; height: 20px; border: 0px solid #ffff…" at bounding box center [832, 312] width 1117 height 499
click at [550, 255] on p "No triggers configured" at bounding box center [572, 254] width 55 height 7
click at [1544, 94] on button "Tools" at bounding box center [1480, 96] width 157 height 35
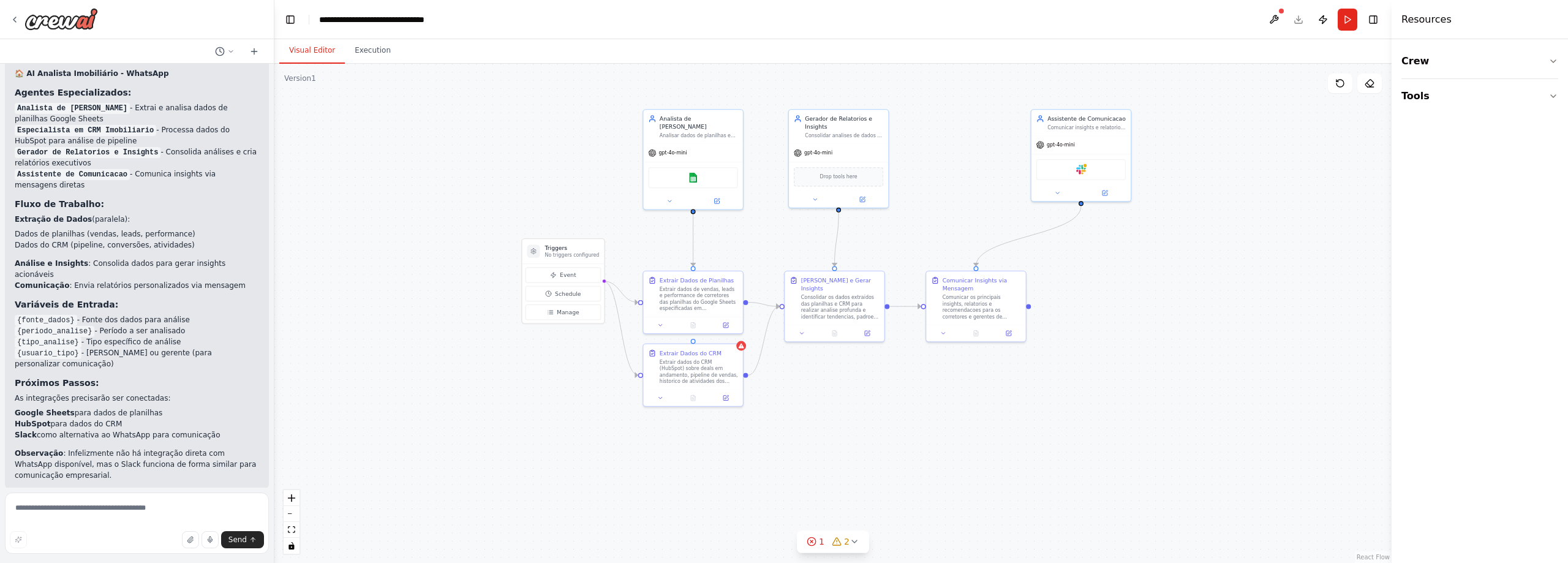
click at [1560, 63] on div "Crew Tools" at bounding box center [1480, 301] width 176 height 523
click at [1554, 63] on icon "button" at bounding box center [1553, 60] width 10 height 10
click at [1492, 92] on div "Task" at bounding box center [1480, 97] width 157 height 28
click at [1473, 99] on div "Task" at bounding box center [1480, 97] width 157 height 28
click at [386, 440] on div at bounding box center [426, 433] width 100 height 16
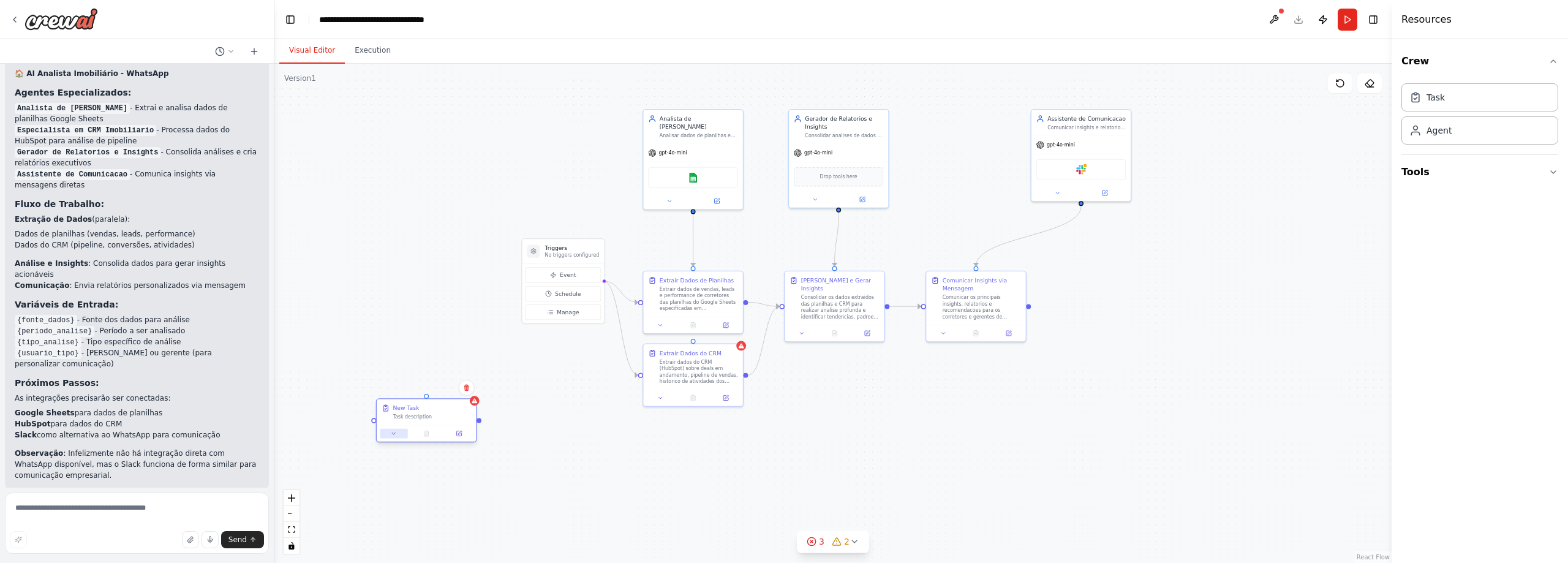
click at [397, 436] on button at bounding box center [393, 433] width 27 height 10
click at [467, 388] on icon at bounding box center [467, 388] width 7 height 7
click at [419, 385] on button "Confirm" at bounding box center [431, 388] width 43 height 15
click at [1443, 174] on button "Tools" at bounding box center [1480, 172] width 157 height 35
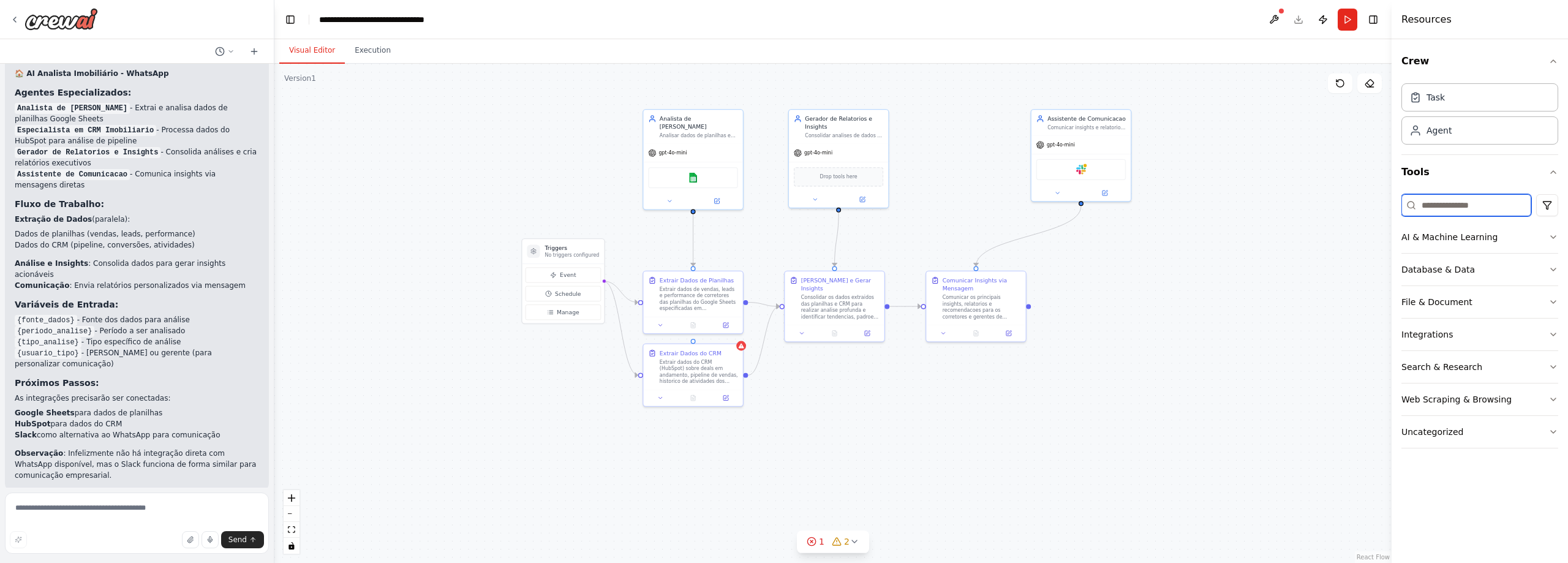
click at [1464, 200] on input at bounding box center [1466, 205] width 130 height 22
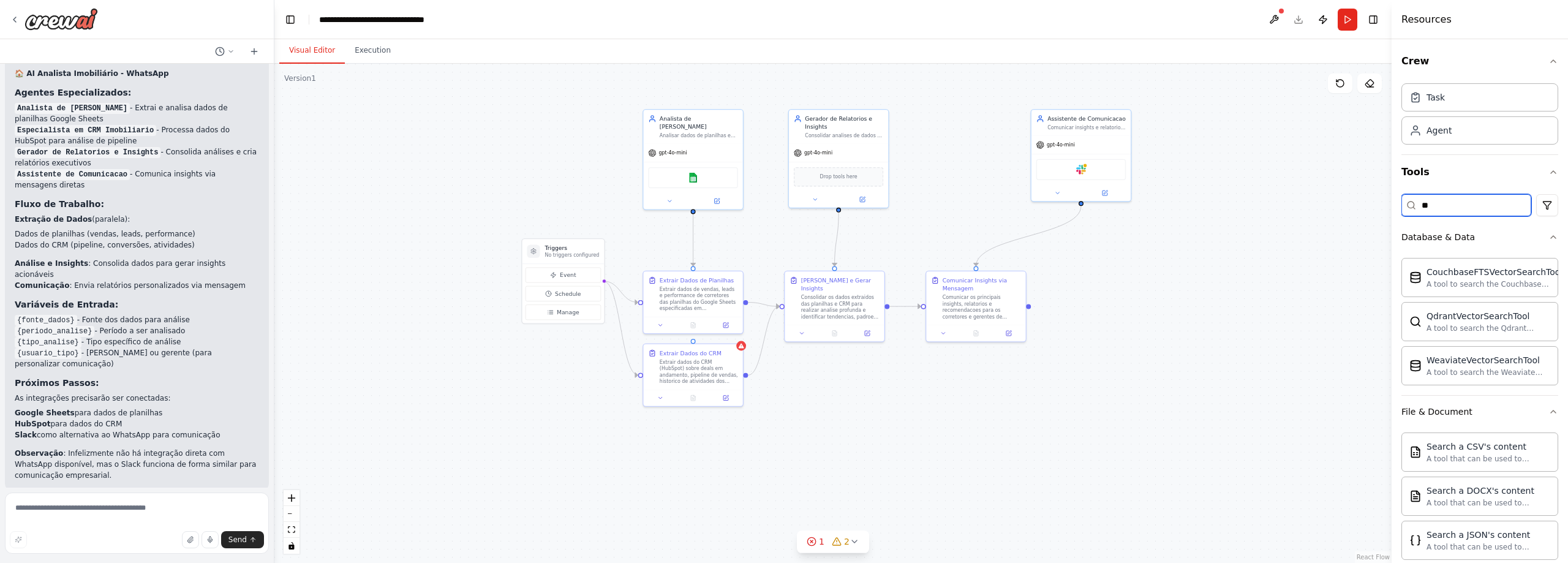
type input "*"
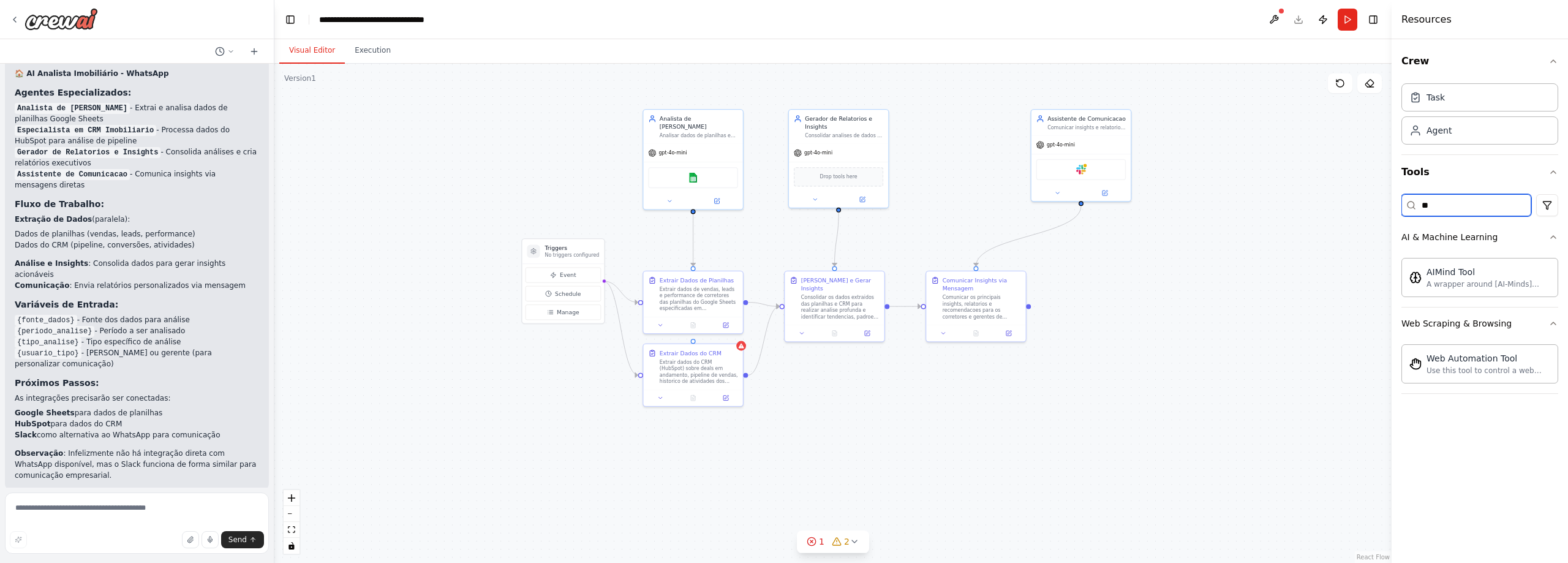
type input "*"
type input "***"
click at [1464, 200] on input "***" at bounding box center [1466, 205] width 130 height 22
click at [1460, 201] on input "***" at bounding box center [1466, 205] width 130 height 22
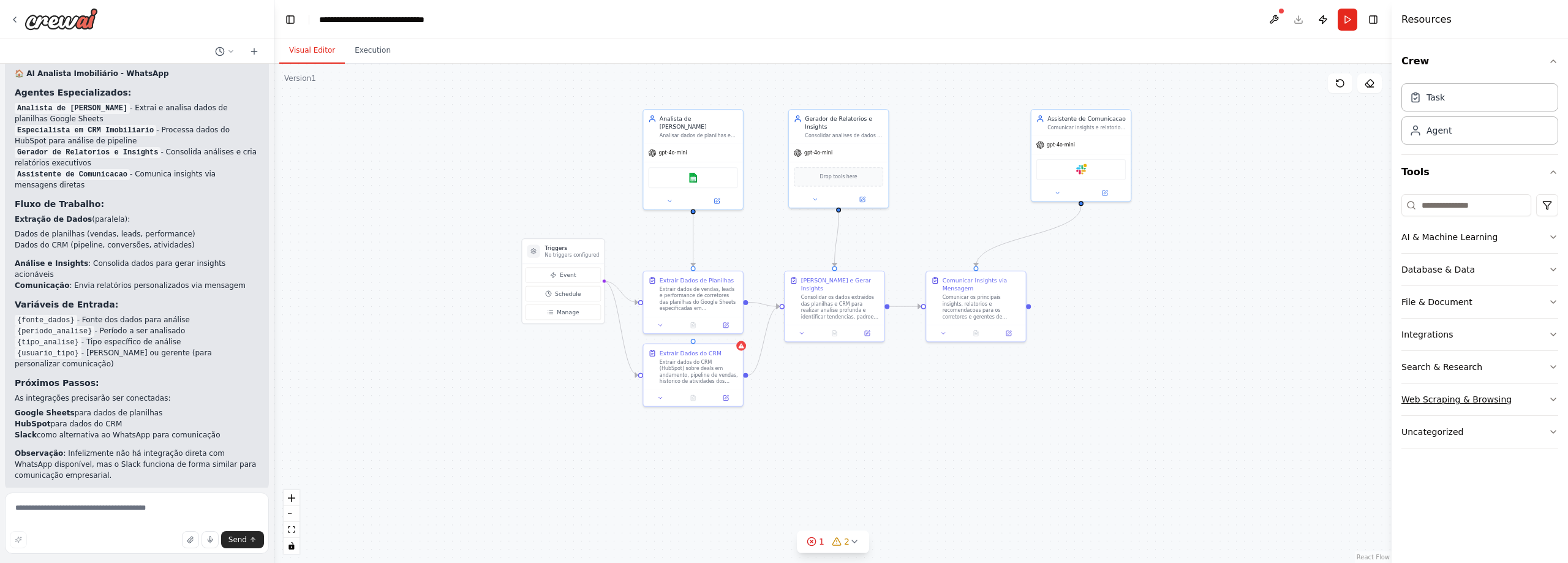
click at [1495, 394] on div "Web Scraping & Browsing" at bounding box center [1457, 399] width 111 height 13
click at [1511, 394] on button "Web Scraping & Browsing" at bounding box center [1480, 399] width 157 height 32
drag, startPoint x: 1511, startPoint y: 394, endPoint x: 1520, endPoint y: 394, distance: 9.0
click at [1511, 396] on button "Web Scraping & Browsing" at bounding box center [1480, 399] width 157 height 32
click at [1520, 394] on button "Web Scraping & Browsing" at bounding box center [1480, 399] width 157 height 32
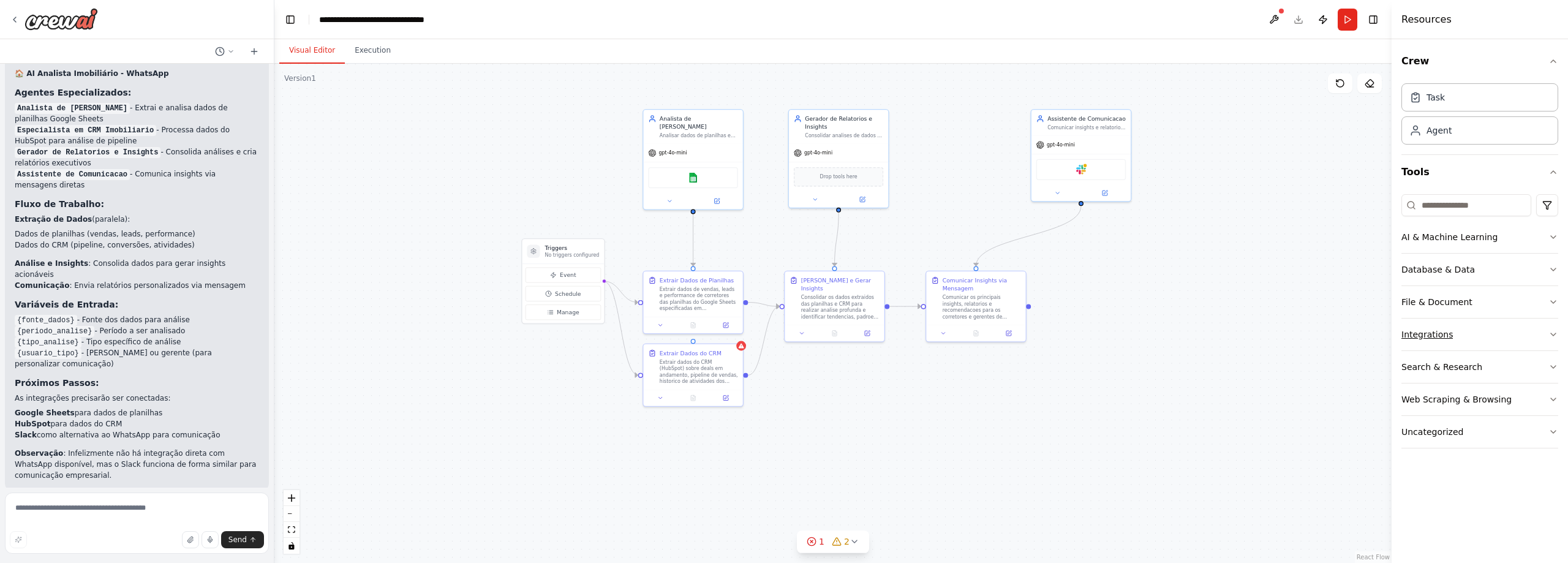
click at [1470, 331] on button "Integrations" at bounding box center [1480, 334] width 157 height 32
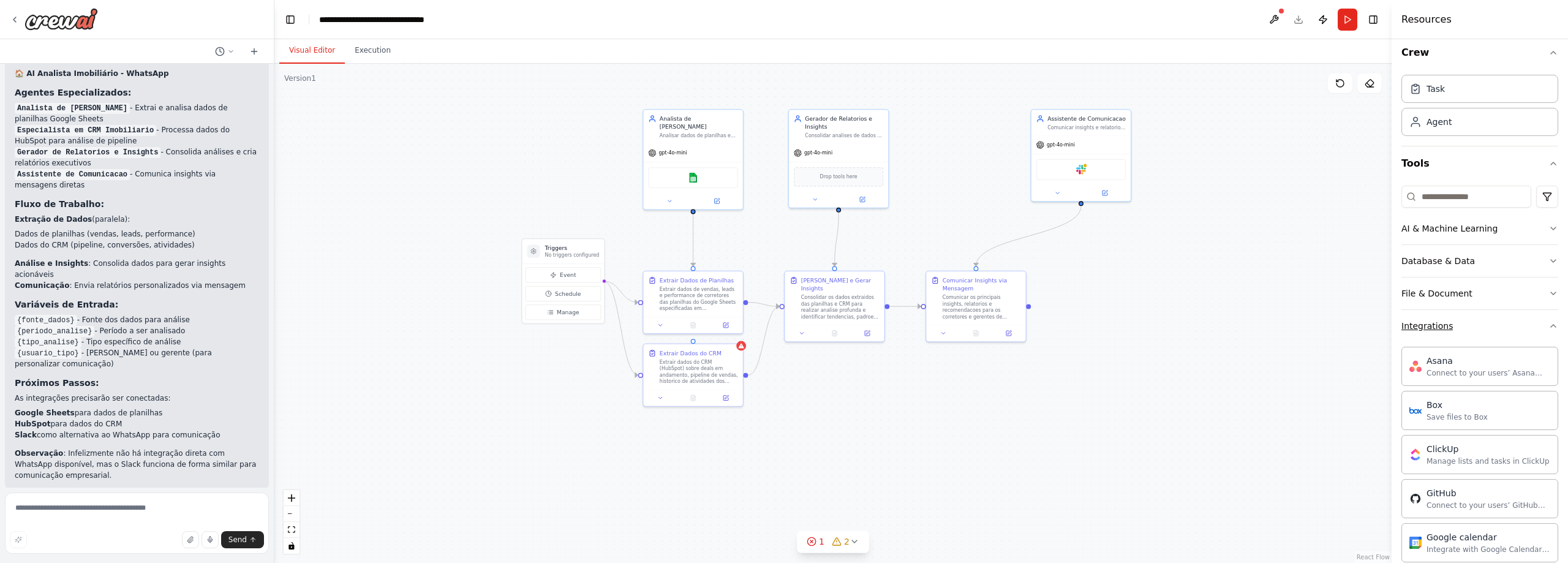
scroll to position [0, 0]
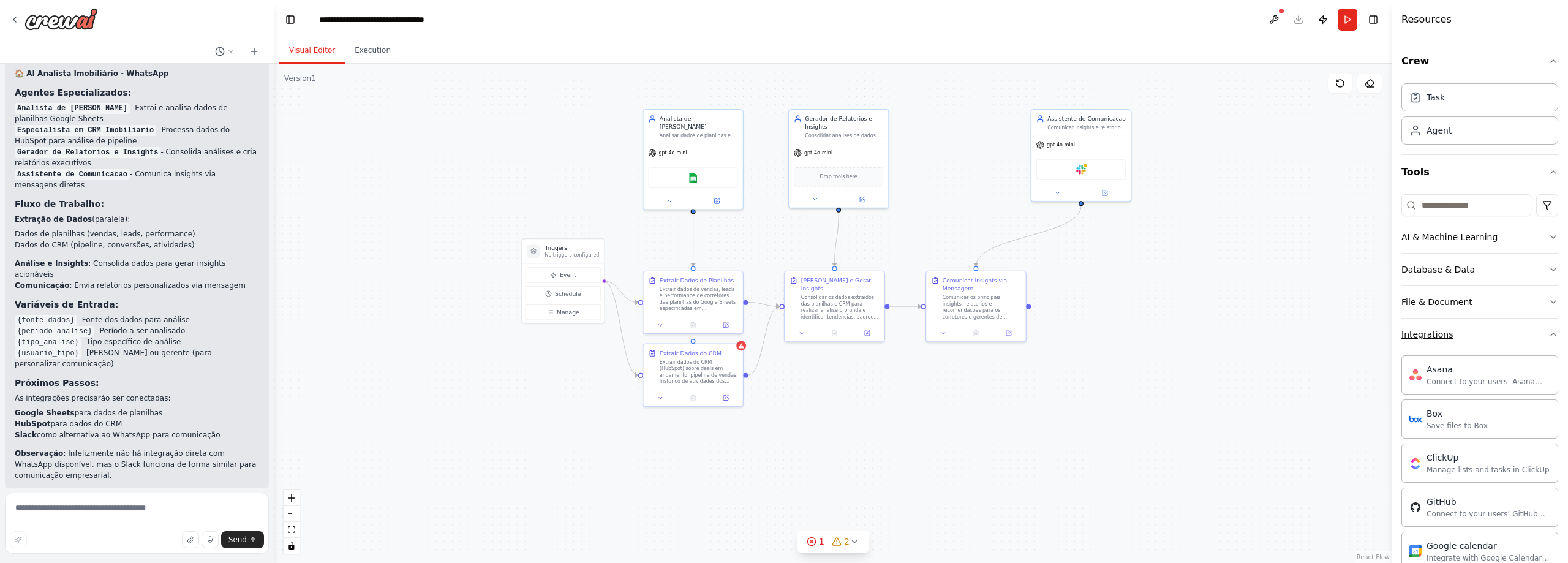
click at [1466, 341] on button "Integrations" at bounding box center [1480, 334] width 157 height 32
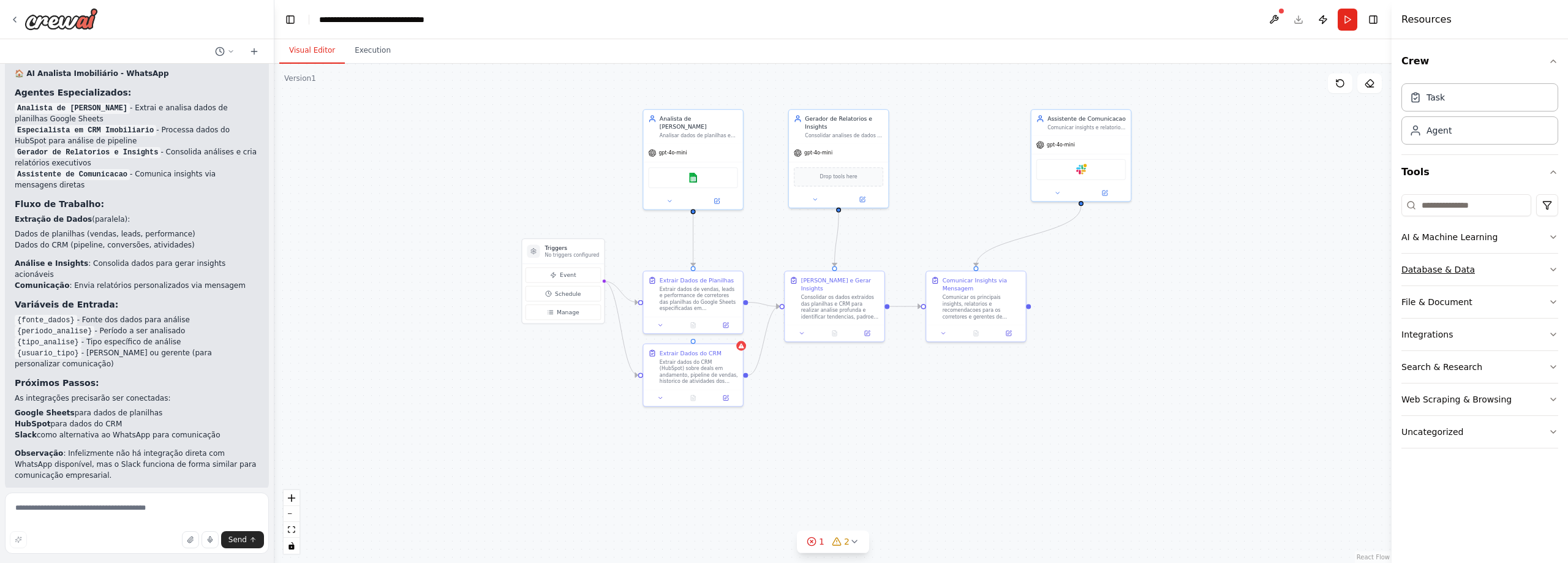
click at [1505, 272] on button "Database & Data" at bounding box center [1480, 269] width 157 height 32
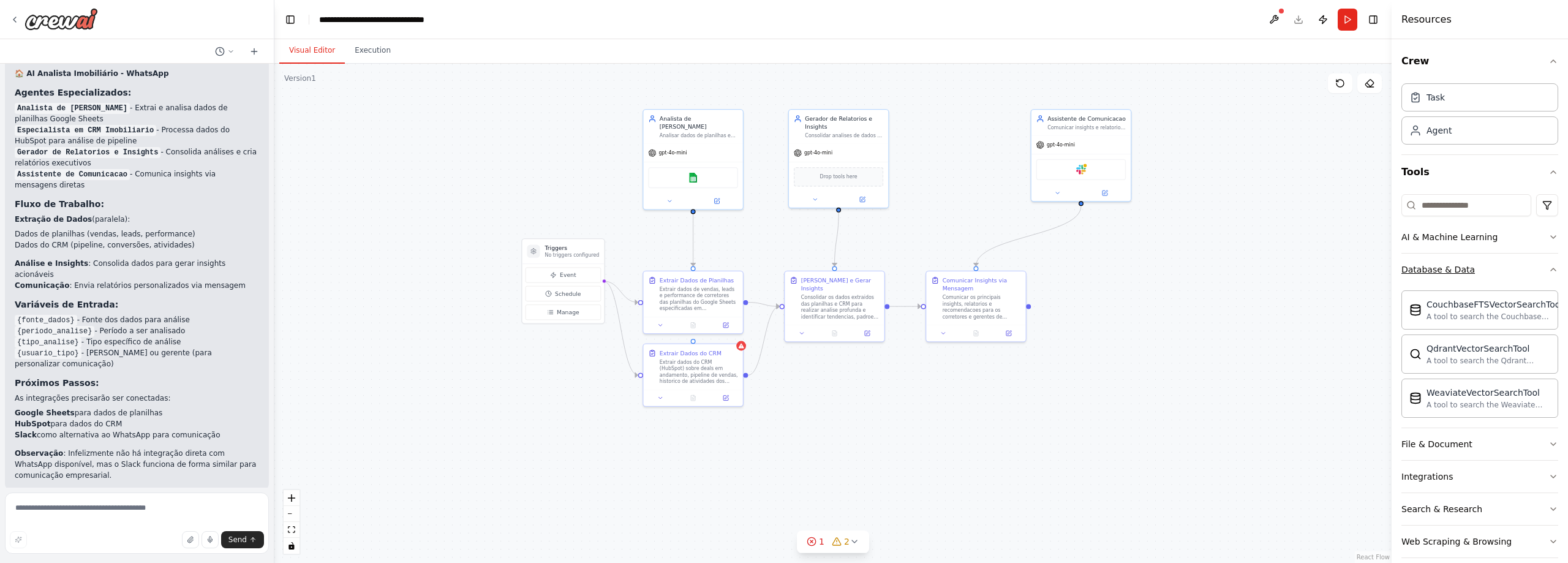
click at [1505, 271] on button "Database & Data" at bounding box center [1480, 269] width 157 height 32
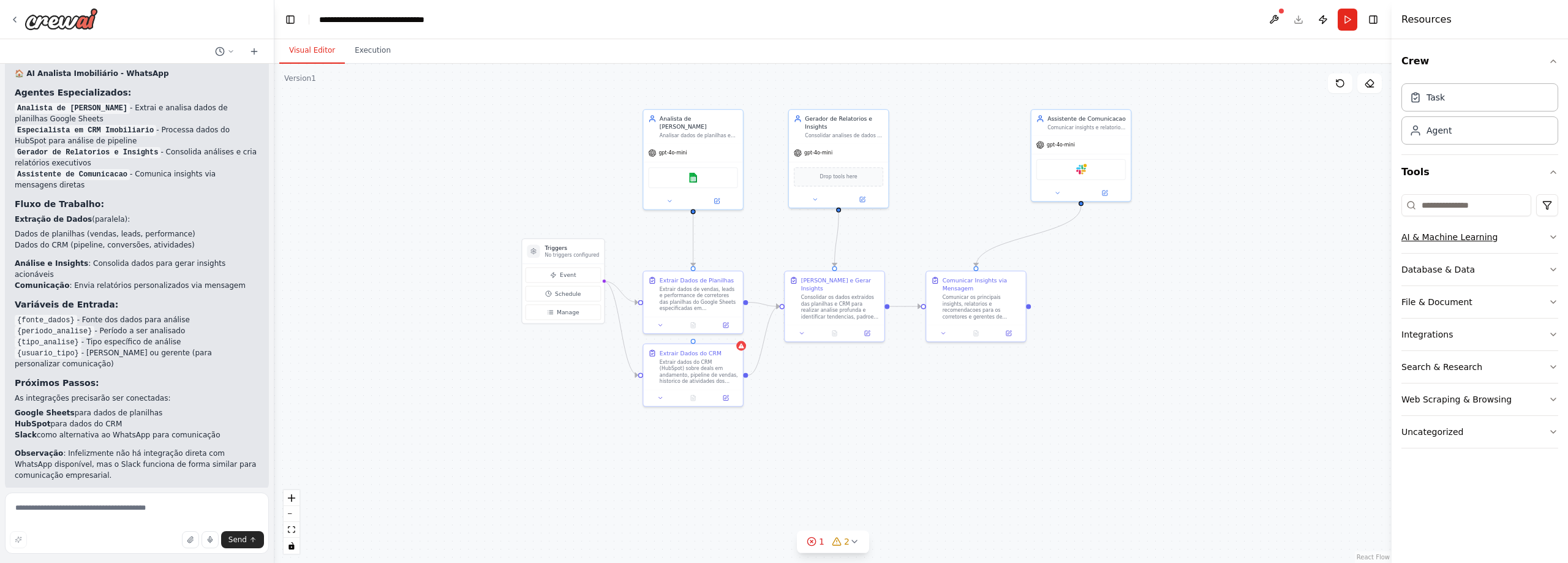
click at [1510, 234] on button "AI & Machine Learning" at bounding box center [1480, 237] width 157 height 32
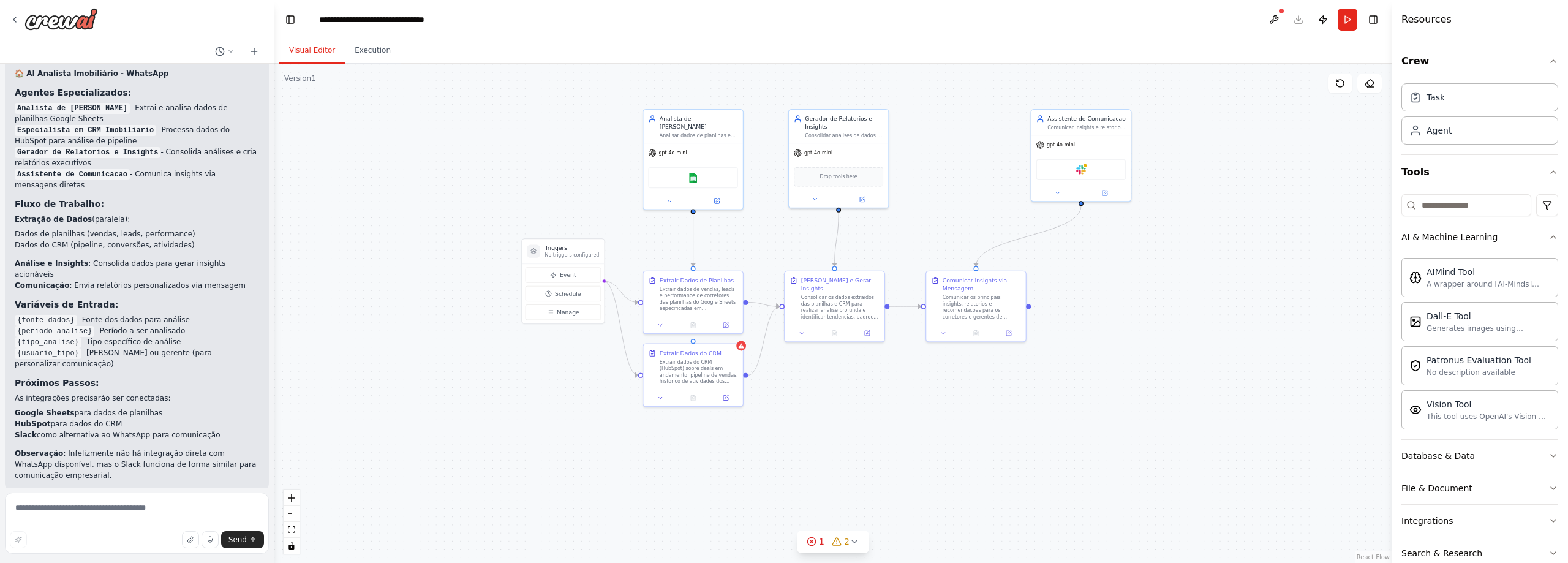
click at [1510, 234] on button "AI & Machine Learning" at bounding box center [1480, 237] width 157 height 32
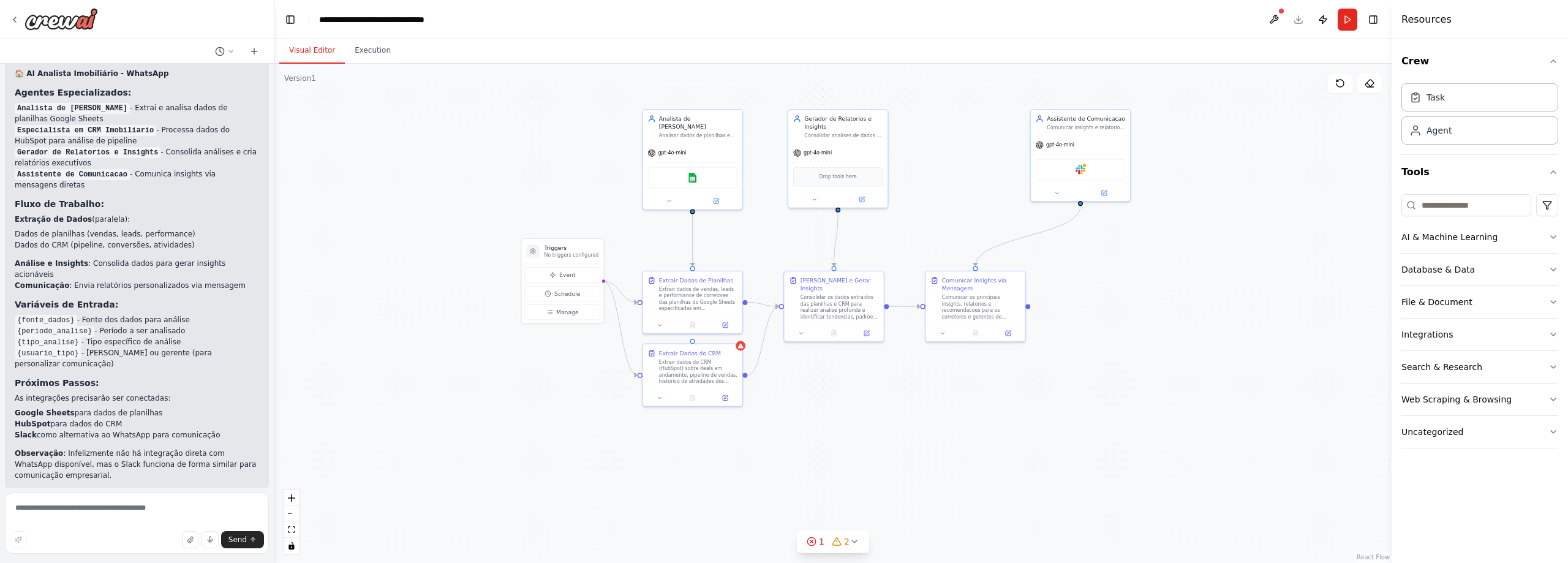
click at [1334, 302] on div ".deletable-edge-delete-btn { width: 20px; height: 20px; border: 0px solid #ffff…" at bounding box center [832, 312] width 1117 height 499
drag, startPoint x: 1320, startPoint y: 458, endPoint x: 1300, endPoint y: 459, distance: 20.0
click at [1300, 459] on div ".deletable-edge-delete-btn { width: 20px; height: 20px; border: 0px solid #ffff…" at bounding box center [832, 312] width 1117 height 499
click at [1508, 396] on button "Web Scraping & Browsing" at bounding box center [1480, 399] width 157 height 32
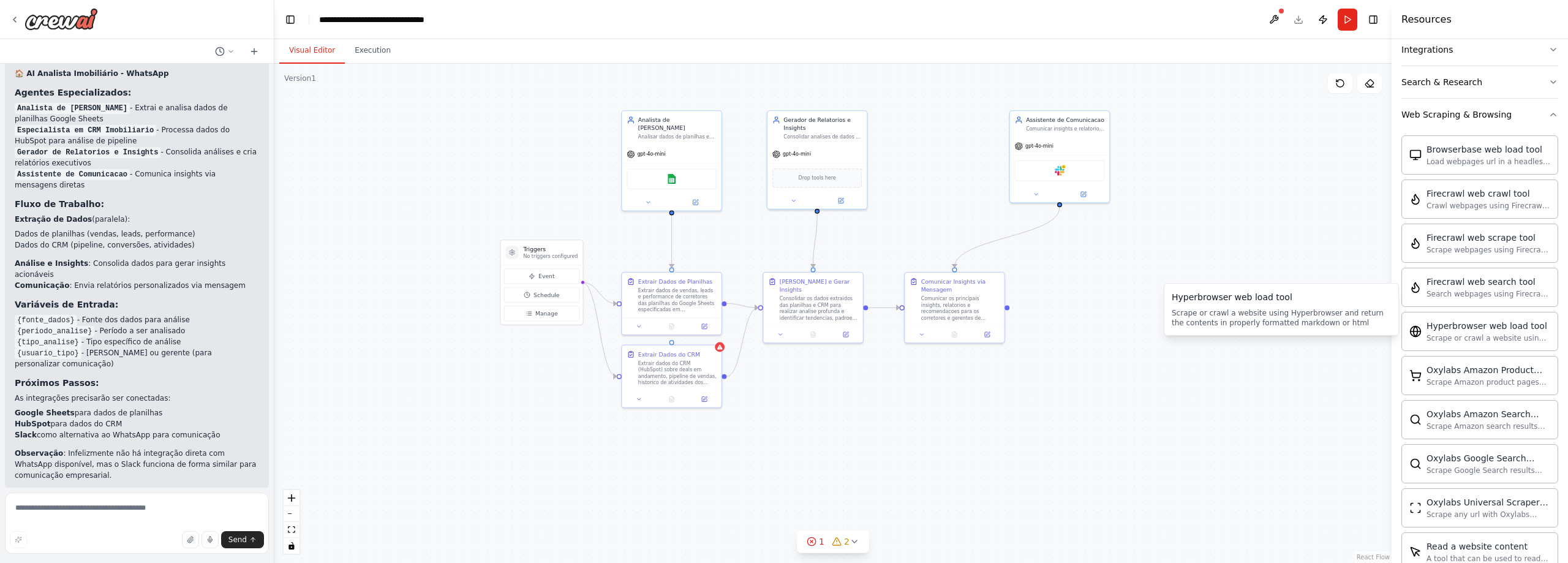
scroll to position [306, 0]
